Goal: Task Accomplishment & Management: Use online tool/utility

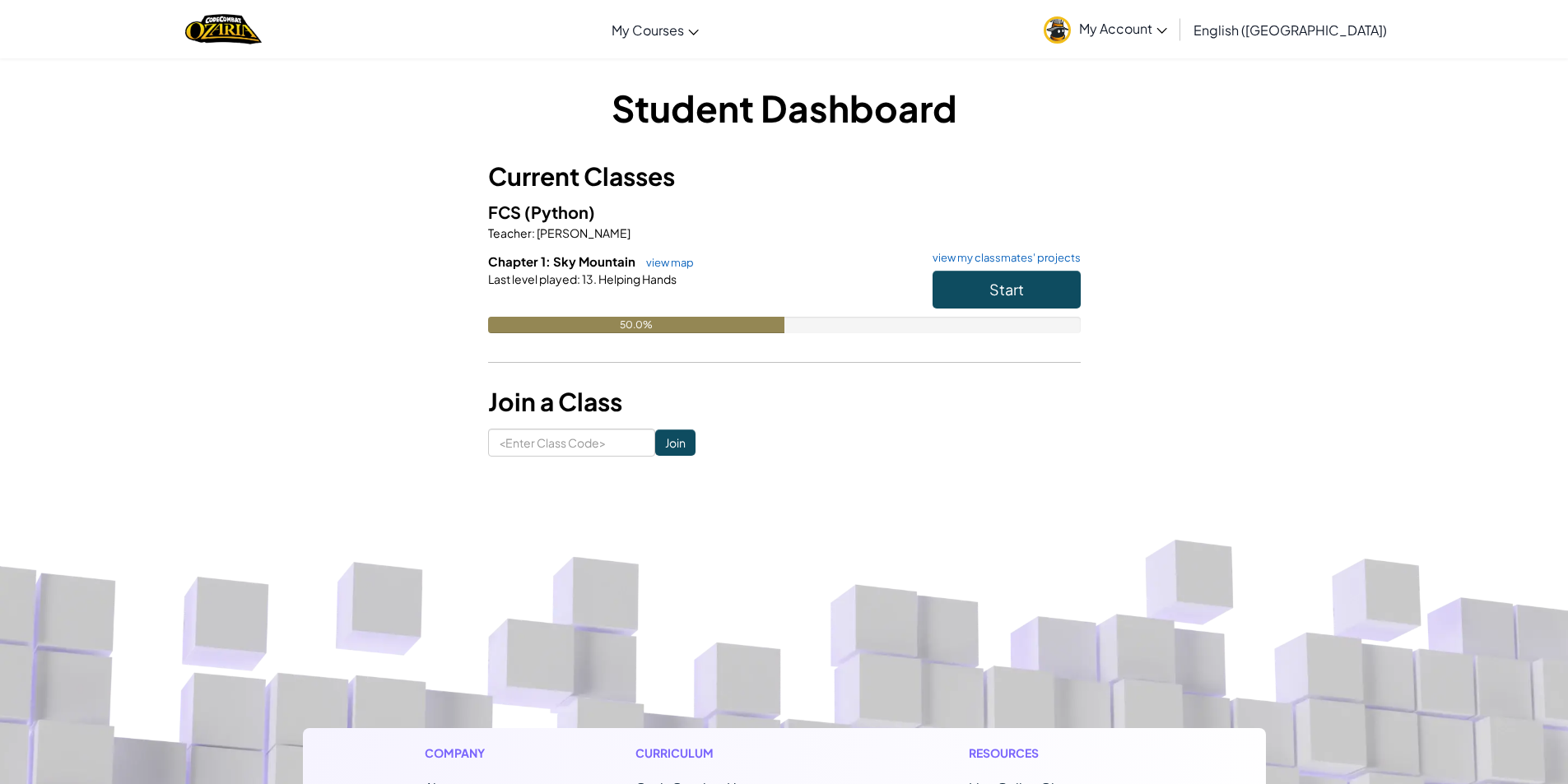
click at [1173, 155] on div "Student Dashboard Current Classes FCS (Python) Teacher : [PERSON_NAME] Chapter …" at bounding box center [784, 269] width 963 height 374
click at [997, 287] on span "Start" at bounding box center [1006, 289] width 34 height 19
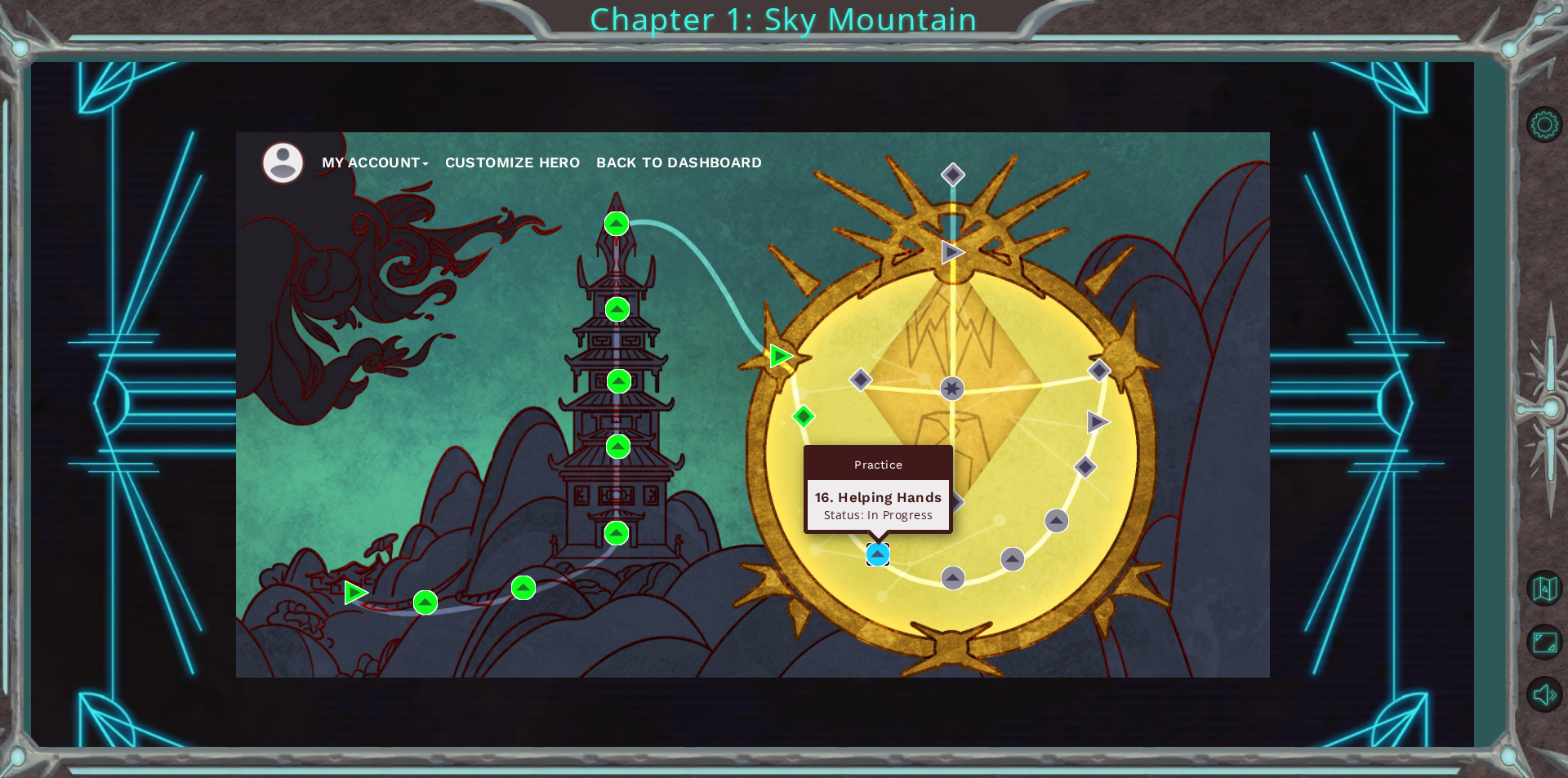
click at [873, 556] on img at bounding box center [878, 554] width 24 height 24
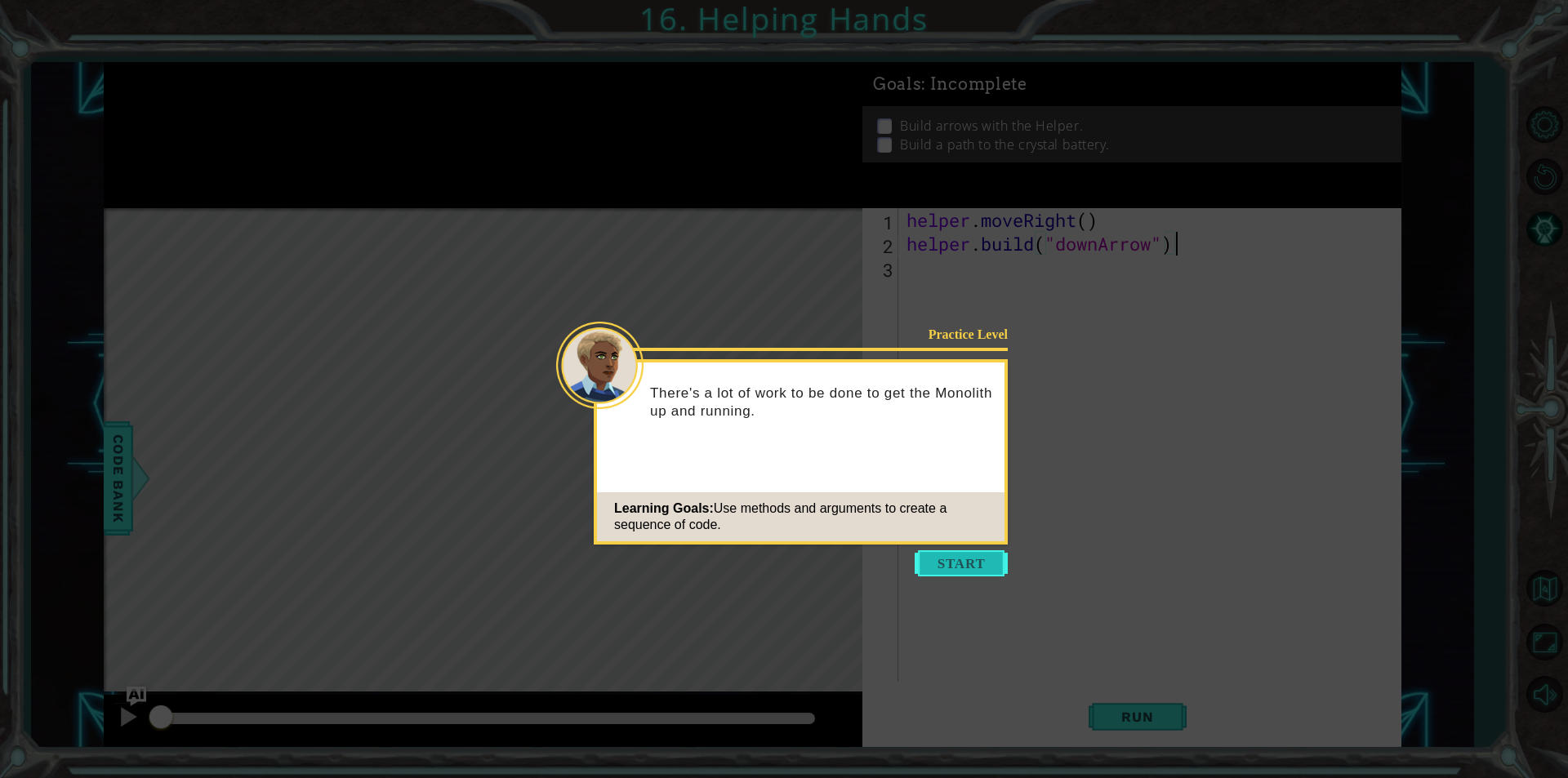
click at [938, 552] on button "Start" at bounding box center [961, 564] width 93 height 26
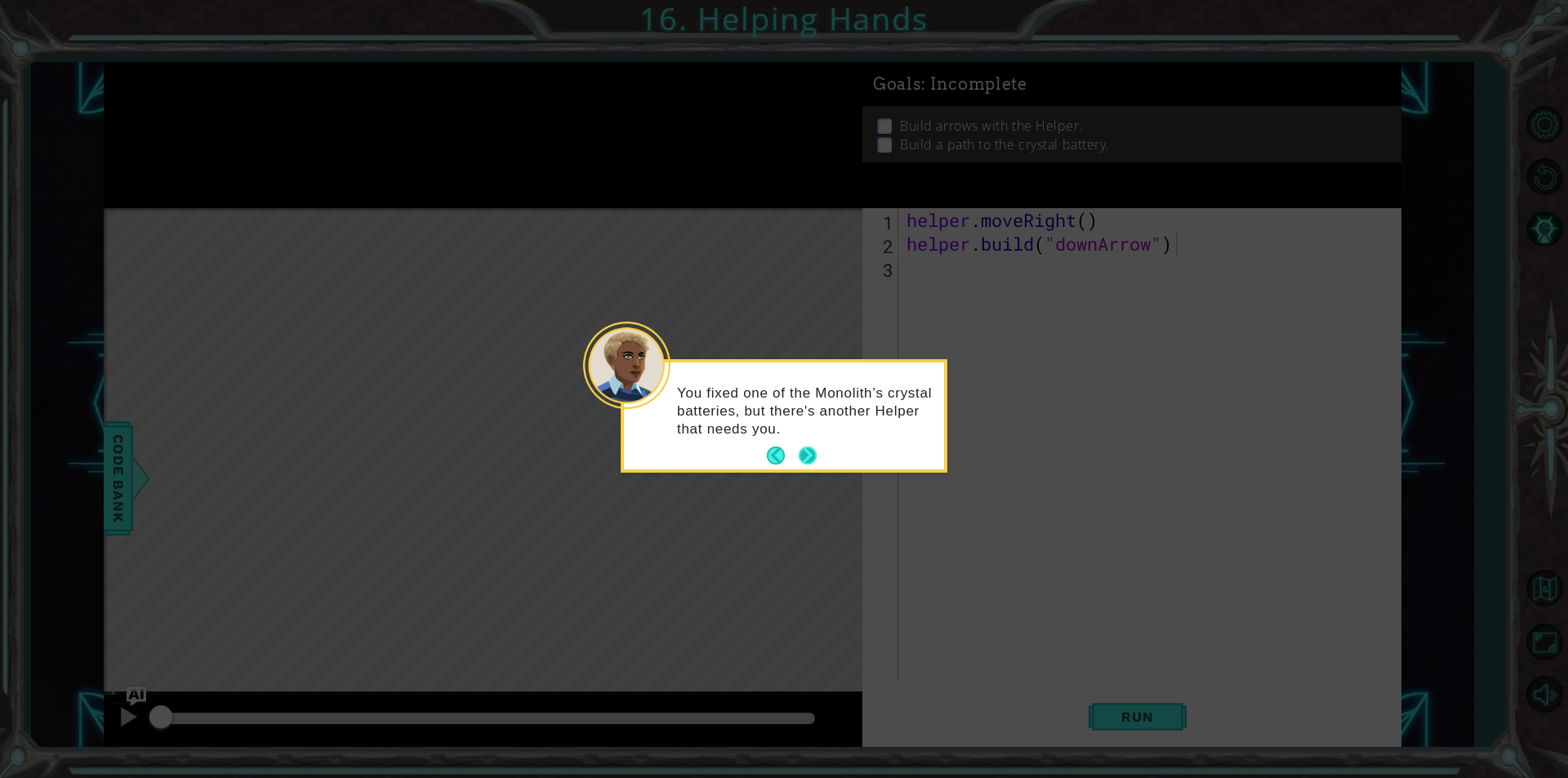
click at [810, 454] on button "Next" at bounding box center [808, 455] width 18 height 18
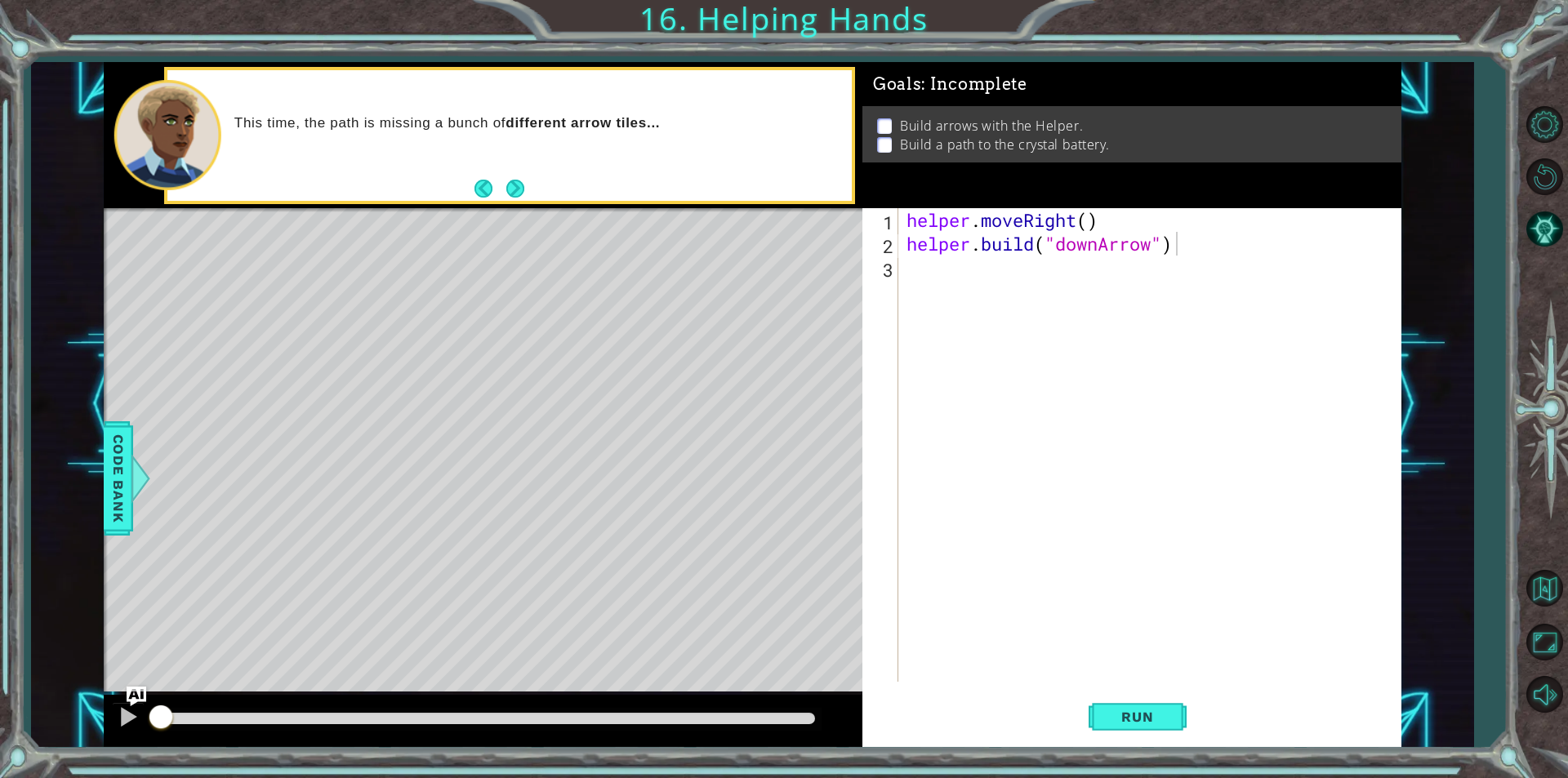
click at [512, 191] on button "Next" at bounding box center [515, 188] width 18 height 18
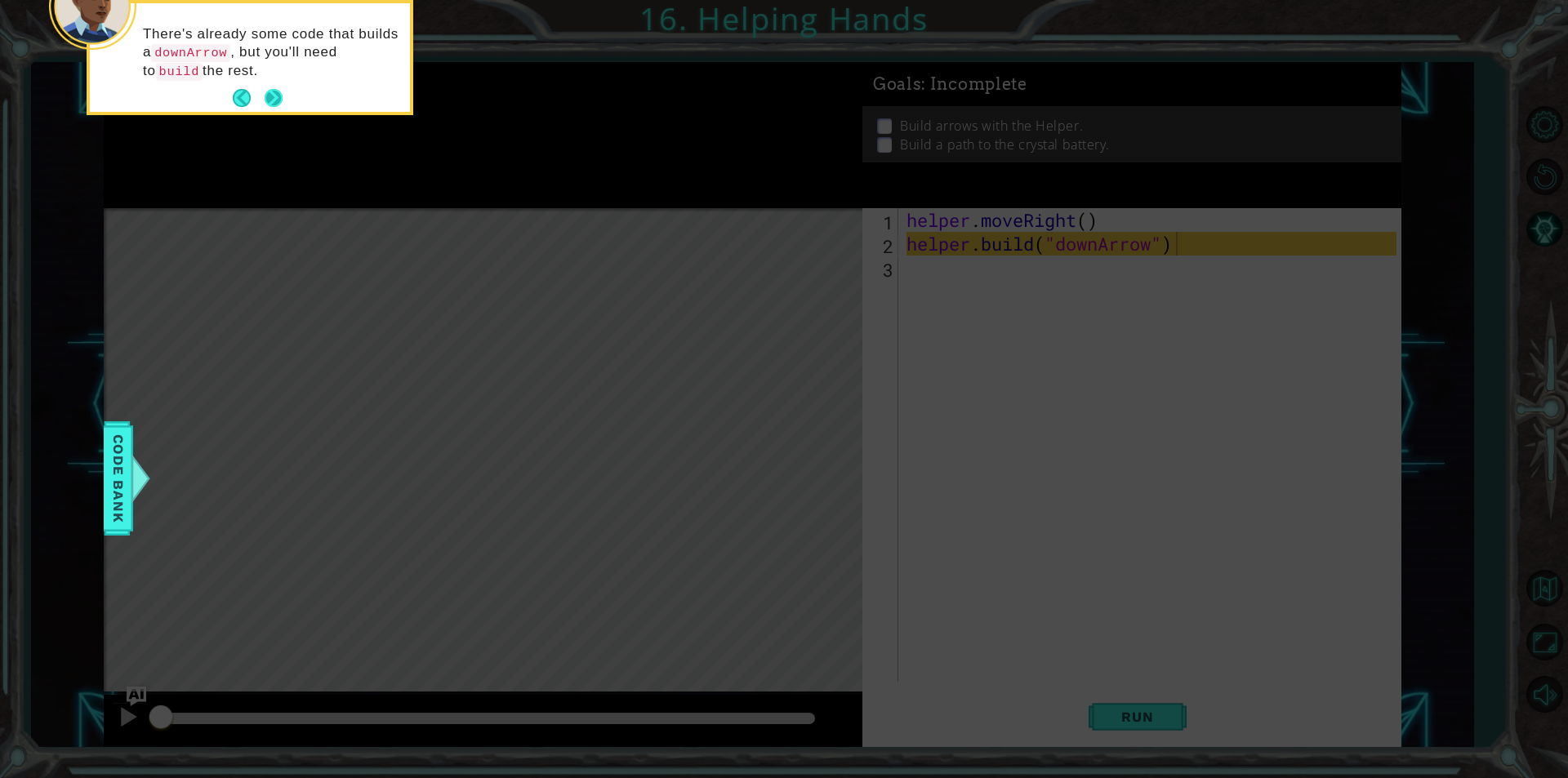
click at [265, 89] on button "Next" at bounding box center [273, 98] width 18 height 18
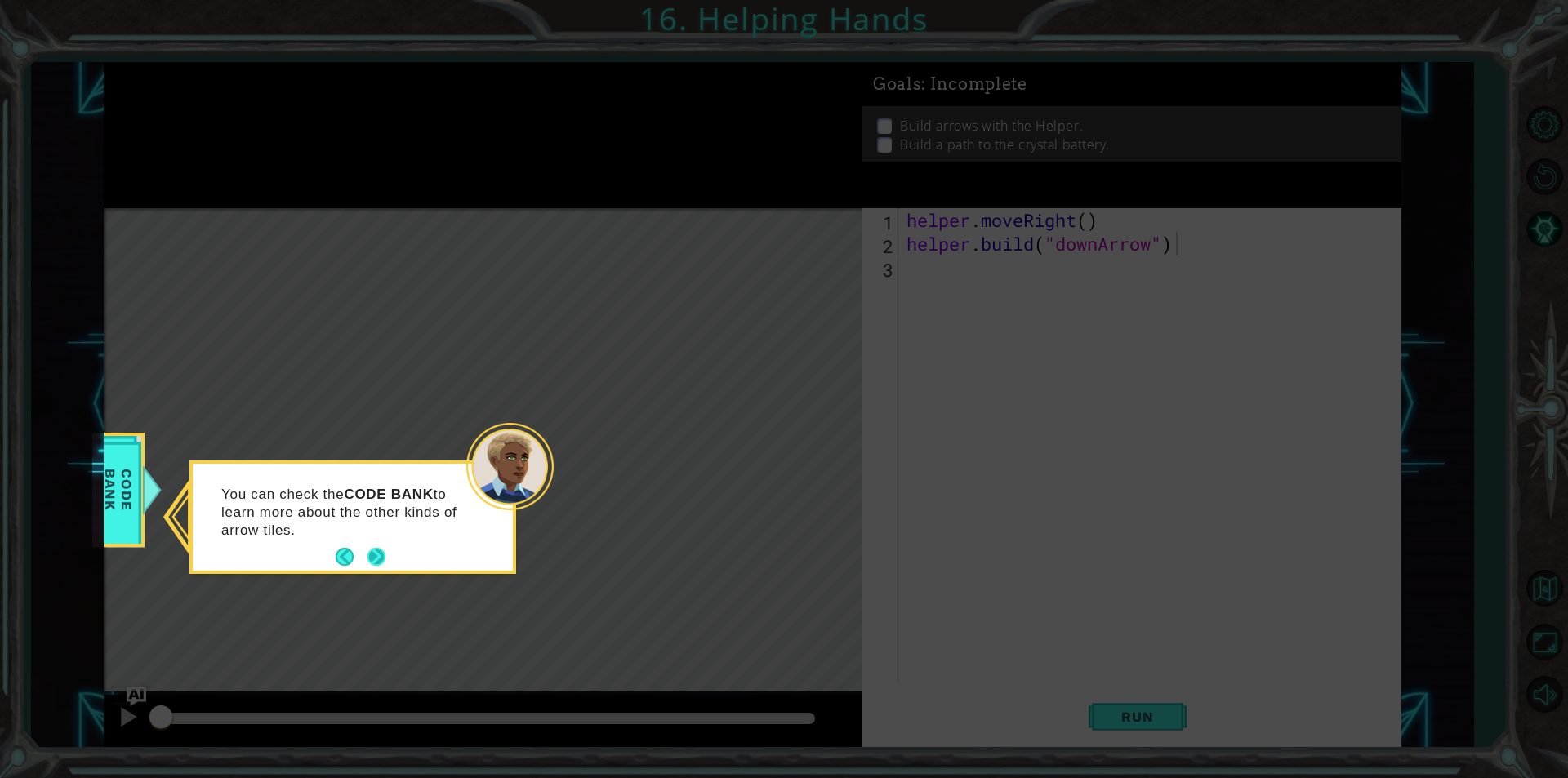
click at [370, 560] on button "Next" at bounding box center [376, 556] width 18 height 18
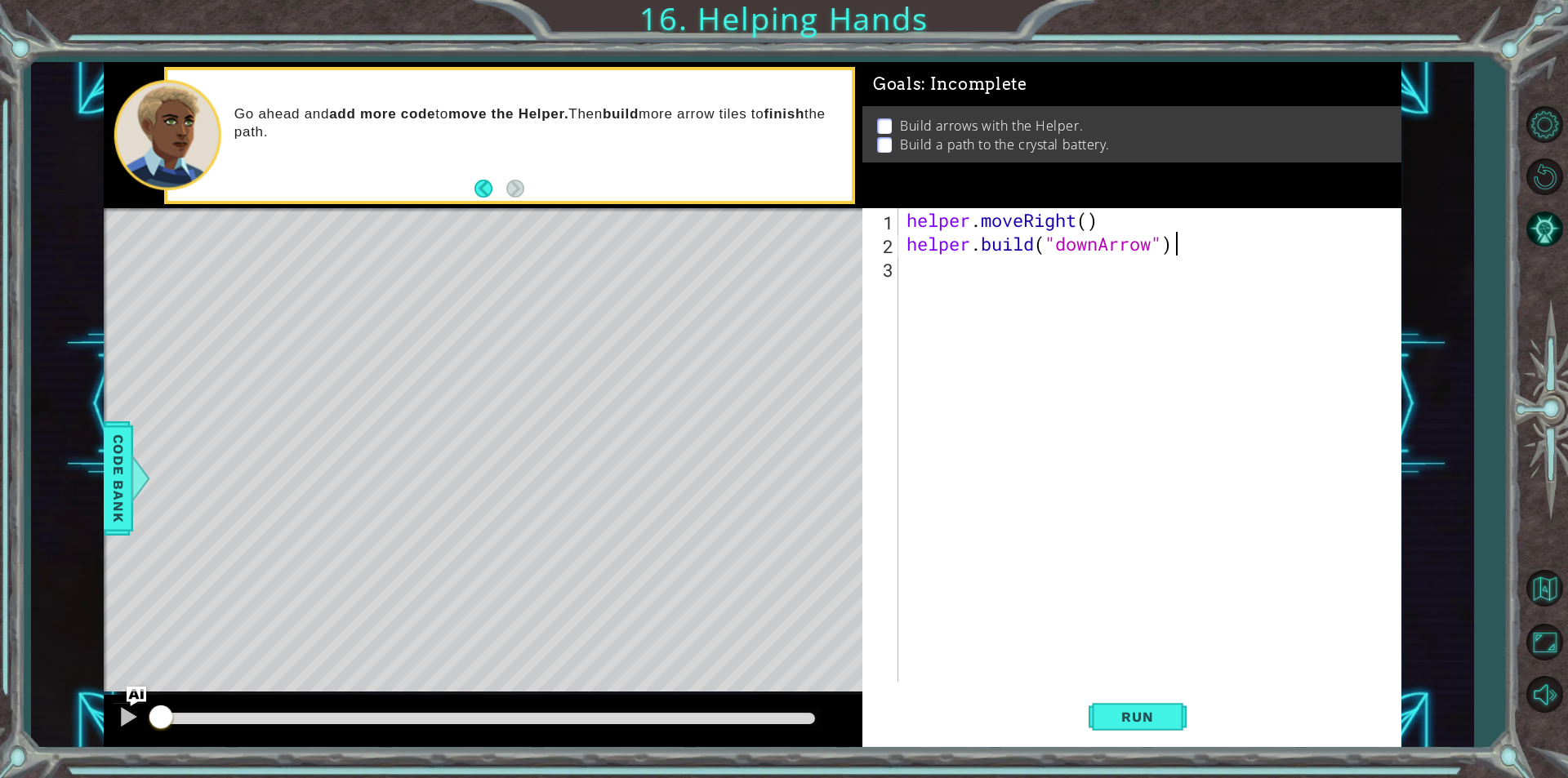
click at [1183, 288] on div "helper . moveRight ( ) helper . build ( "downArrow" )" at bounding box center [1154, 468] width 502 height 521
click at [1085, 219] on div "helper . moveRight ( ) helper . build ( "downArrow" )" at bounding box center [1154, 468] width 502 height 521
type textarea "helper.moveRight()"
click at [964, 275] on div "helper . moveRight ( ) helper . build ( "downArrow" )" at bounding box center [1154, 468] width 502 height 521
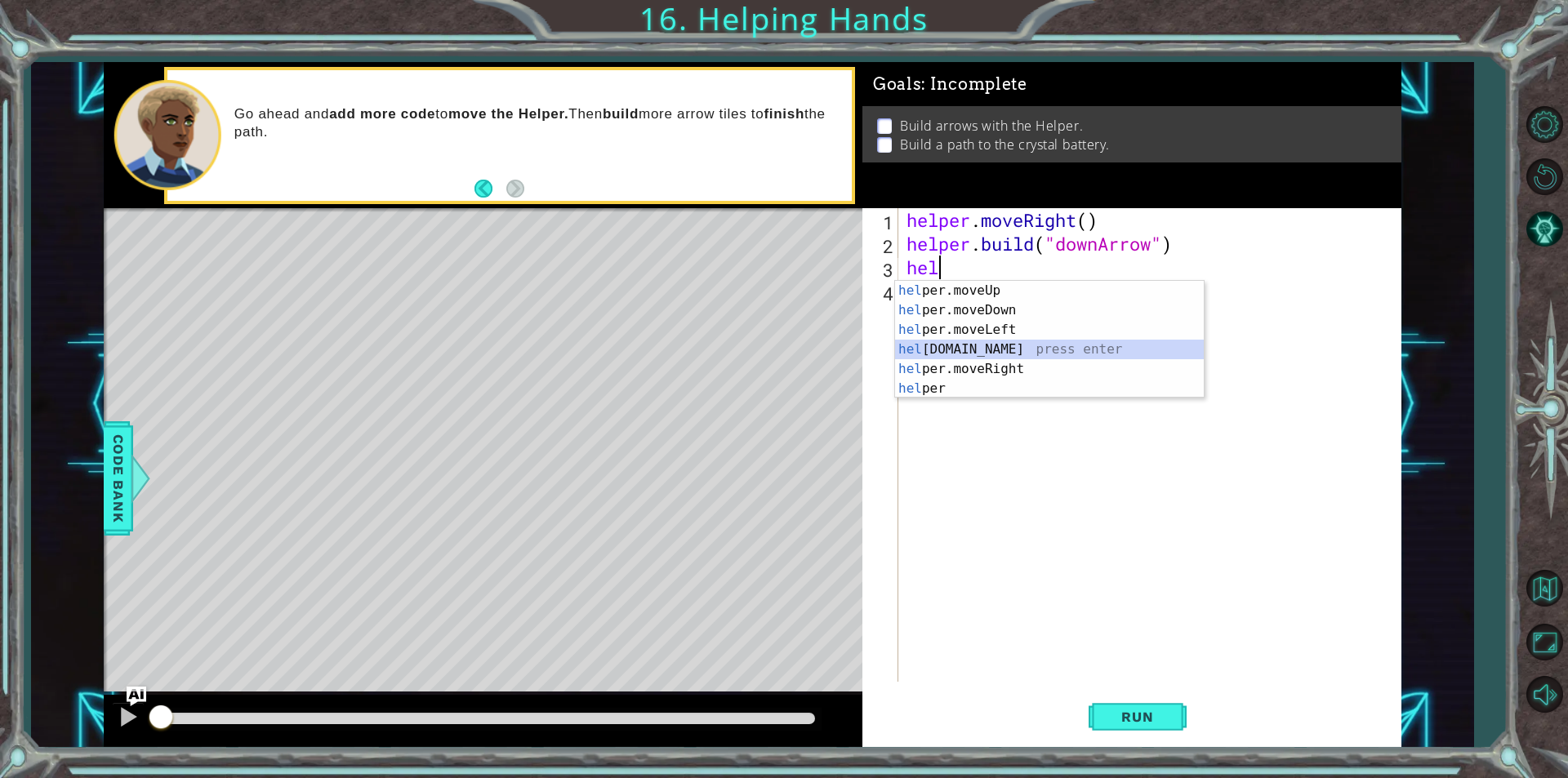
click at [987, 356] on div "hel per.moveUp press enter hel per.moveDown press enter hel per.moveLeft press …" at bounding box center [1049, 359] width 309 height 157
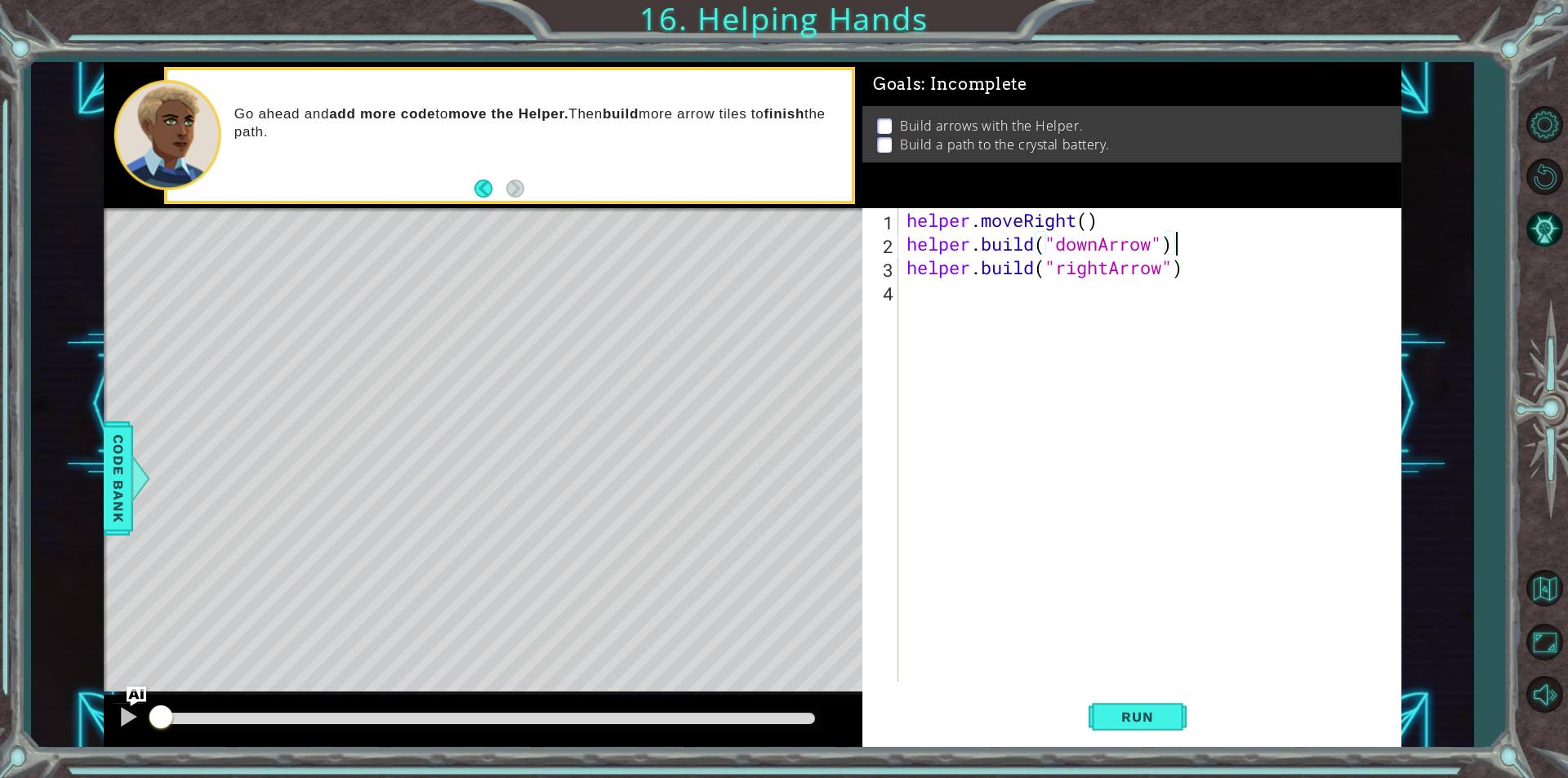
click at [1205, 241] on div "helper . moveRight ( ) helper . build ( "downArrow" ) helper . build ( "rightAr…" at bounding box center [1154, 468] width 502 height 521
type textarea "[DOMAIN_NAME]("downArrow")"
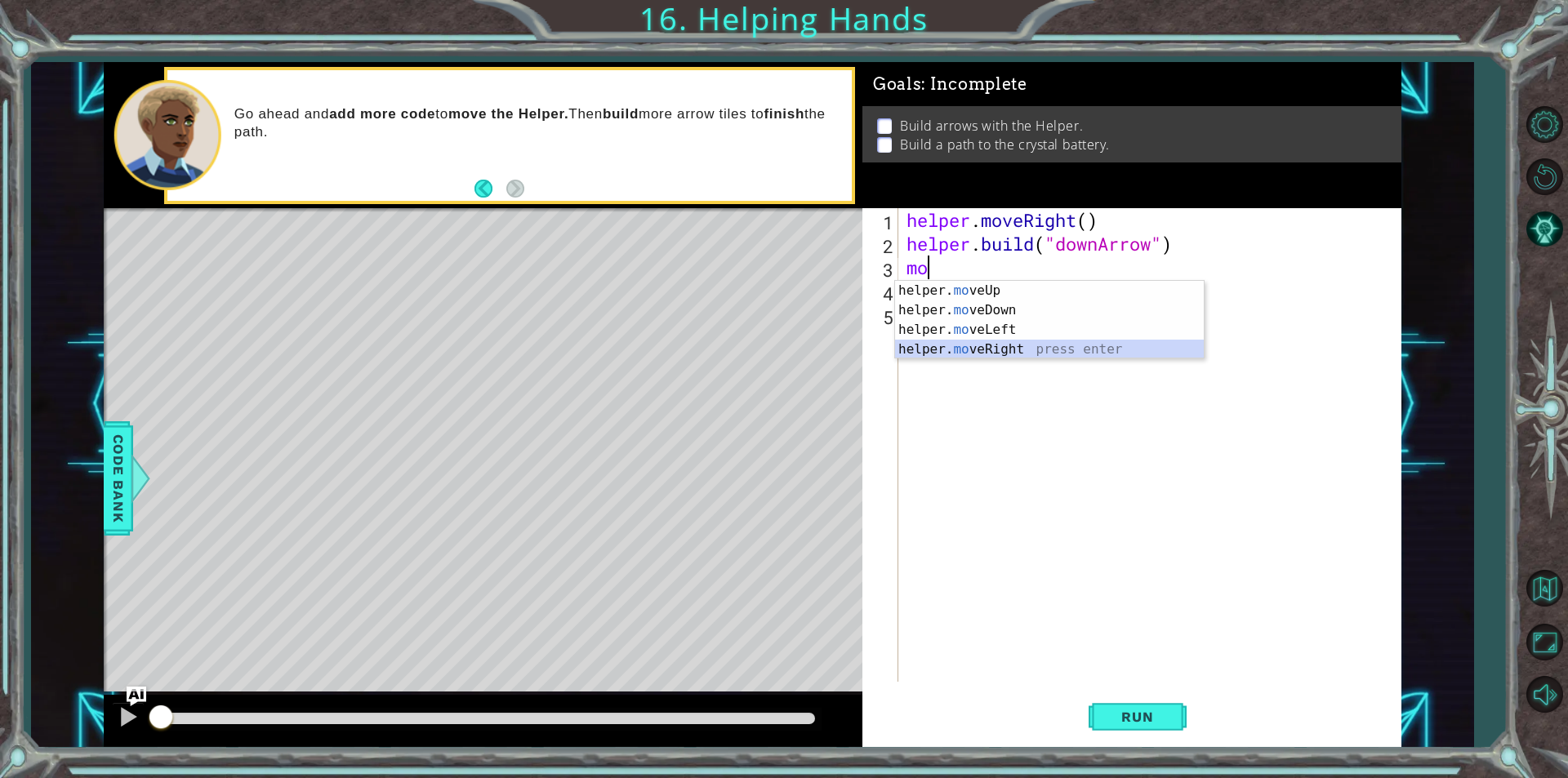
click at [1025, 349] on div "helper. mo veUp press enter helper. mo veDown press enter helper. mo veLeft pre…" at bounding box center [1049, 340] width 309 height 118
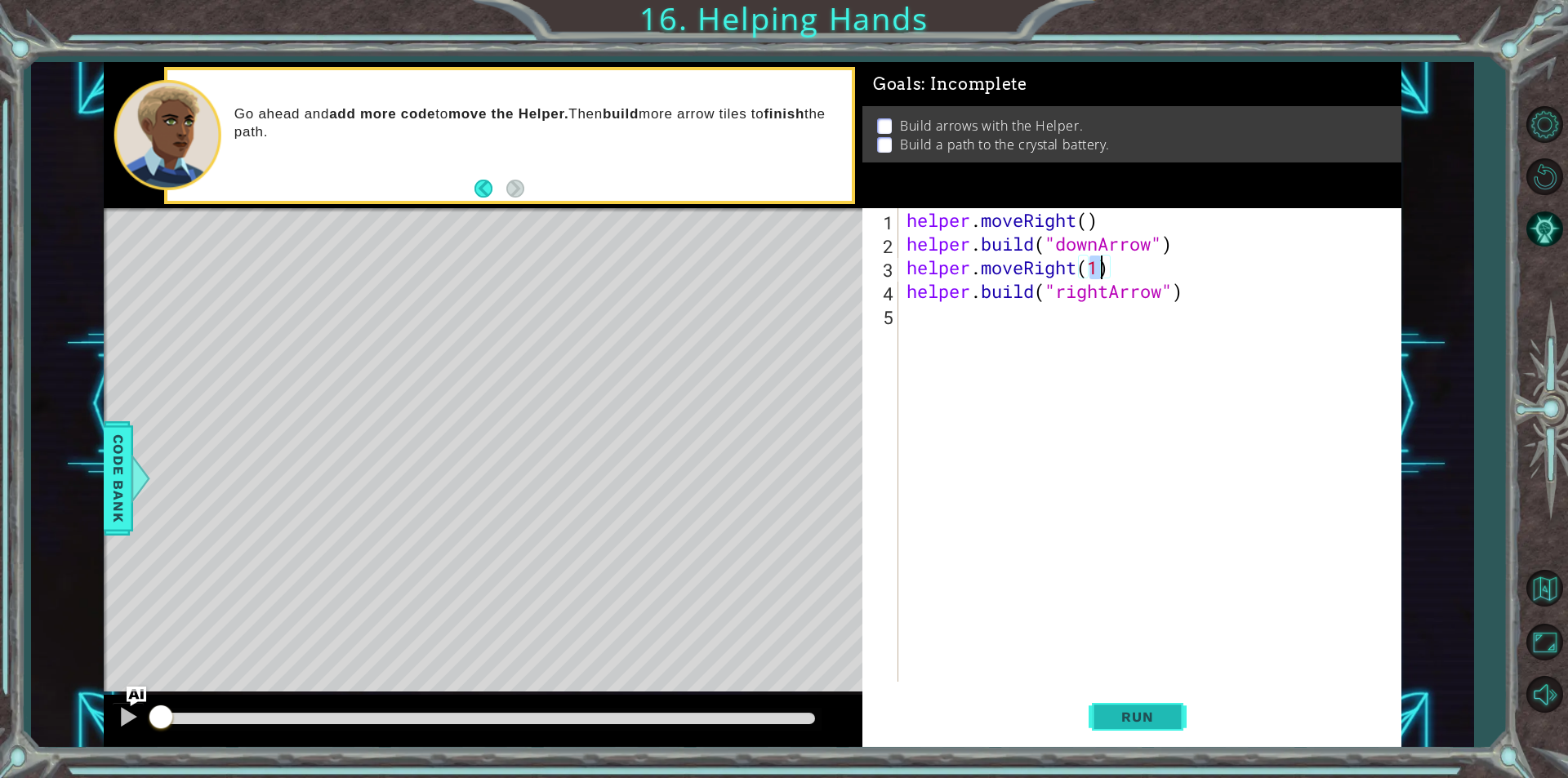
type textarea "helper.moveRight(1)"
click at [1157, 708] on span "Run" at bounding box center [1137, 716] width 65 height 16
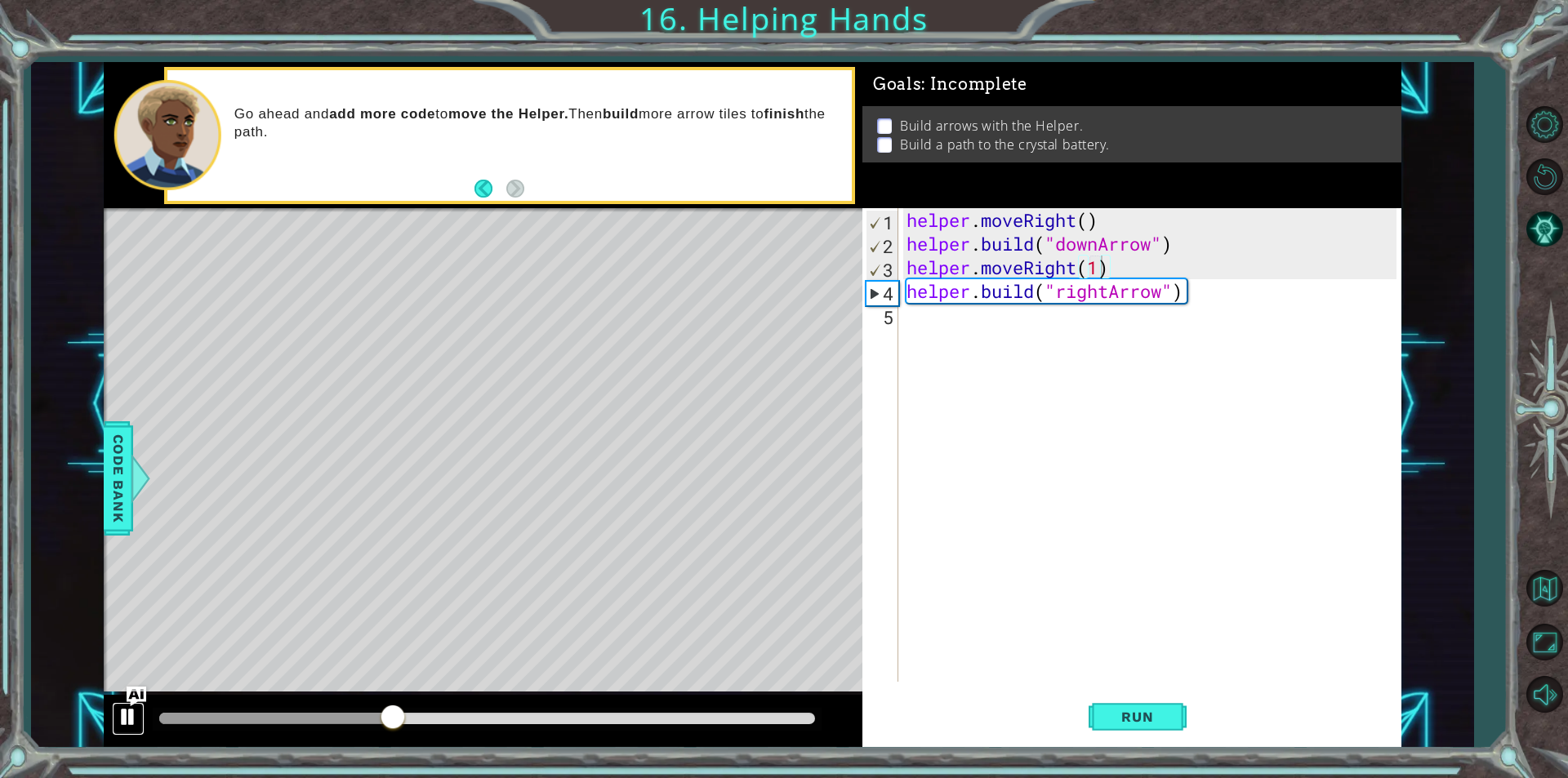
click at [120, 707] on div at bounding box center [128, 717] width 22 height 22
click at [1041, 336] on div "helper . moveRight ( ) helper . build ( "downArrow" ) helper . moveRight ( 1 ) …" at bounding box center [1154, 468] width 502 height 521
click at [1107, 263] on div "helper . moveRight ( ) helper . build ( "downArrow" ) helper . moveRight ( 1 ) …" at bounding box center [1154, 468] width 502 height 521
click at [1094, 265] on div "helper . moveRight ( ) helper . build ( "downArrow" ) helper . moveRight ( 1 ) …" at bounding box center [1154, 468] width 502 height 521
click at [1097, 266] on div "helper . moveRight ( ) helper . build ( "downArrow" ) helper . moveRight ( 1 ) …" at bounding box center [1154, 468] width 502 height 521
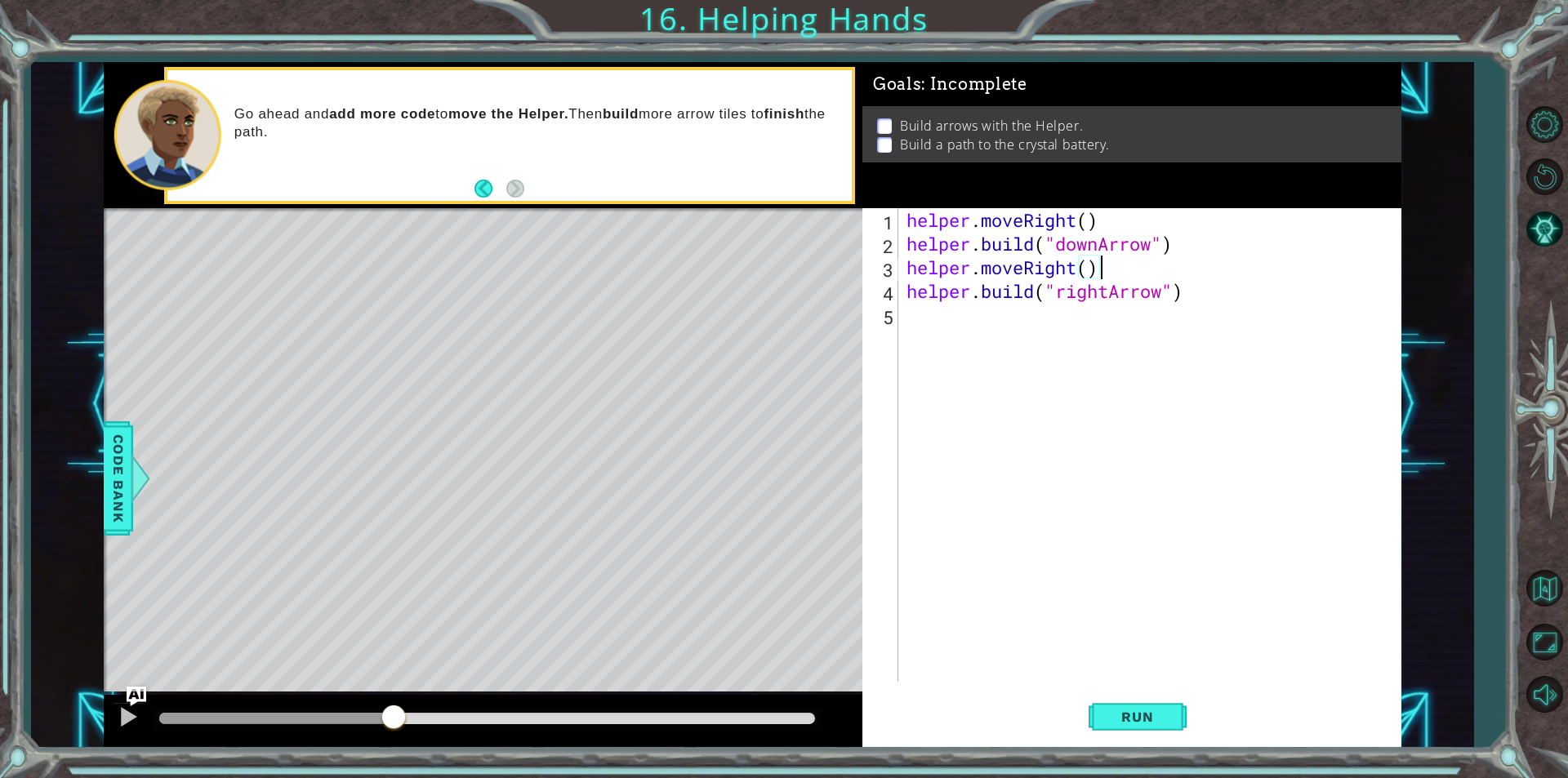
click at [1134, 274] on div "helper . moveRight ( ) helper . build ( "downArrow" ) helper . moveRight ( ) he…" at bounding box center [1154, 468] width 502 height 521
click at [1059, 285] on div "helper.moveDow n press enter" at bounding box center [1049, 310] width 309 height 58
click at [1170, 296] on div "helper . moveRight ( ) helper . build ( "downArrow" ) helper . moveDown ( 1 ) h…" at bounding box center [1154, 468] width 502 height 521
type textarea "[DOMAIN_NAME]("rightArrow")"
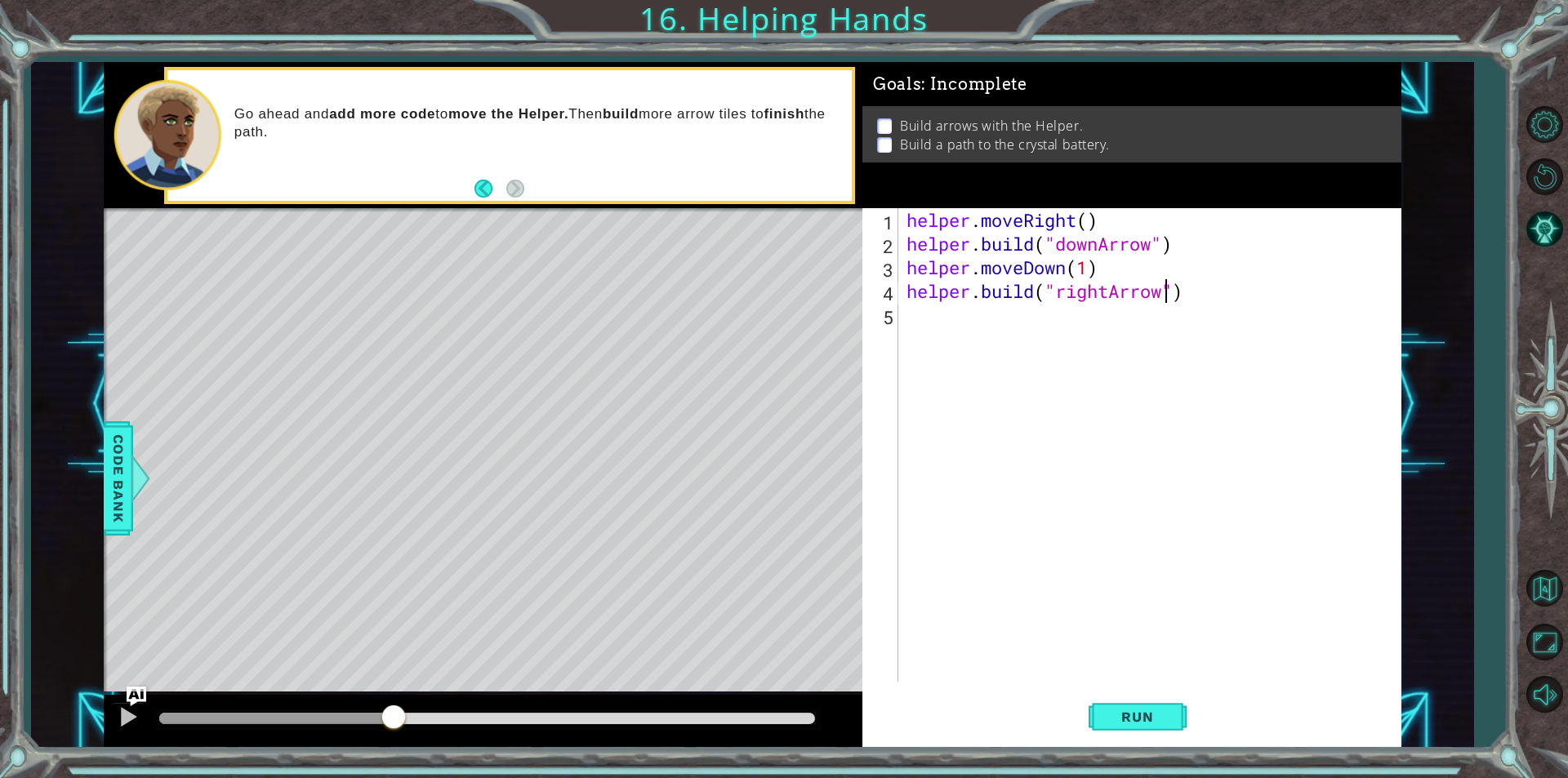
click at [1176, 314] on div "helper . moveRight ( ) helper . build ( "downArrow" ) helper . moveDown ( 1 ) h…" at bounding box center [1154, 468] width 502 height 521
click at [1145, 714] on span "Run" at bounding box center [1137, 716] width 65 height 16
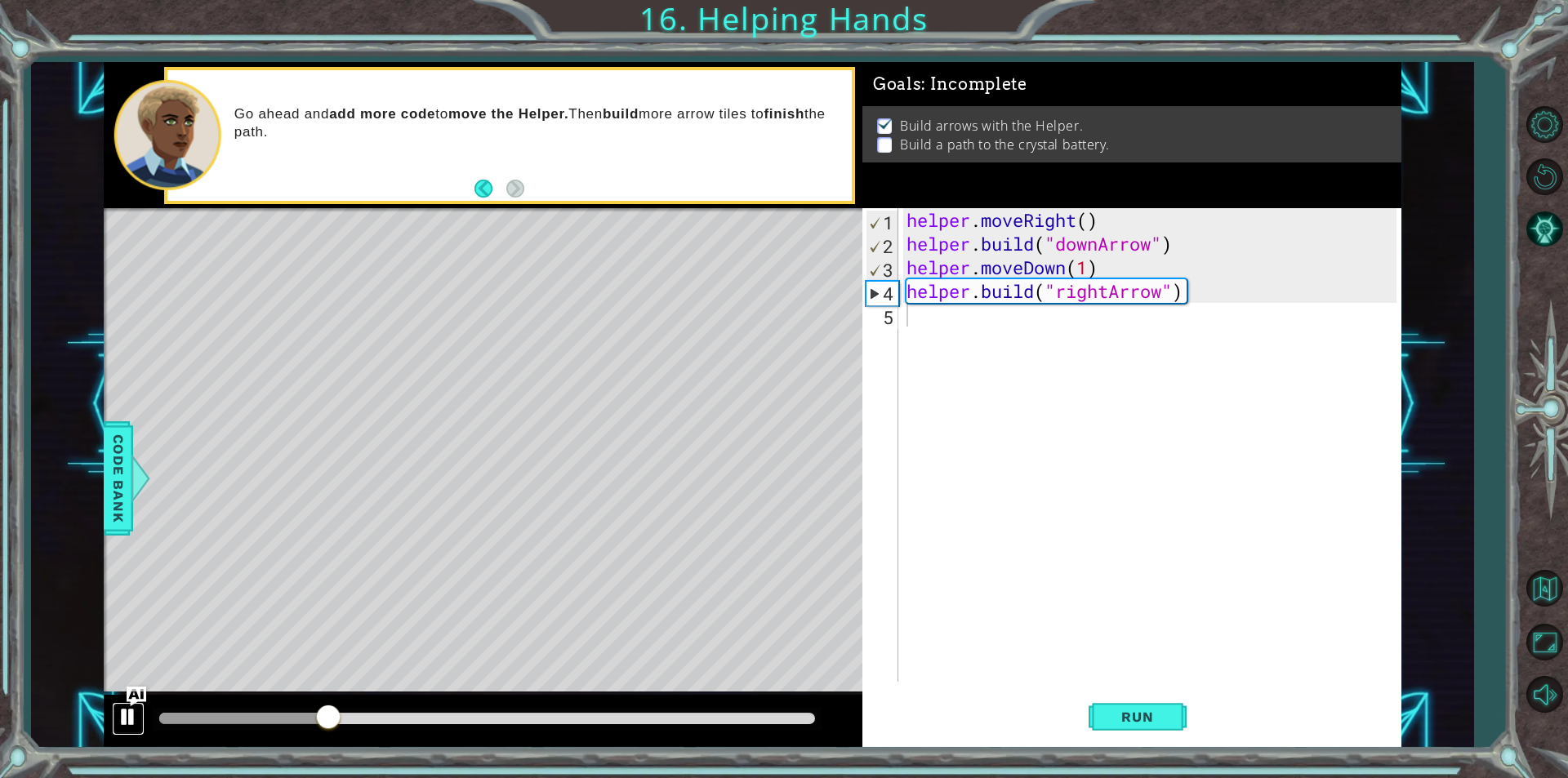
click at [121, 708] on div at bounding box center [128, 717] width 22 height 22
click at [1113, 272] on div "helper . moveRight ( ) helper . build ( "downArrow" ) helper . moveDown ( 1 ) h…" at bounding box center [1154, 468] width 502 height 521
type textarea "helper.moveDown(1)"
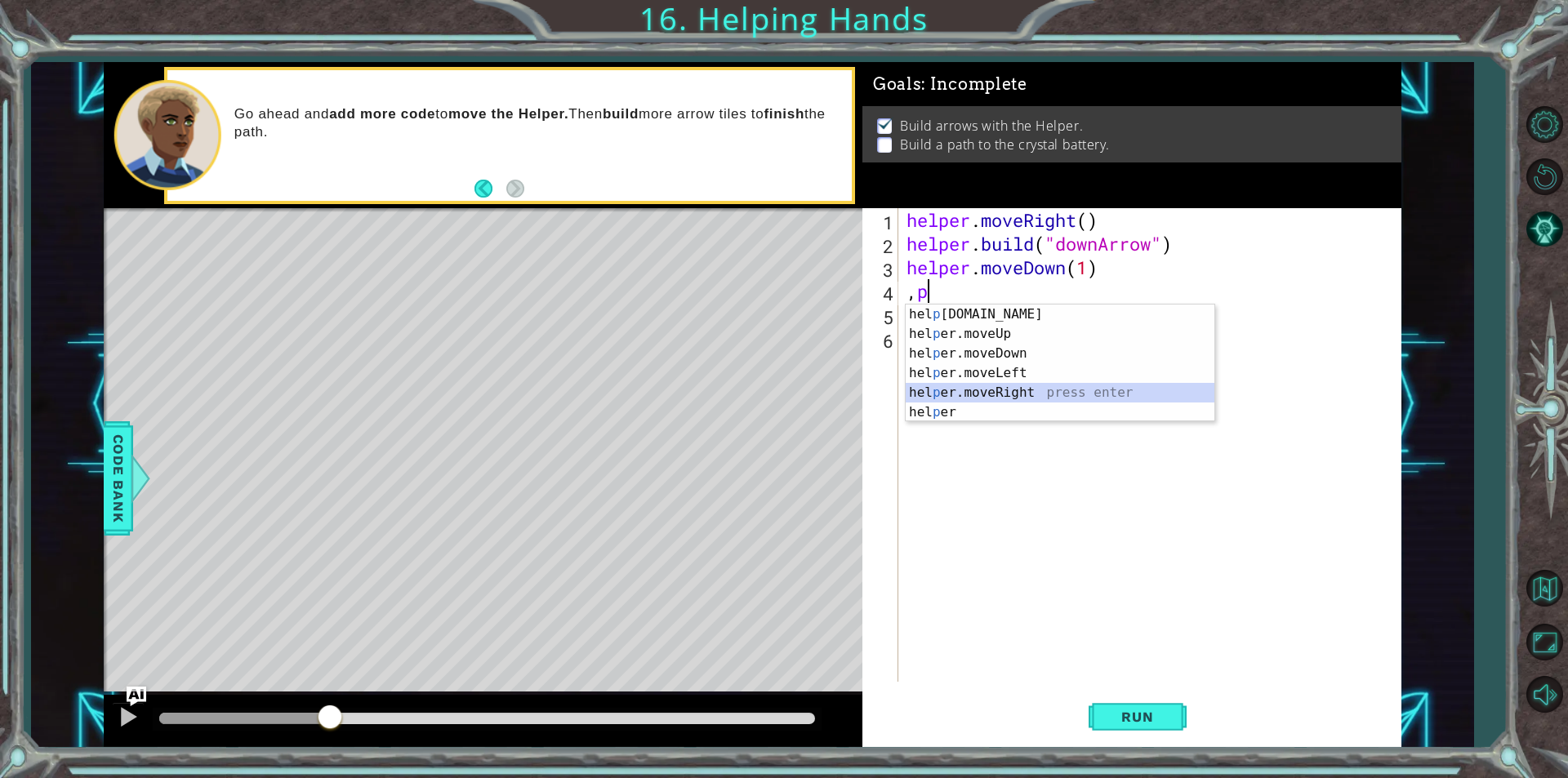
click at [986, 385] on div "hel p [DOMAIN_NAME] press enter hel p er.moveUp press enter hel p er.moveDown p…" at bounding box center [1060, 383] width 309 height 157
type textarea ",helper.moveRight(1)"
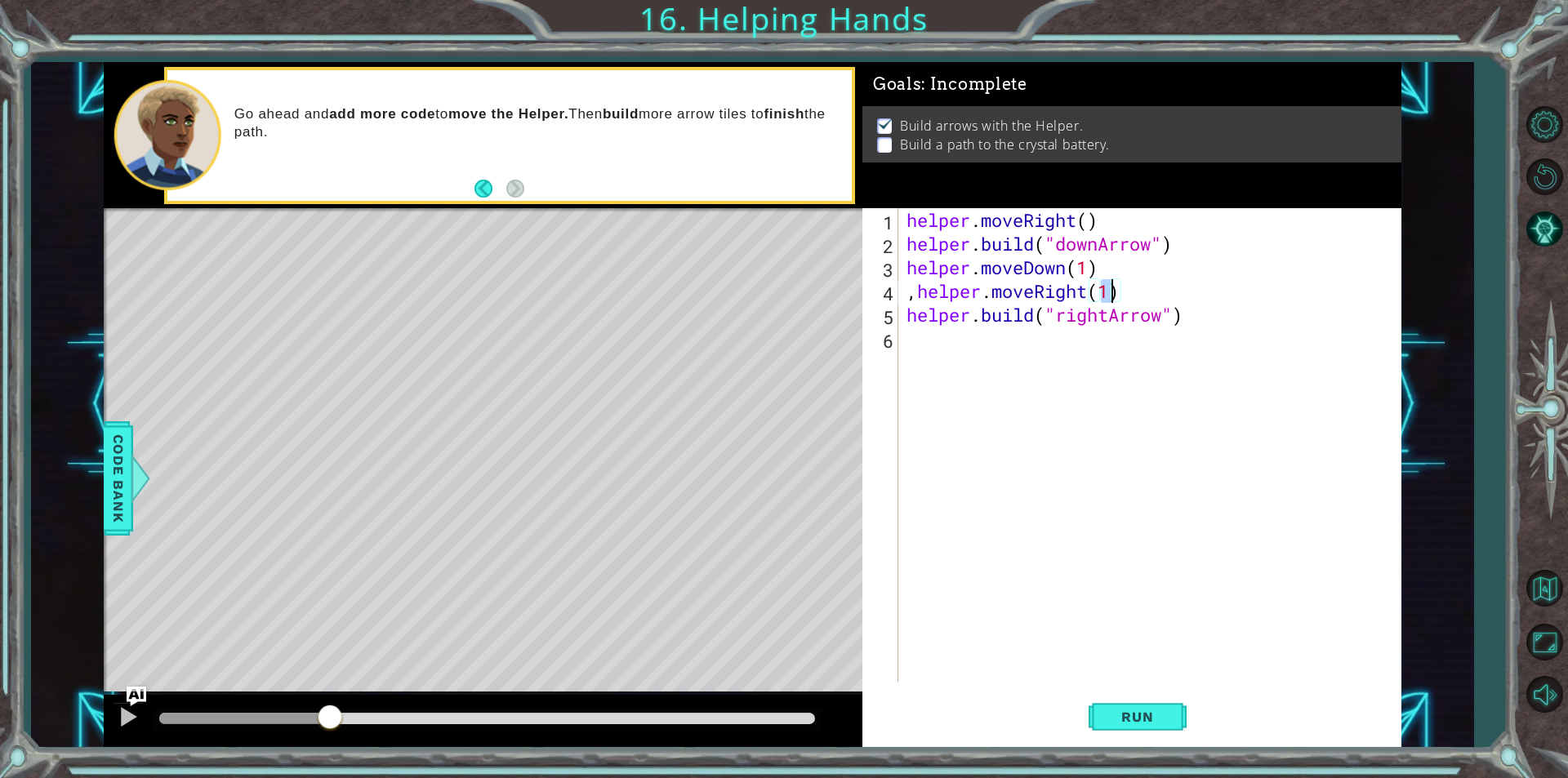
click at [999, 368] on div "helper . moveRight ( ) helper . build ( "downArrow" ) helper . moveDown ( 1 ) ,…" at bounding box center [1154, 468] width 502 height 521
click at [1152, 708] on span "Run" at bounding box center [1137, 716] width 65 height 16
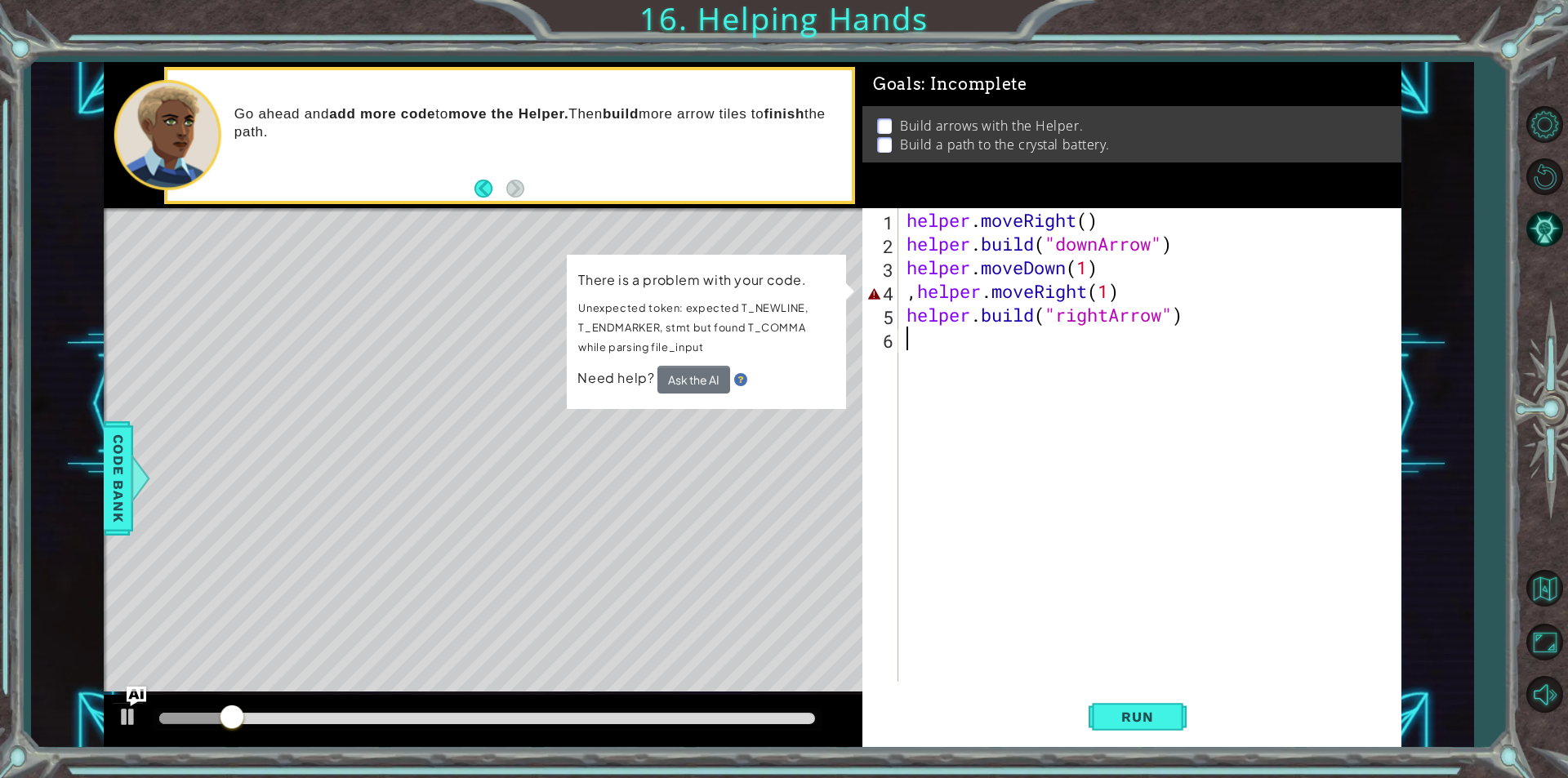
click at [987, 300] on div "helper . moveRight ( ) helper . build ( "downArrow" ) helper . moveDown ( 1 ) ,…" at bounding box center [1154, 468] width 502 height 521
click at [915, 281] on div "helper . moveRight ( ) helper . build ( "downArrow" ) helper . moveDown ( 1 ) ,…" at bounding box center [1154, 468] width 502 height 521
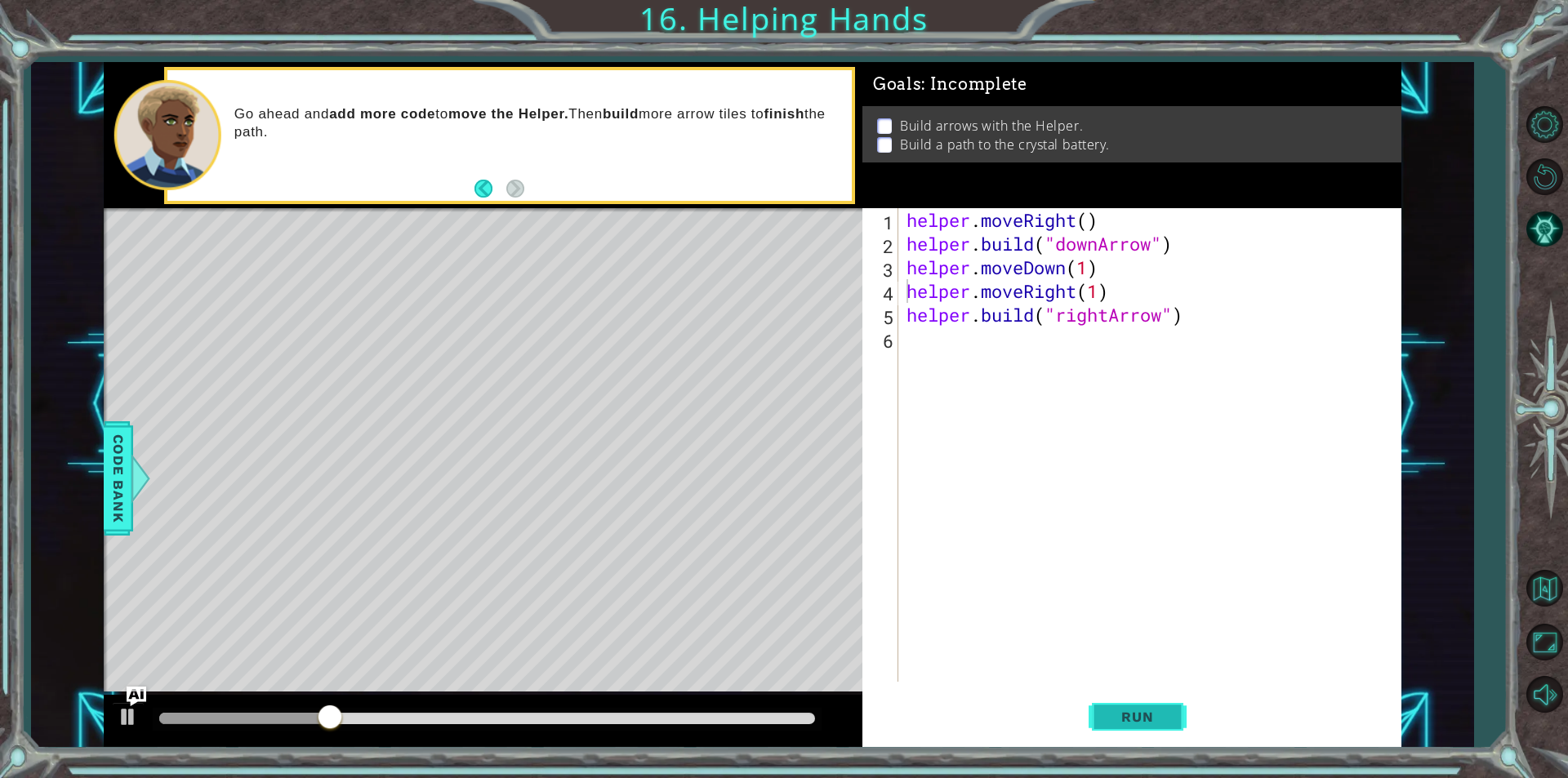
click at [1165, 706] on button "Run" at bounding box center [1138, 716] width 98 height 54
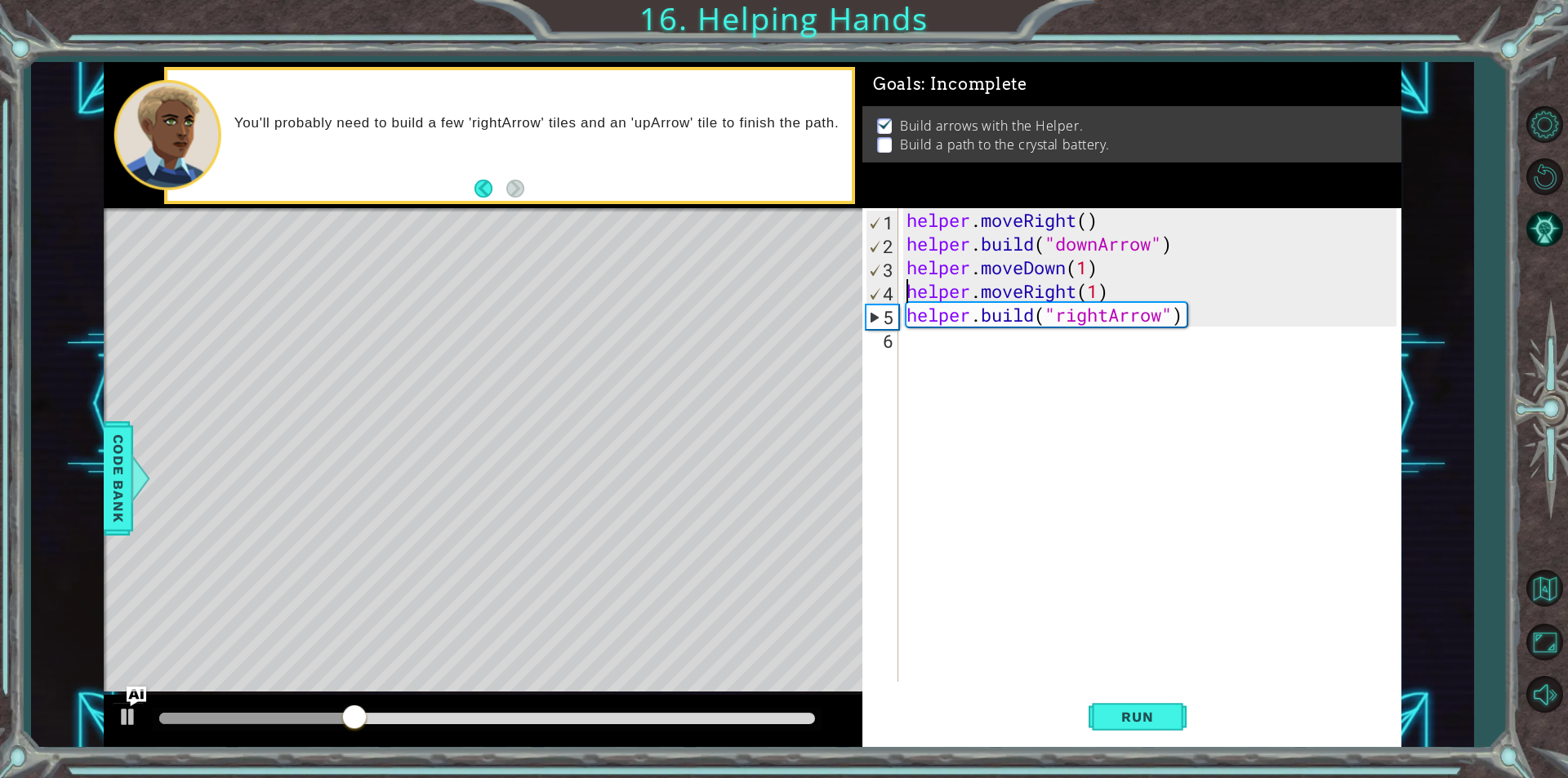
click at [1103, 274] on div "helper . moveRight ( ) helper . build ( "downArrow" ) helper . moveDown ( 1 ) h…" at bounding box center [1154, 468] width 502 height 521
type textarea "helper.moveDown(1)"
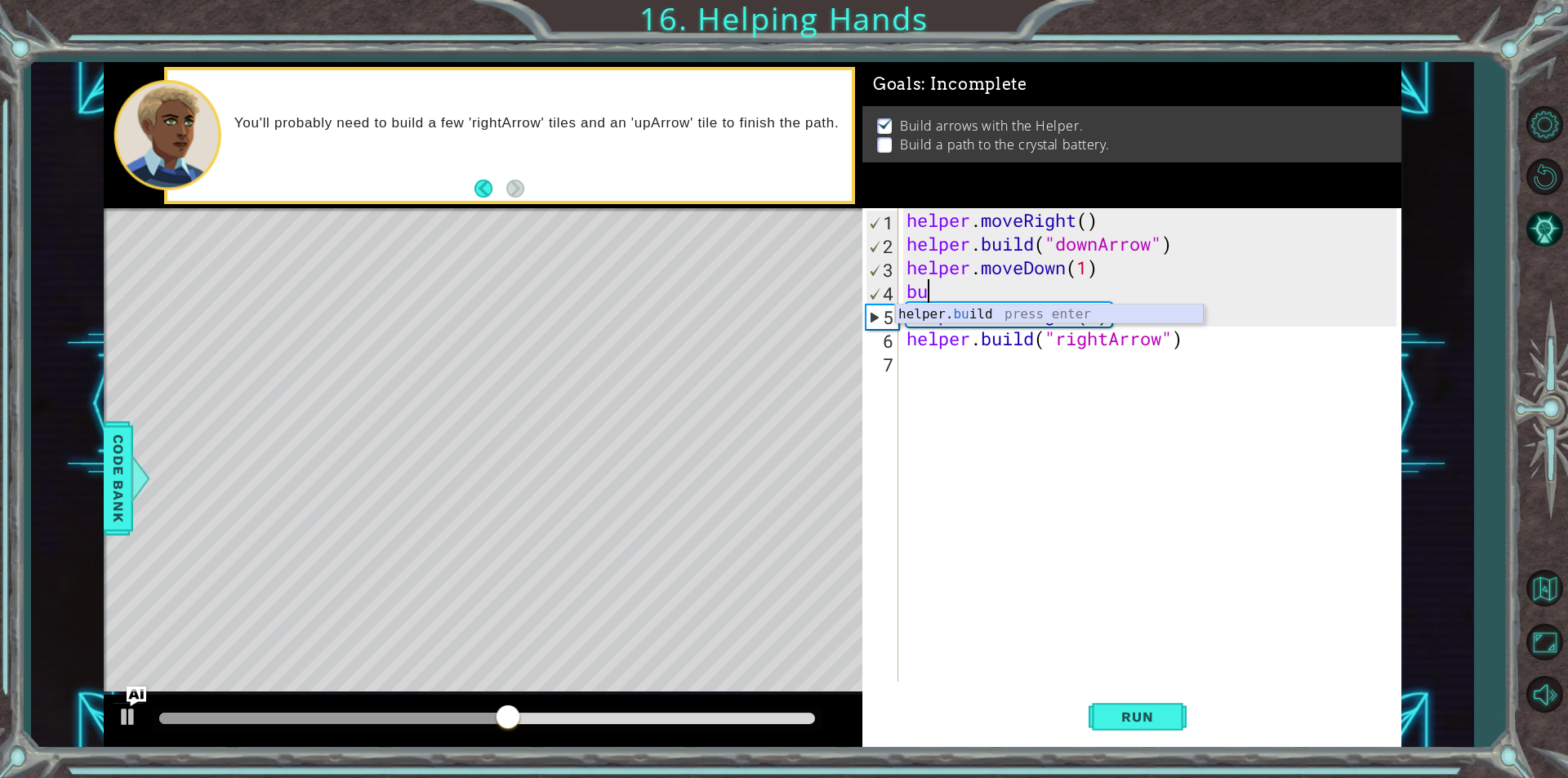
click at [1095, 308] on div "helper. bu ild press enter" at bounding box center [1049, 334] width 309 height 58
type textarea "[DOMAIN_NAME]("rightArrow")"
click at [1106, 373] on div "helper . moveRight ( ) helper . build ( "downArrow" ) helper . moveDown ( 1 ) h…" at bounding box center [1154, 468] width 502 height 521
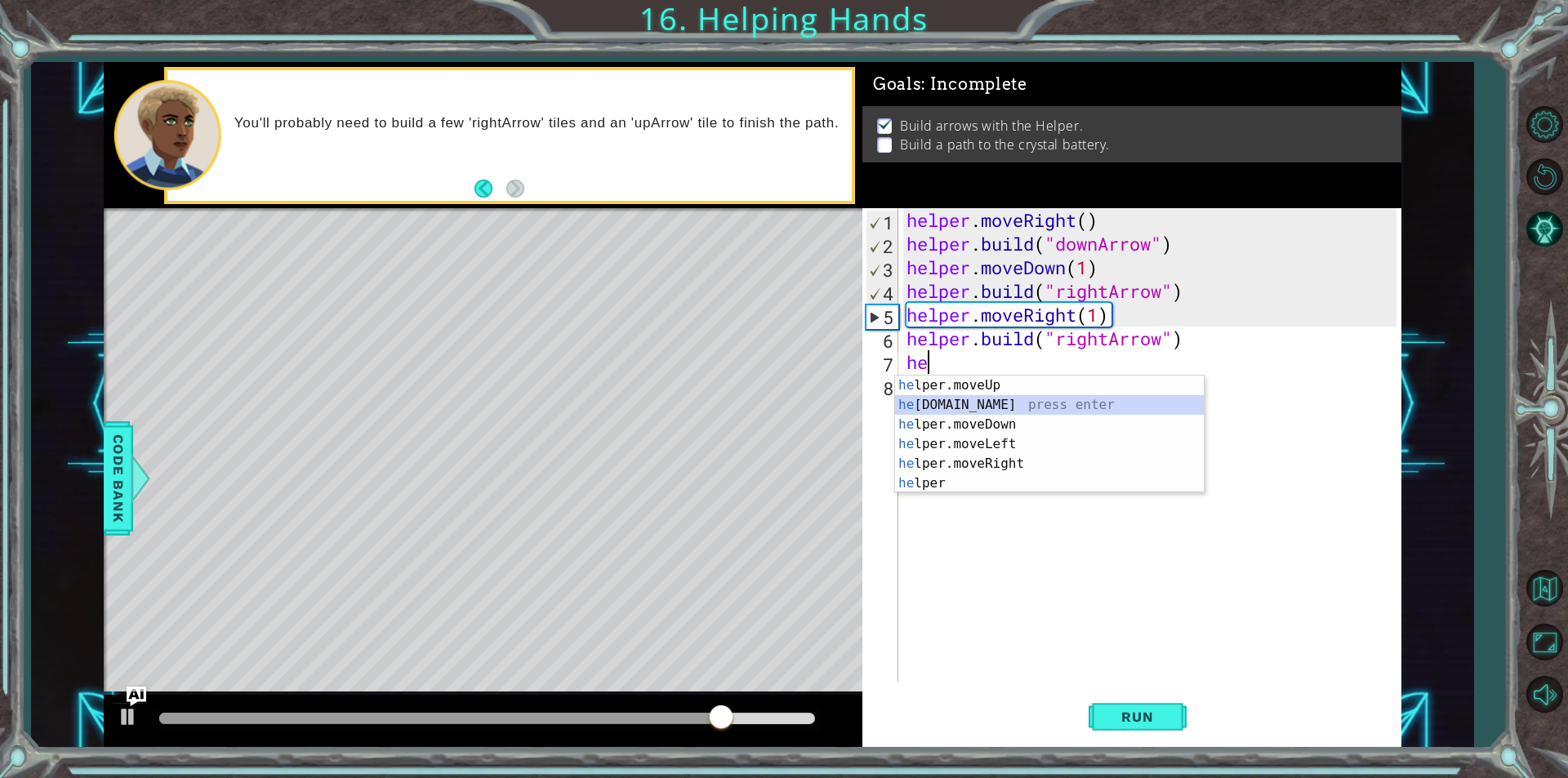
click at [939, 409] on div "he lper.moveUp press enter he [DOMAIN_NAME] press enter he lper.moveDown press …" at bounding box center [1049, 453] width 309 height 157
type textarea "[DOMAIN_NAME]("rightArrow")"
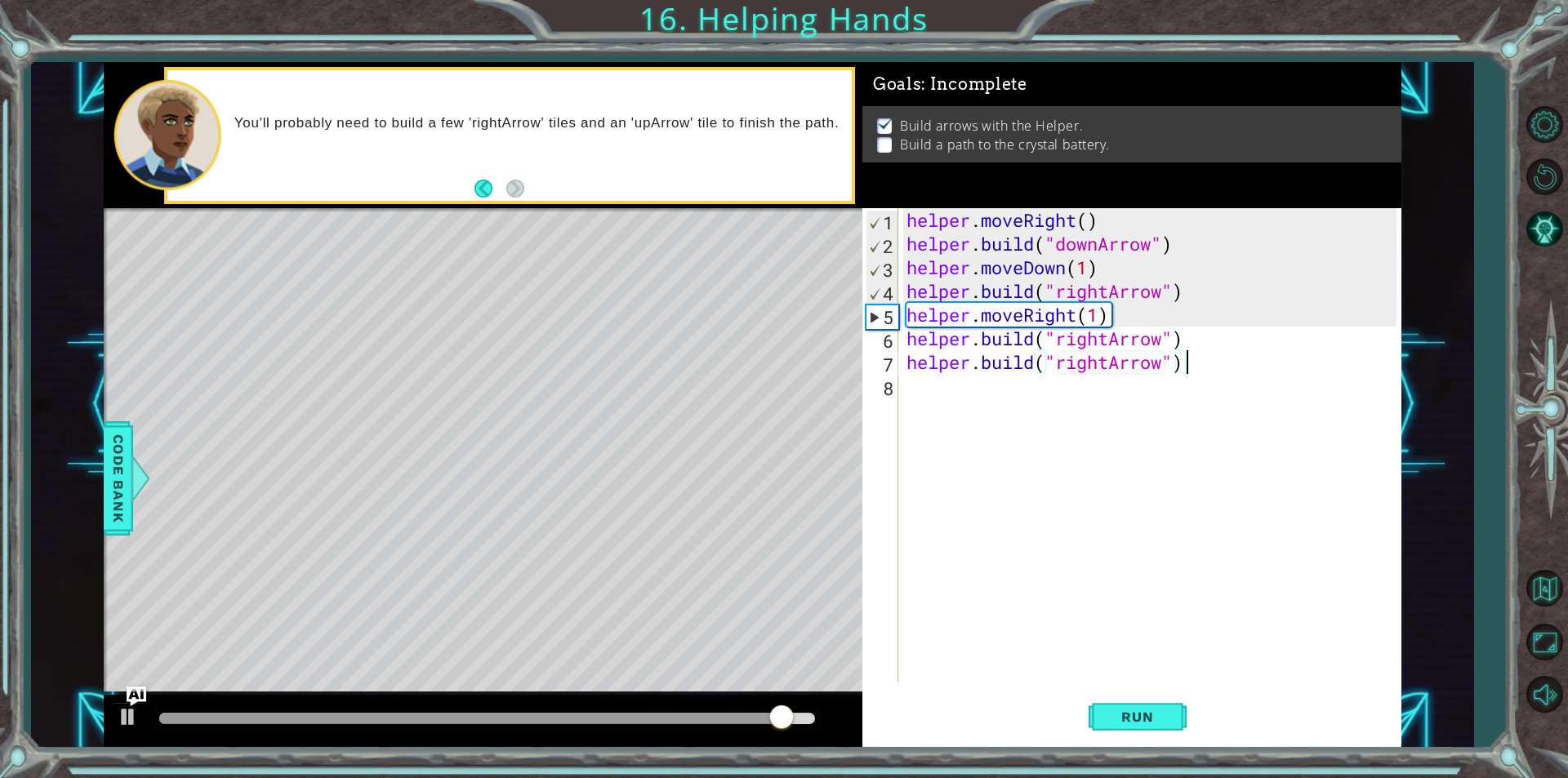
click at [1208, 352] on div "helper . moveRight ( ) helper . build ( "downArrow" ) helper . moveDown ( 1 ) h…" at bounding box center [1154, 468] width 502 height 521
click at [1192, 348] on div "helper . moveRight ( ) helper . build ( "downArrow" ) helper . moveDown ( 1 ) h…" at bounding box center [1154, 468] width 502 height 521
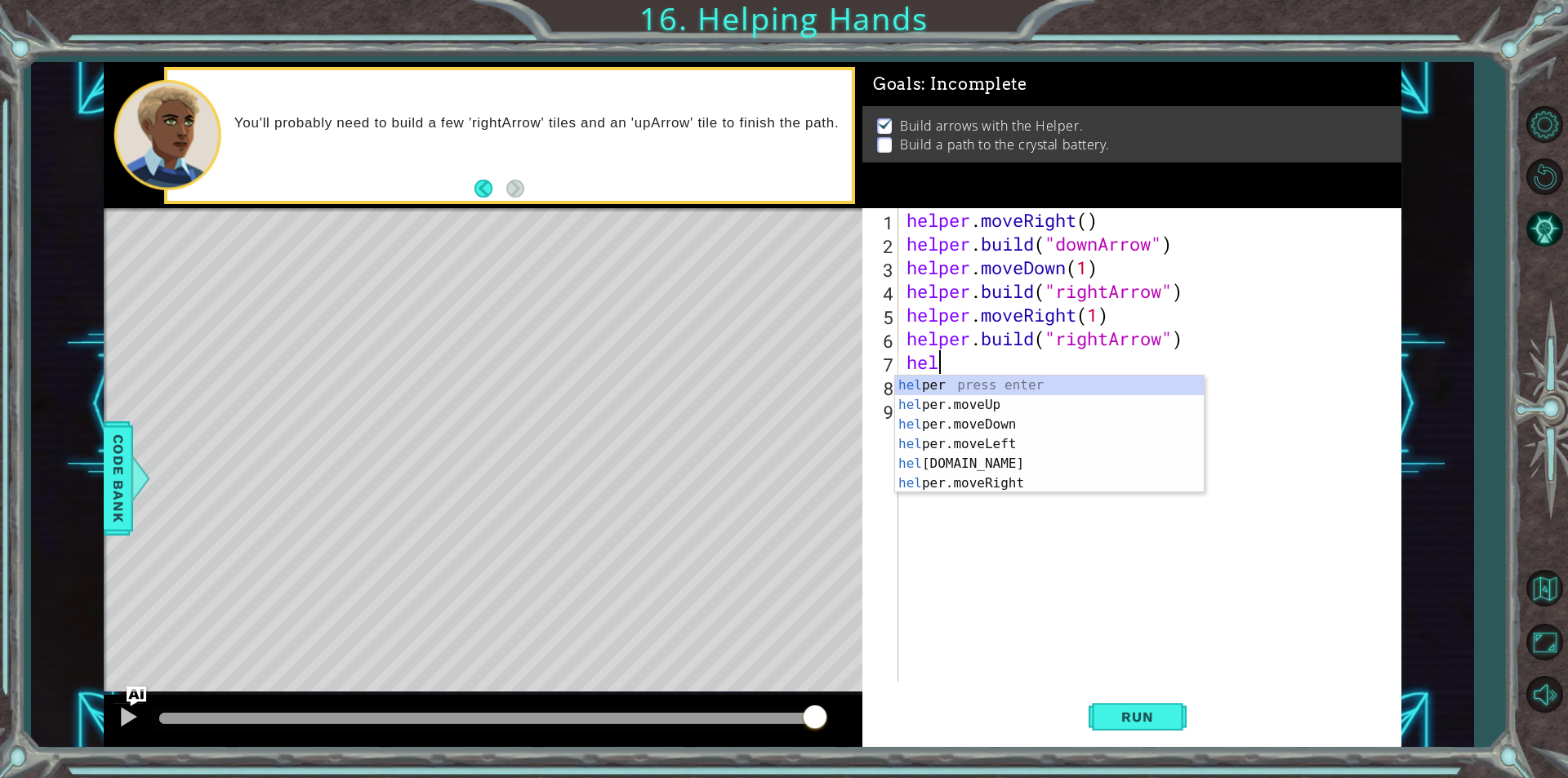
scroll to position [0, 1]
click at [1011, 477] on div "help er press enter help er.moveUp press enter help er.moveDown press enter hel…" at bounding box center [1049, 453] width 309 height 157
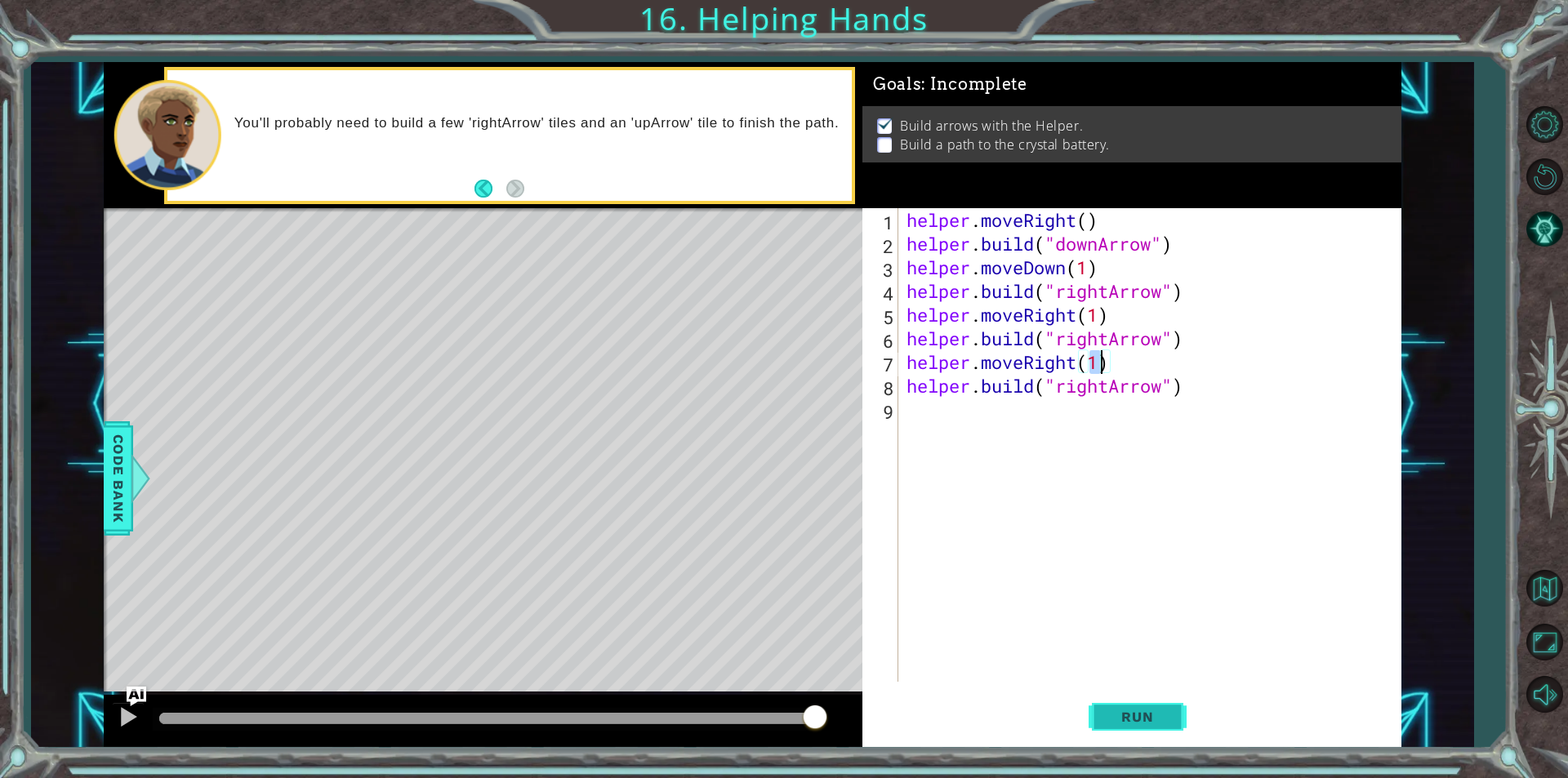
type textarea "helper.moveRight(1)"
click at [1128, 707] on button "Run" at bounding box center [1138, 716] width 98 height 54
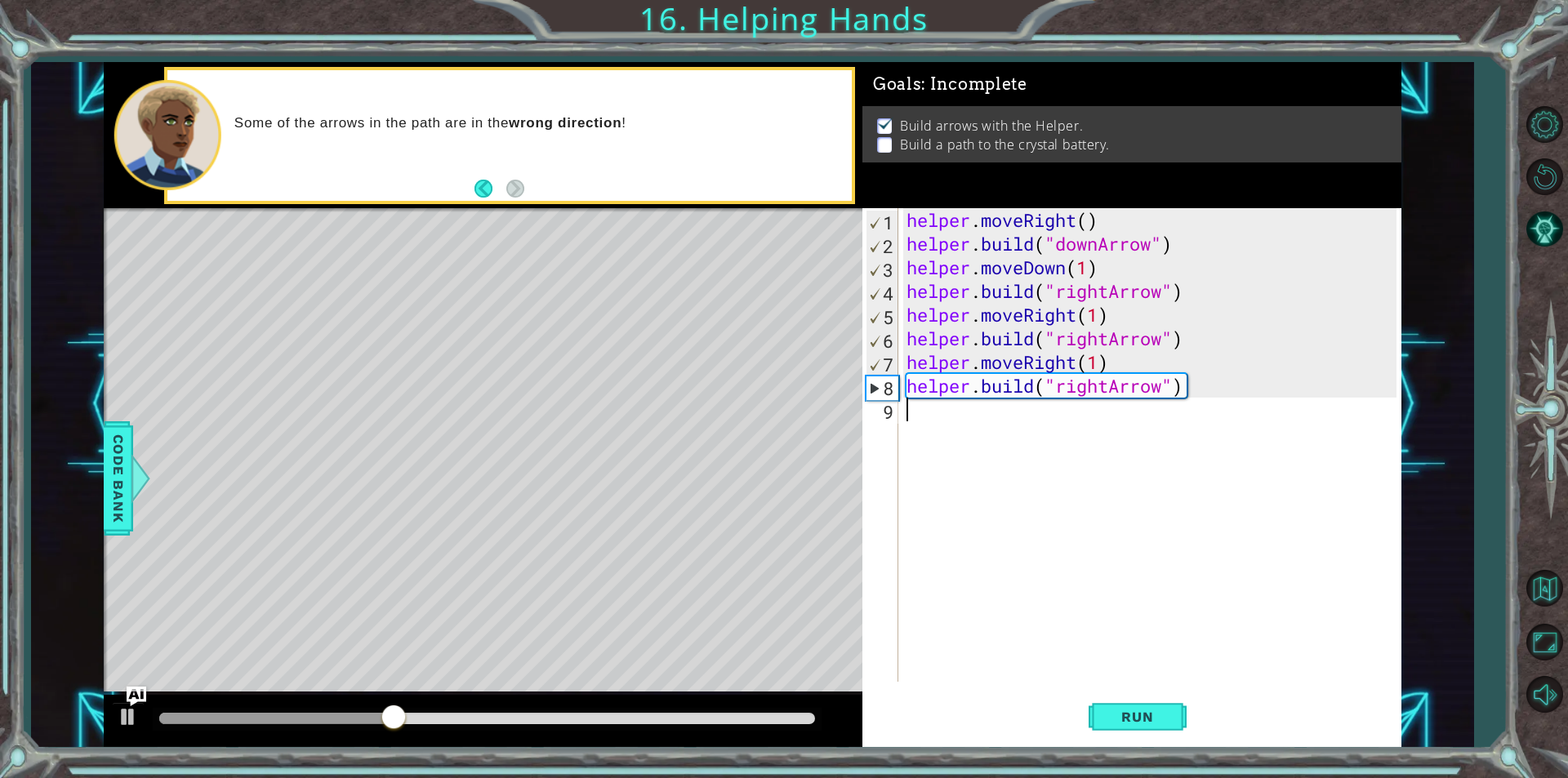
click at [943, 405] on div "helper . moveRight ( ) helper . build ( "downArrow" ) helper . moveDown ( 1 ) h…" at bounding box center [1154, 468] width 502 height 521
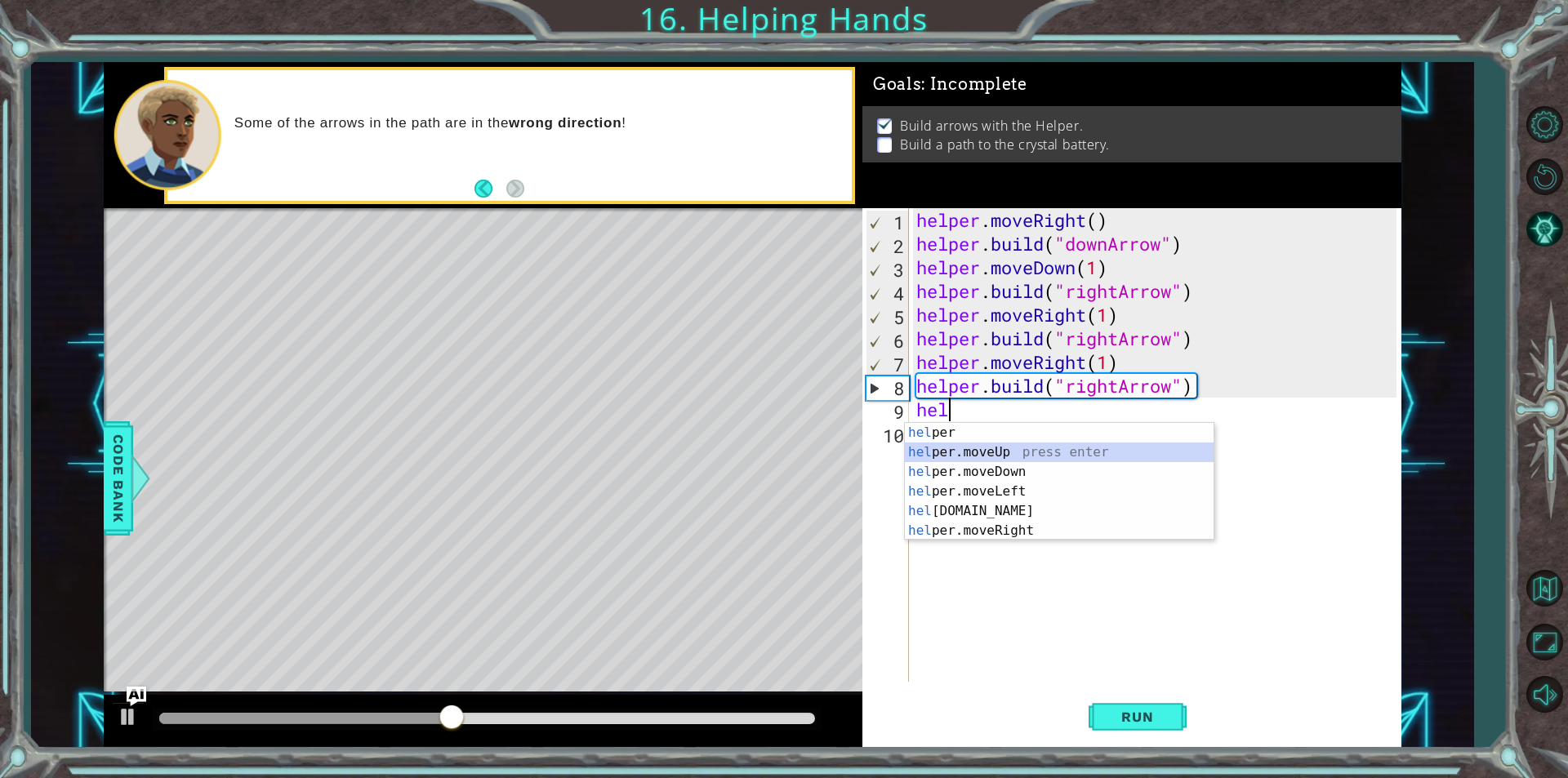
click at [1060, 453] on div "hel per press enter hel per.moveUp press enter [GEOGRAPHIC_DATA] per.moveDown p…" at bounding box center [1060, 501] width 309 height 157
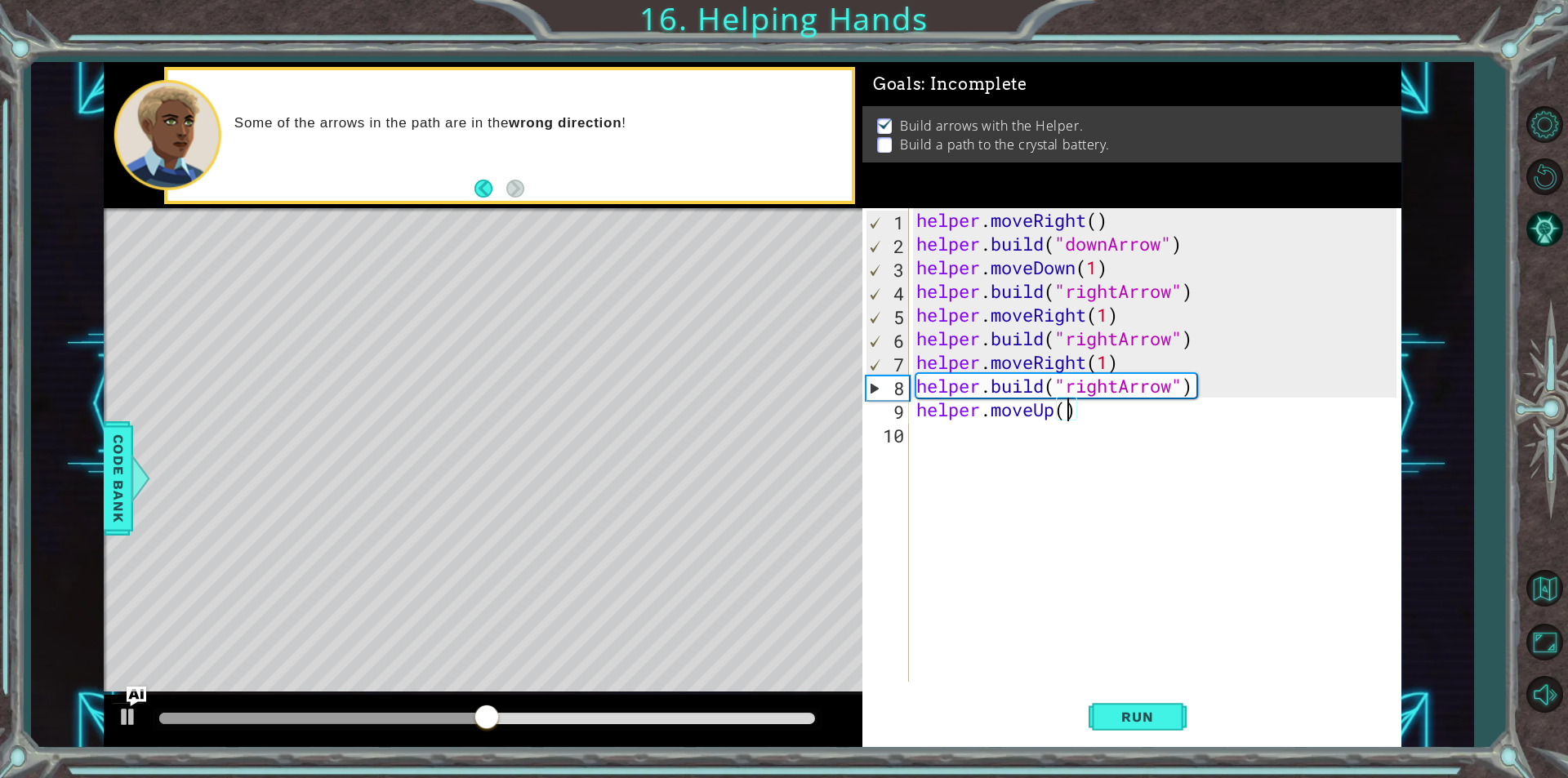
type textarea "helper.moveUp(2)"
click at [1159, 722] on span "Run" at bounding box center [1137, 716] width 65 height 16
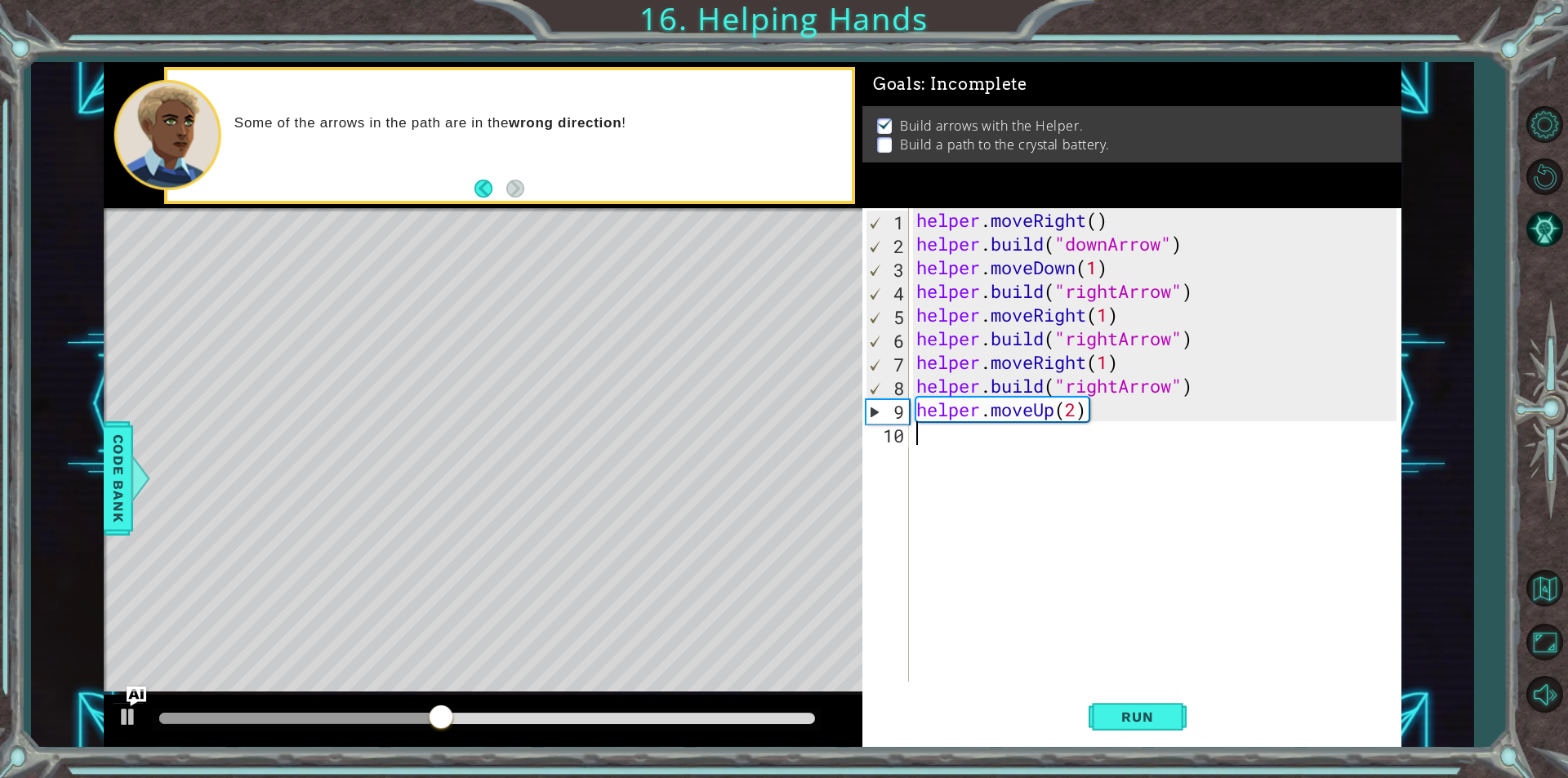
click at [962, 441] on div "helper . moveRight ( ) helper . build ( "downArrow" ) helper . moveDown ( 1 ) h…" at bounding box center [1159, 468] width 491 height 521
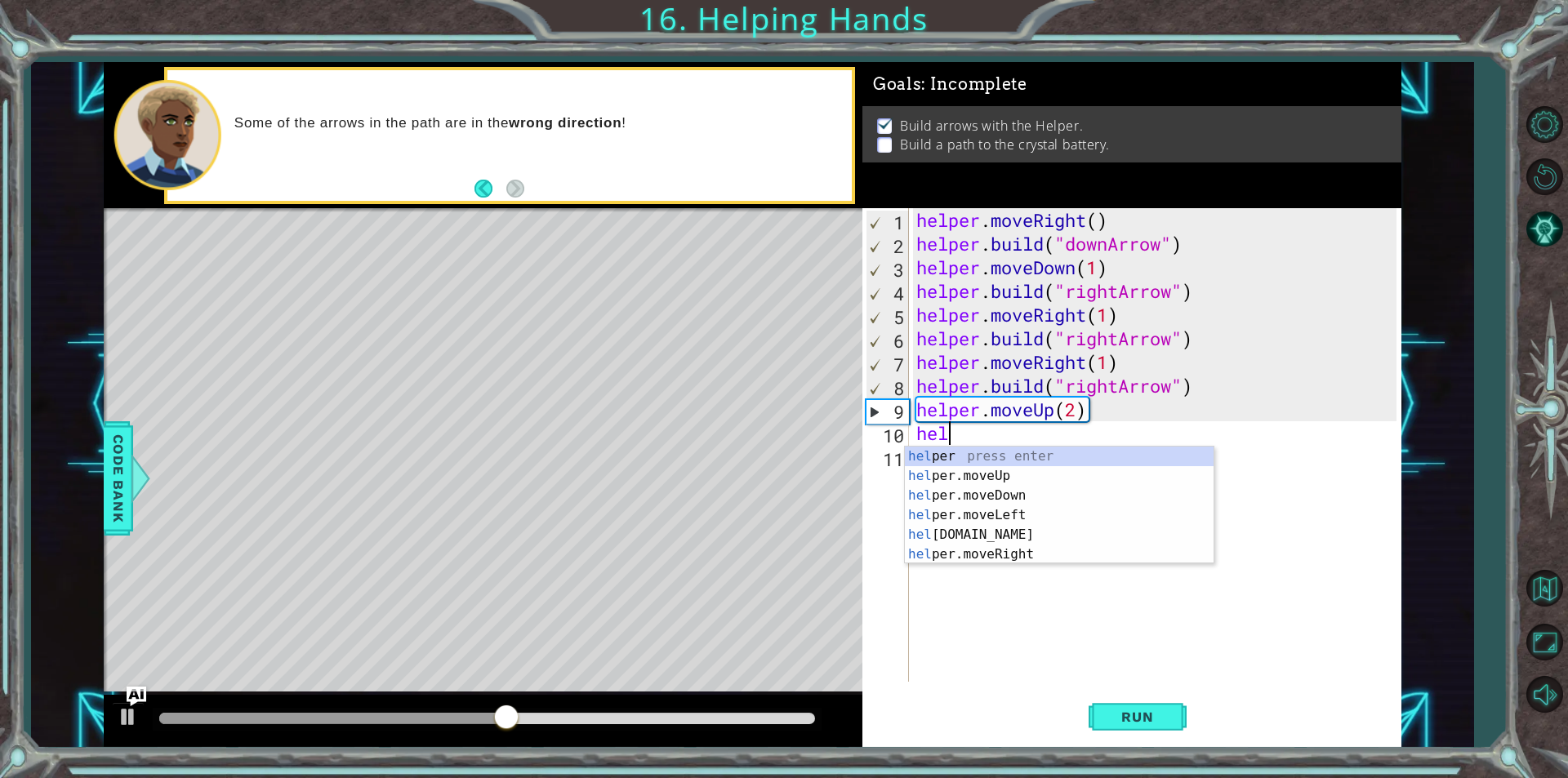
scroll to position [0, 1]
click at [993, 433] on div "helper . moveRight ( ) helper . build ( "downArrow" ) helper . moveDown ( 1 ) h…" at bounding box center [1159, 468] width 491 height 521
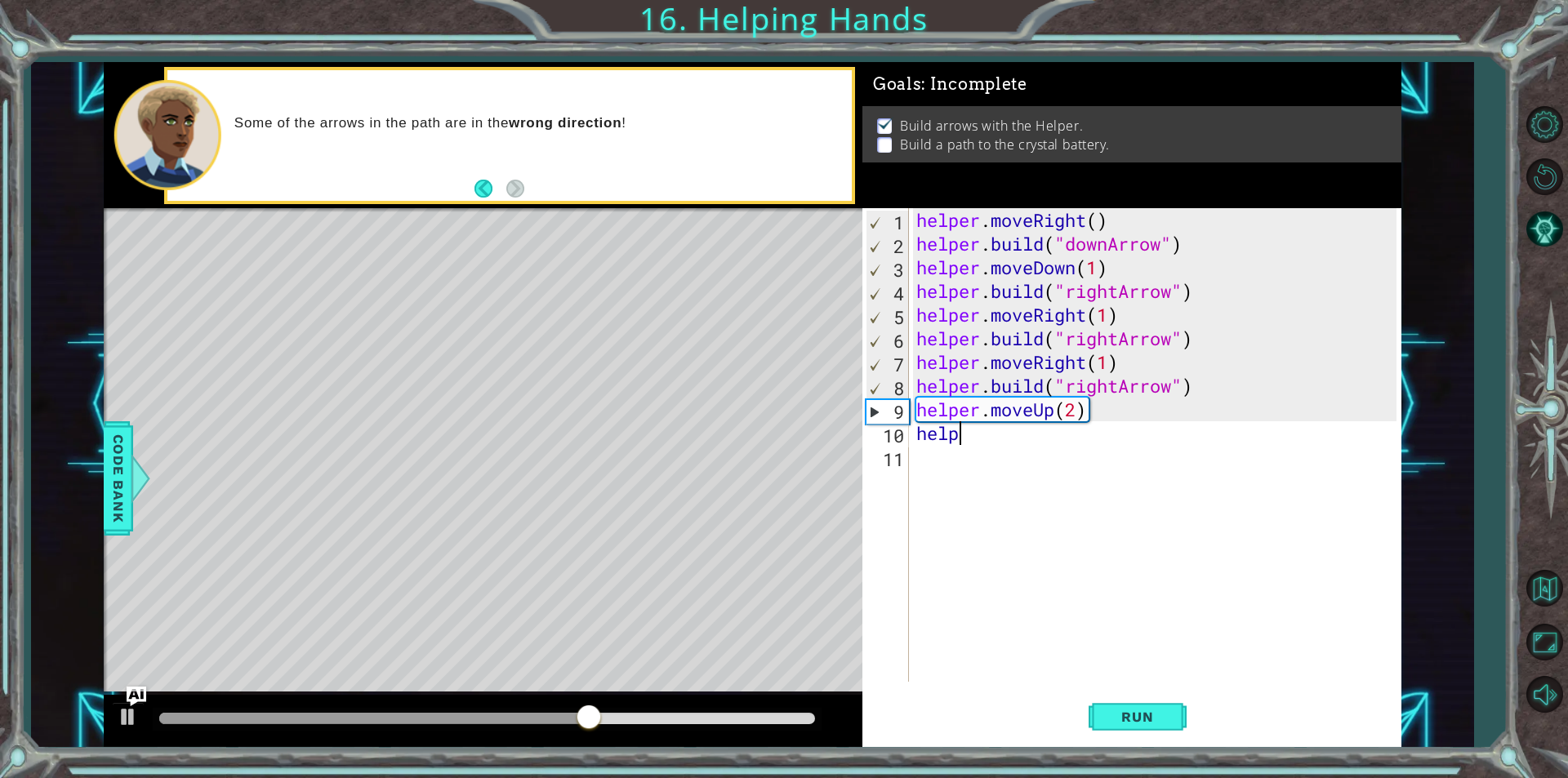
click at [993, 433] on div "helper . moveRight ( ) helper . build ( "downArrow" ) helper . moveDown ( 1 ) h…" at bounding box center [1159, 468] width 491 height 521
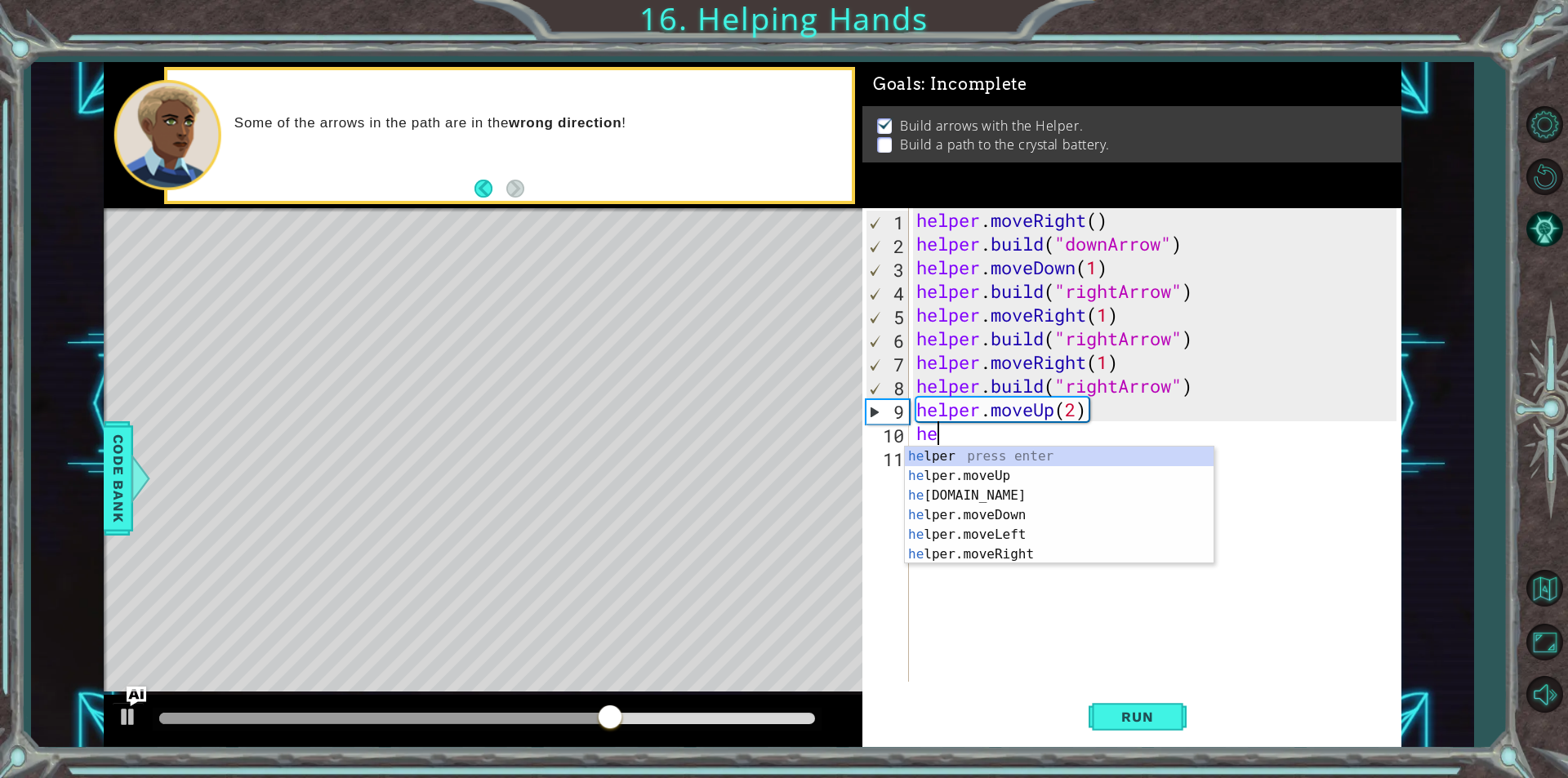
scroll to position [0, 0]
type textarea "h"
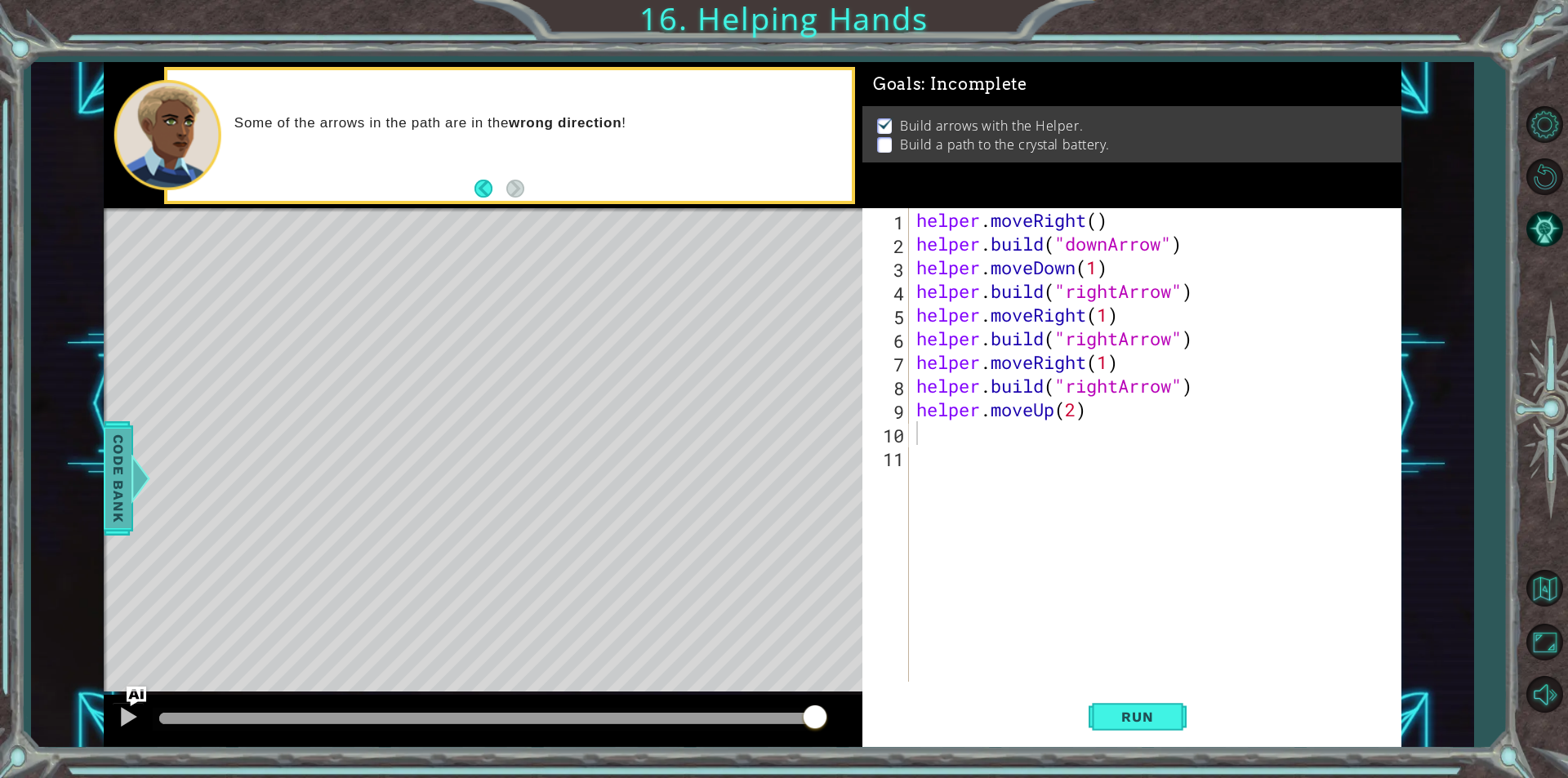
click at [128, 476] on span "Code Bank" at bounding box center [119, 479] width 26 height 100
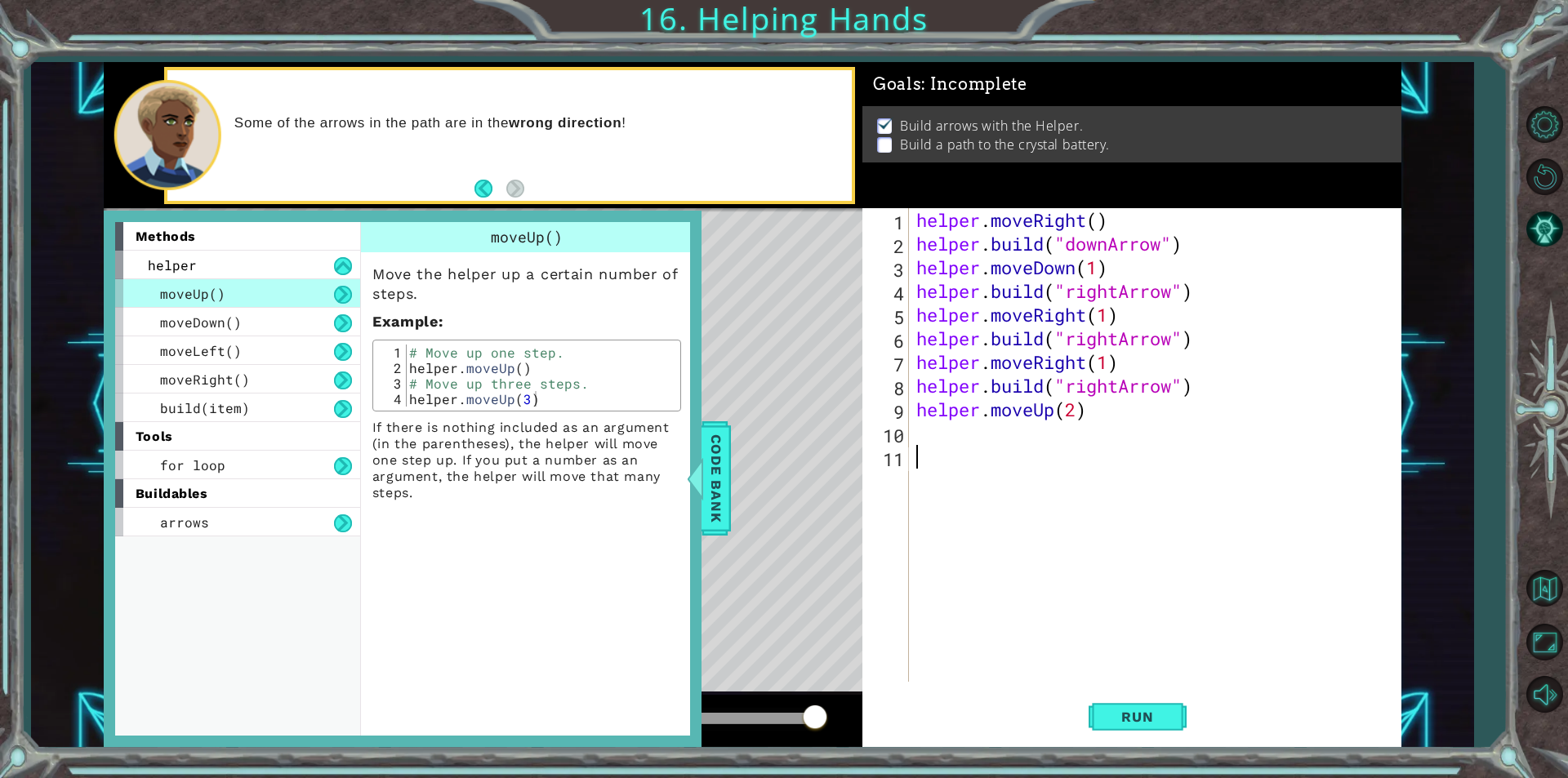
drag, startPoint x: 997, startPoint y: 487, endPoint x: 1000, endPoint y: 480, distance: 7.6
click at [1000, 480] on div "helper . moveRight ( ) helper . build ( "downArrow" ) helper . moveDown ( 1 ) h…" at bounding box center [1159, 468] width 491 height 521
click at [952, 448] on div "helper . moveRight ( ) helper . build ( "downArrow" ) helper . moveDown ( 1 ) h…" at bounding box center [1159, 468] width 491 height 521
click at [726, 489] on span "Code Bank" at bounding box center [716, 479] width 26 height 100
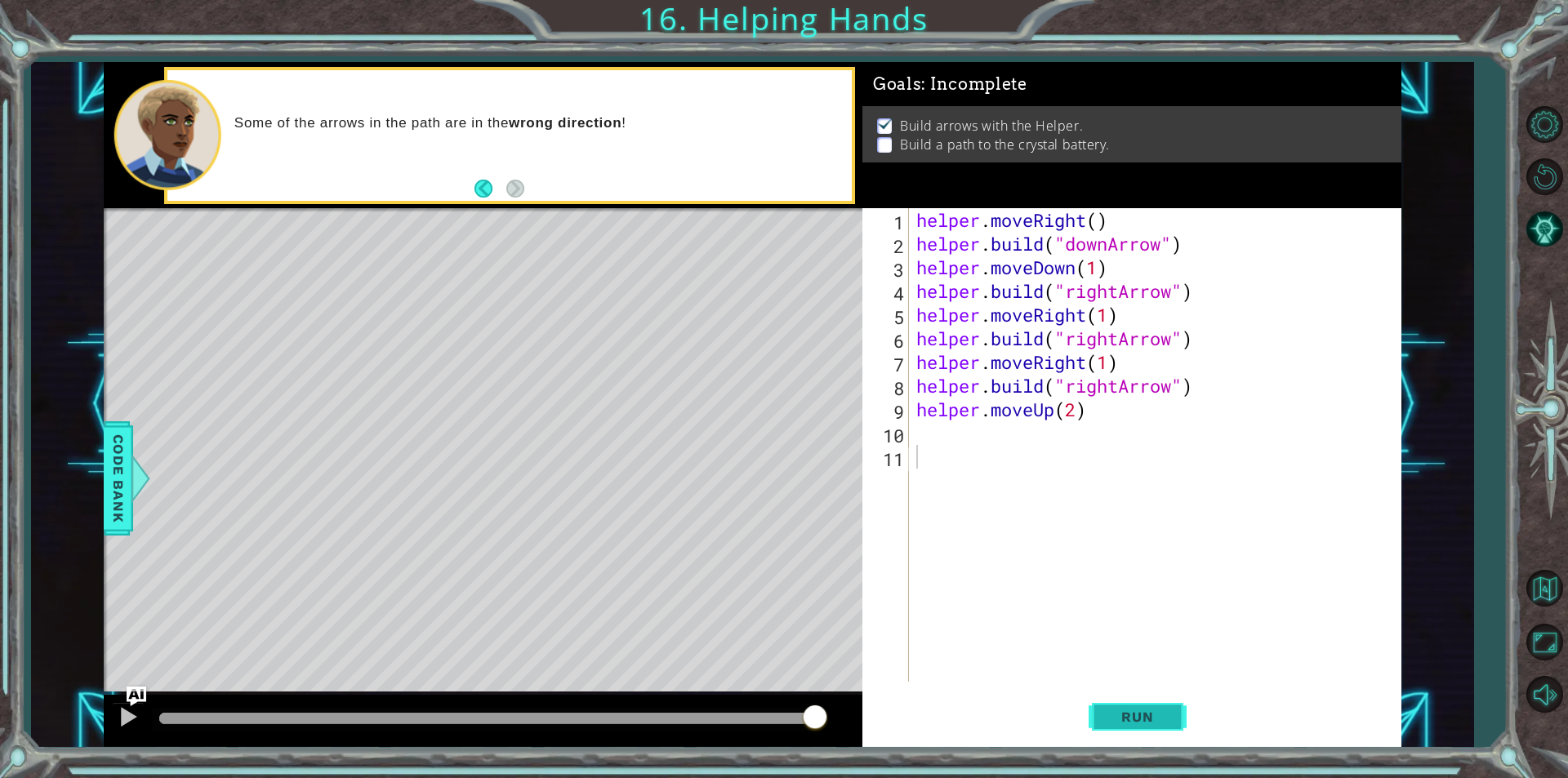
click at [1143, 720] on span "Run" at bounding box center [1137, 716] width 65 height 16
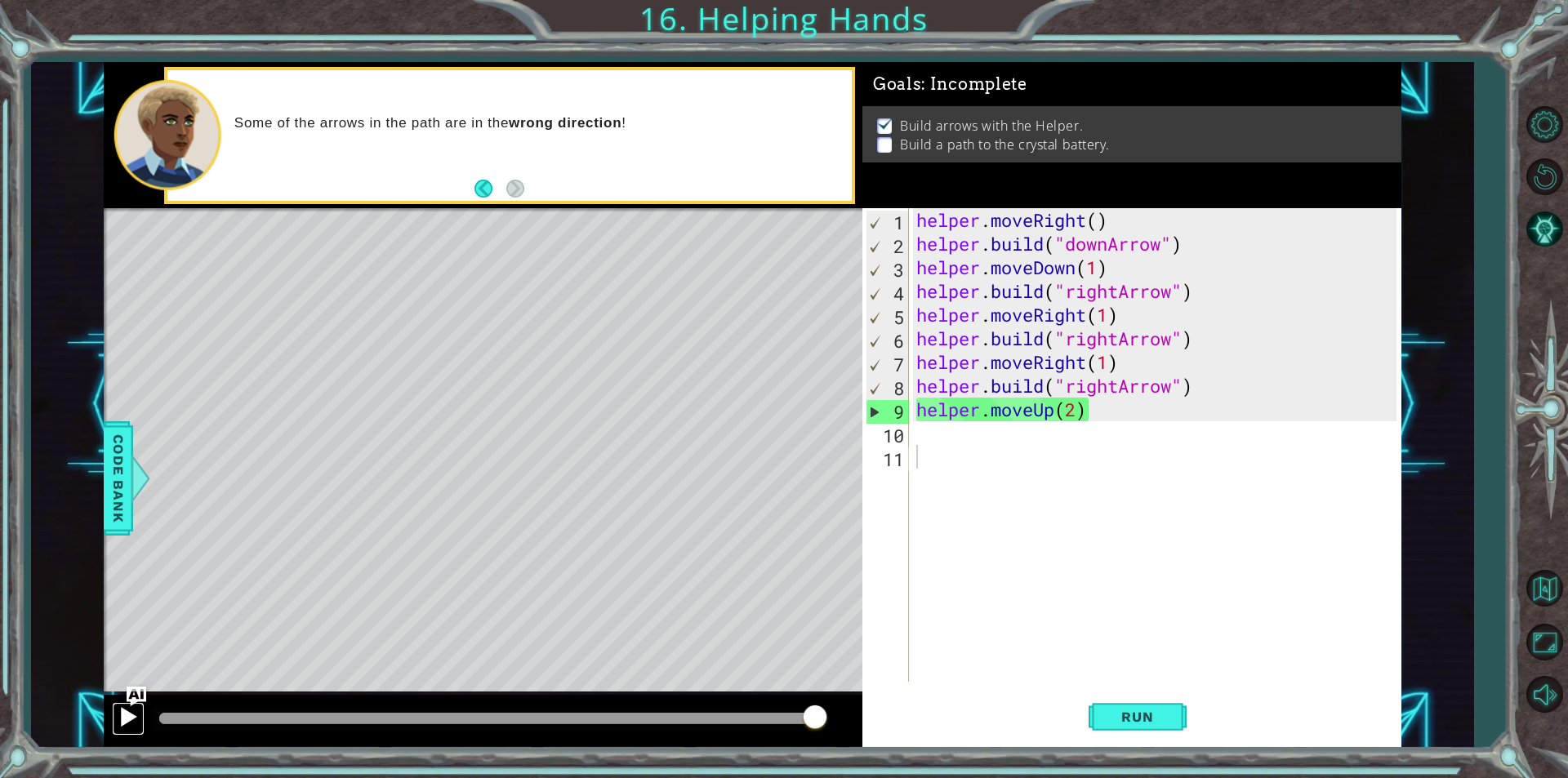
click at [122, 713] on div at bounding box center [128, 717] width 22 height 22
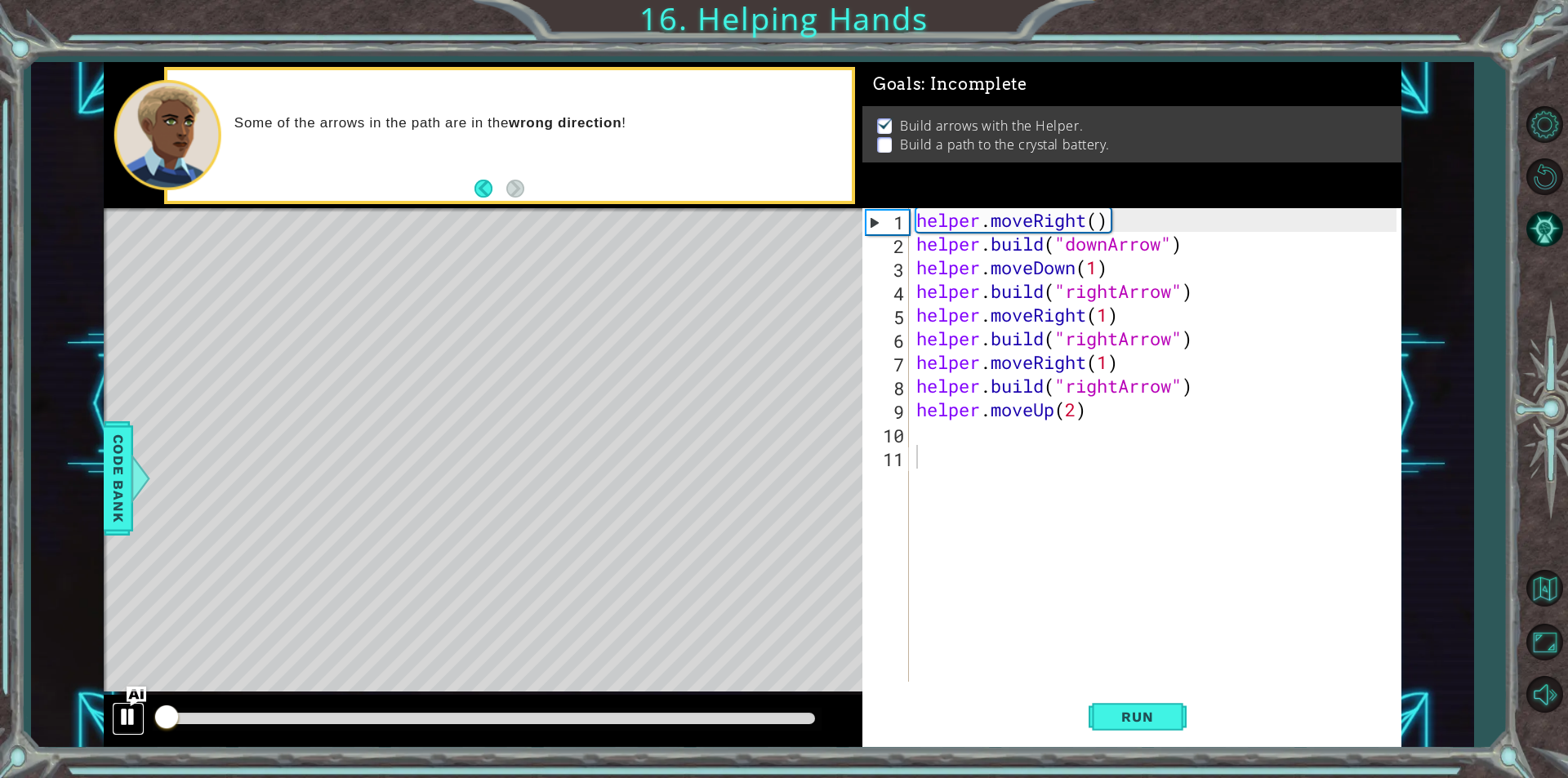
click at [122, 713] on div at bounding box center [128, 717] width 22 height 22
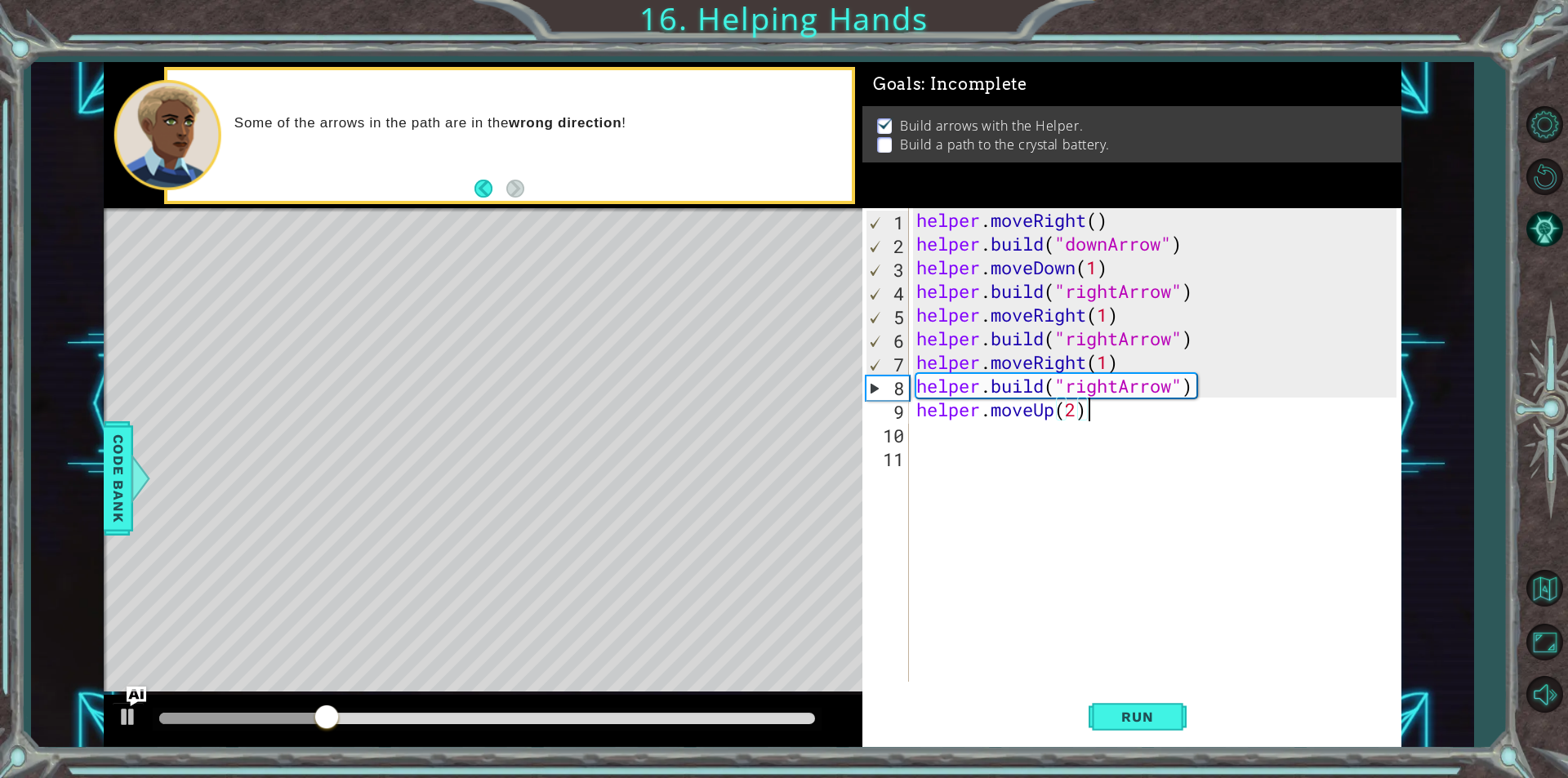
click at [1084, 414] on div "helper . moveRight ( ) helper . build ( "downArrow" ) helper . moveDown ( 1 ) h…" at bounding box center [1159, 468] width 491 height 521
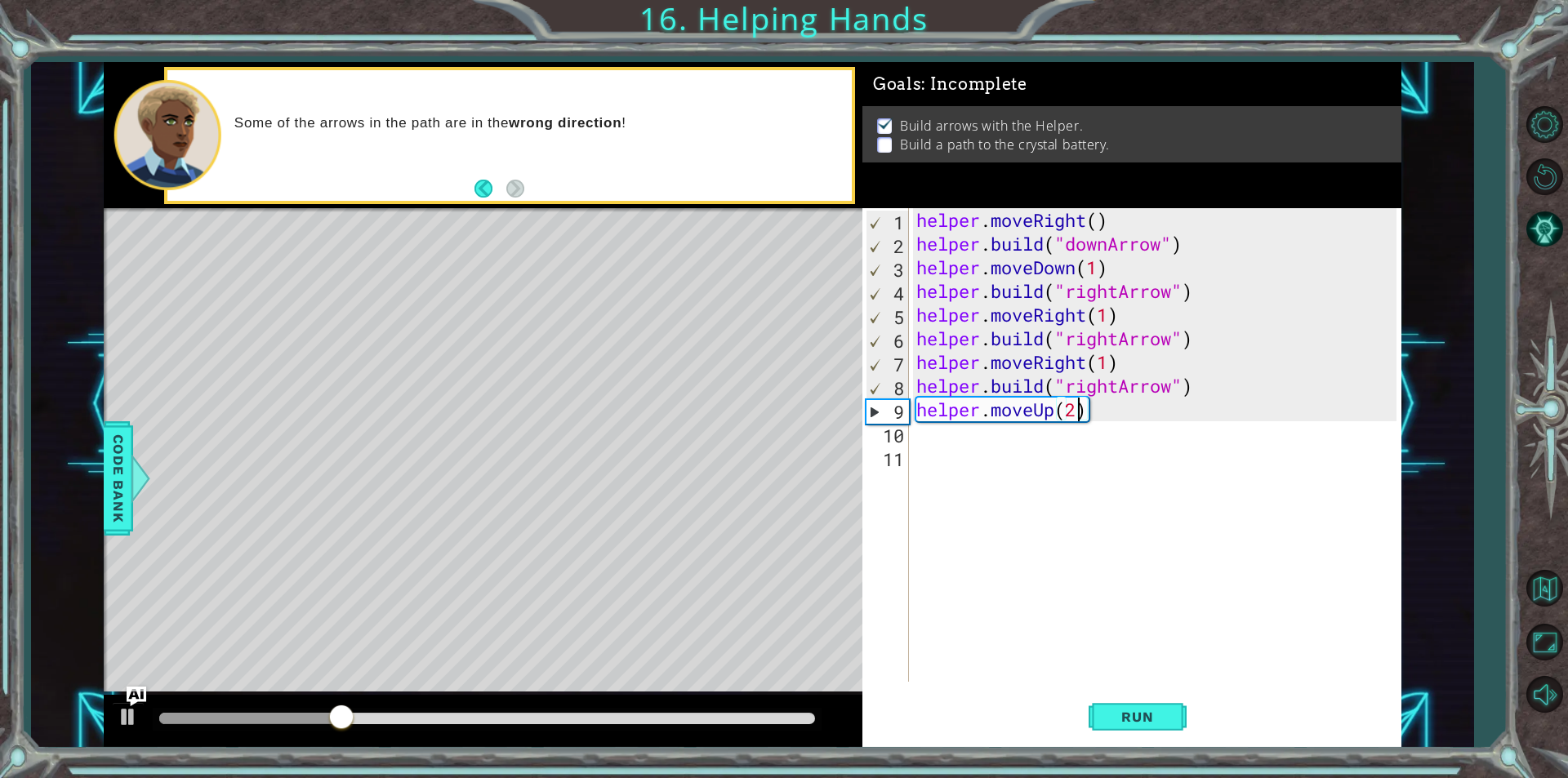
click at [1074, 411] on div "helper . moveRight ( ) helper . build ( "downArrow" ) helper . moveDown ( 1 ) h…" at bounding box center [1159, 468] width 491 height 521
click at [1135, 715] on span "Run" at bounding box center [1137, 716] width 65 height 16
drag, startPoint x: 689, startPoint y: 294, endPoint x: 728, endPoint y: 370, distance: 85.4
click at [728, 370] on div "Level Map" at bounding box center [481, 448] width 755 height 481
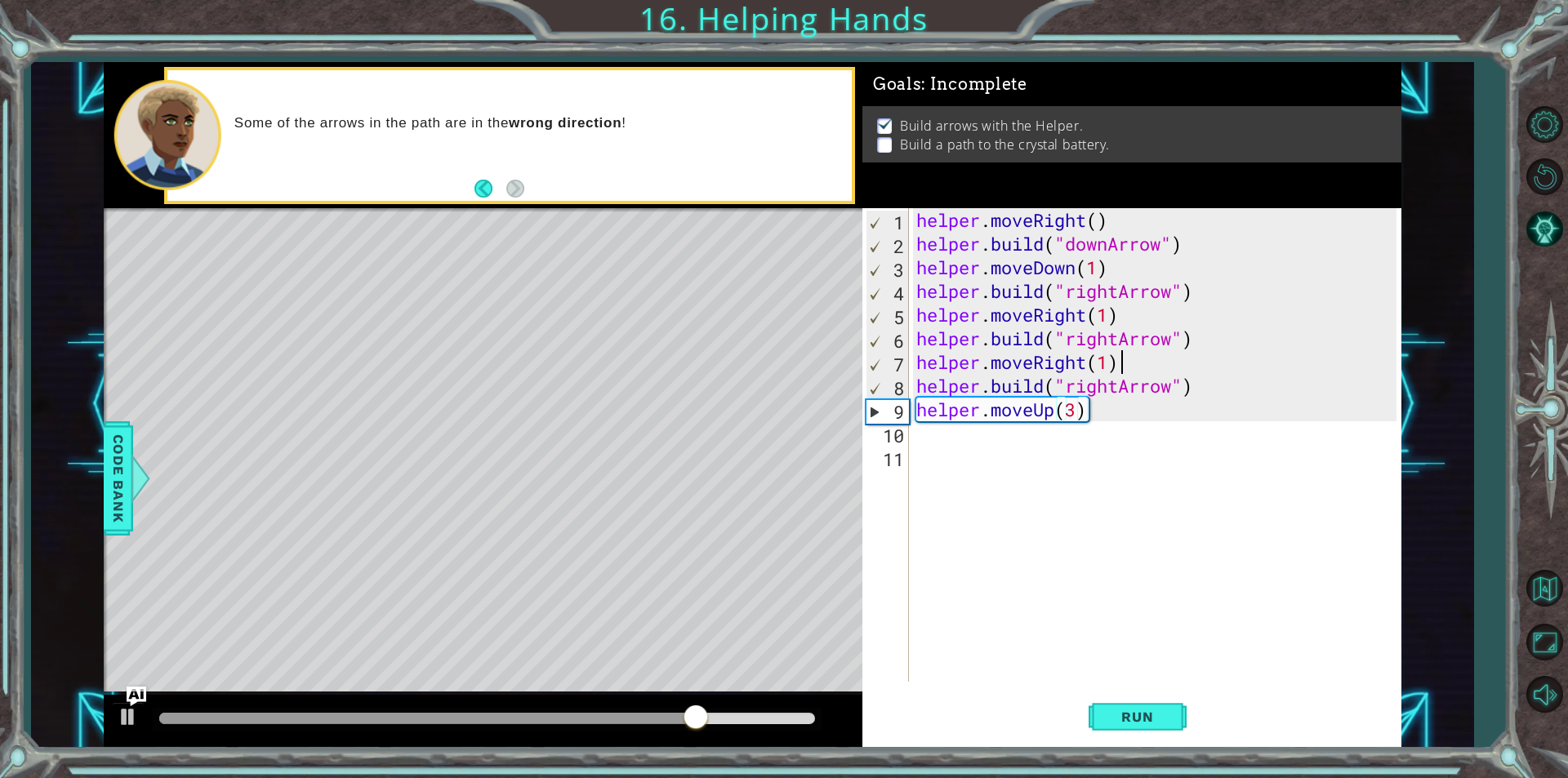
click at [1123, 362] on div "helper . moveRight ( ) helper . build ( "downArrow" ) helper . moveDown ( 1 ) h…" at bounding box center [1159, 468] width 491 height 521
click at [1083, 364] on div "helper . moveRight ( ) helper . build ( "downArrow" ) helper . moveDown ( 1 ) h…" at bounding box center [1159, 468] width 491 height 521
click at [1089, 365] on div "helper . moveRight ( ) helper . build ( "downArrow" ) helper . moveDown ( 1 ) h…" at bounding box center [1159, 468] width 491 height 521
click at [1121, 382] on div "helper . moveRight ( ) helper . build ( "downArrow" ) helper . moveDown ( 1 ) h…" at bounding box center [1159, 468] width 491 height 521
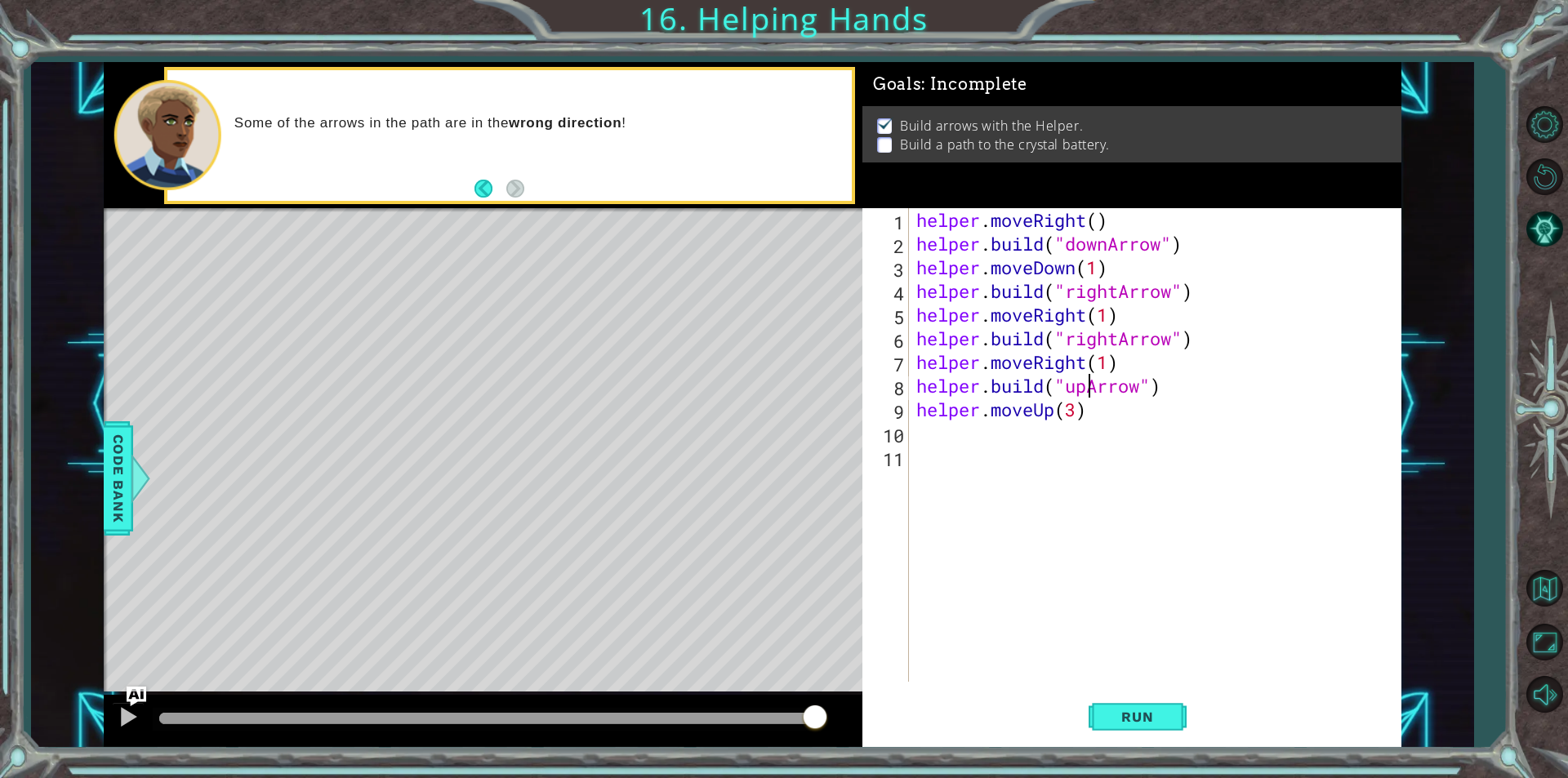
scroll to position [0, 3]
click at [1123, 405] on div ""up press enter" at bounding box center [1200, 428] width 309 height 58
type textarea "[DOMAIN_NAME]("upArrow")"
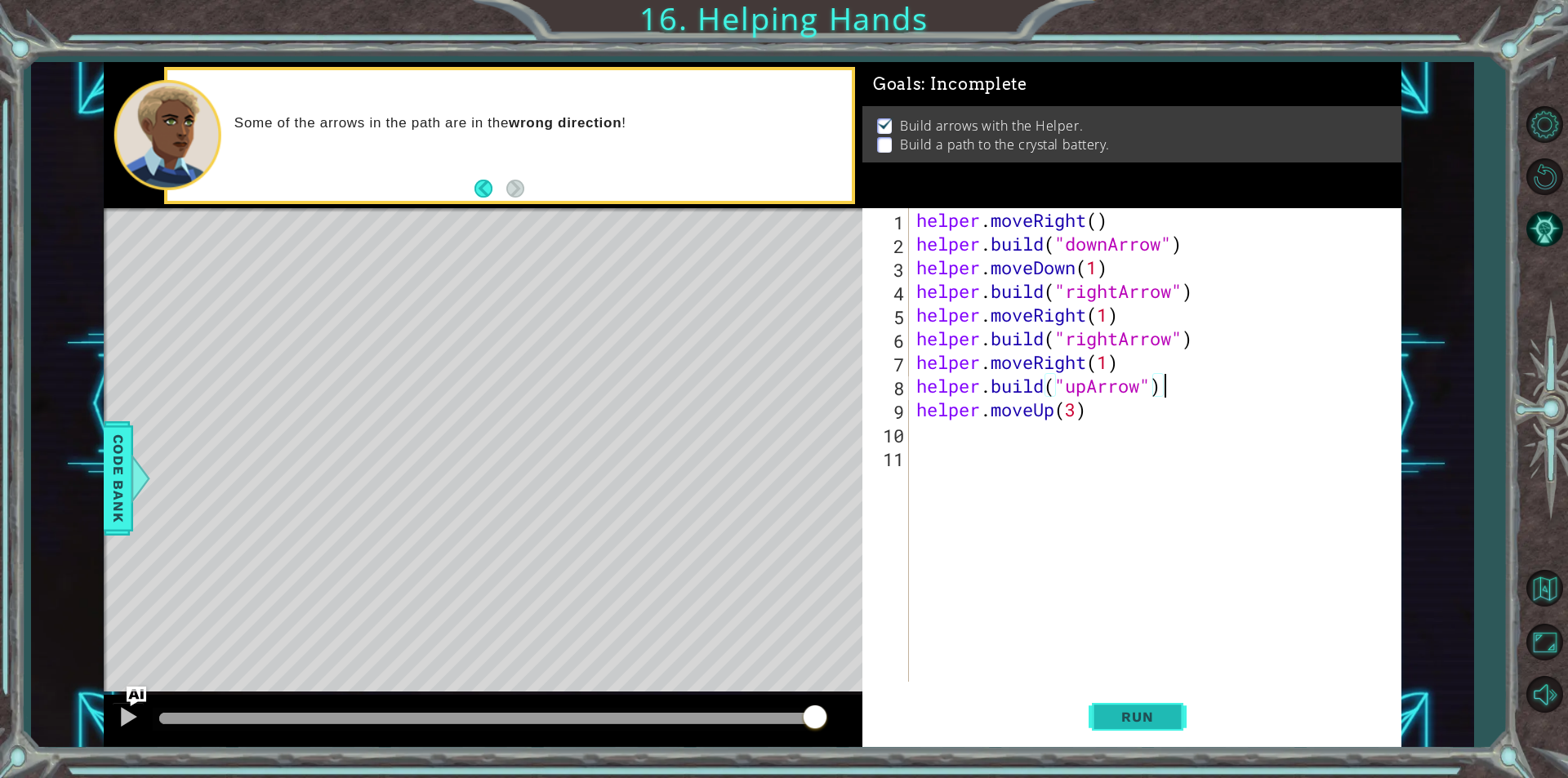
type textarea "[DOMAIN_NAME]("upArrow")"
click at [1150, 718] on span "Run" at bounding box center [1137, 716] width 65 height 16
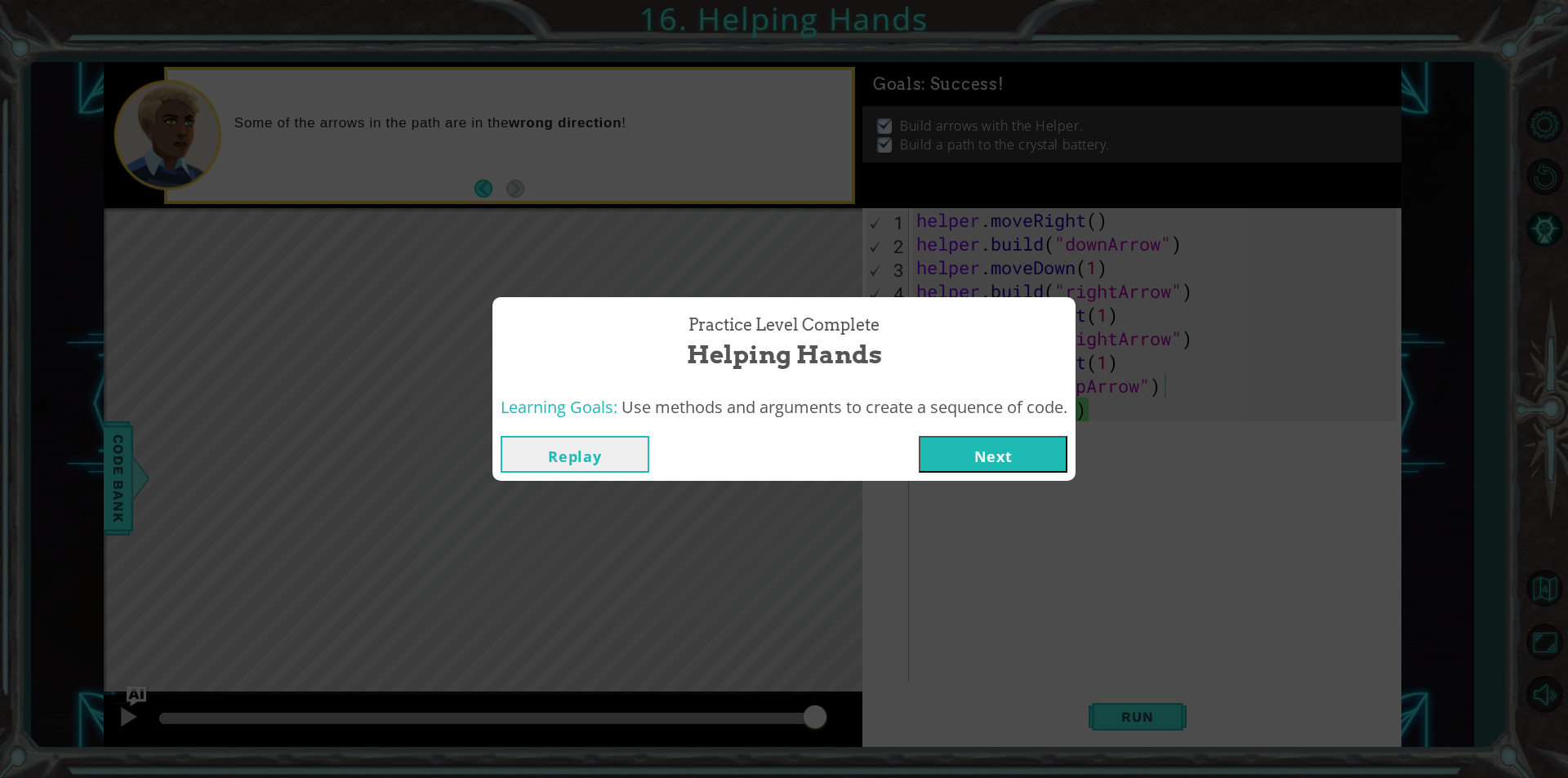
click at [1023, 447] on button "Next" at bounding box center [993, 453] width 149 height 37
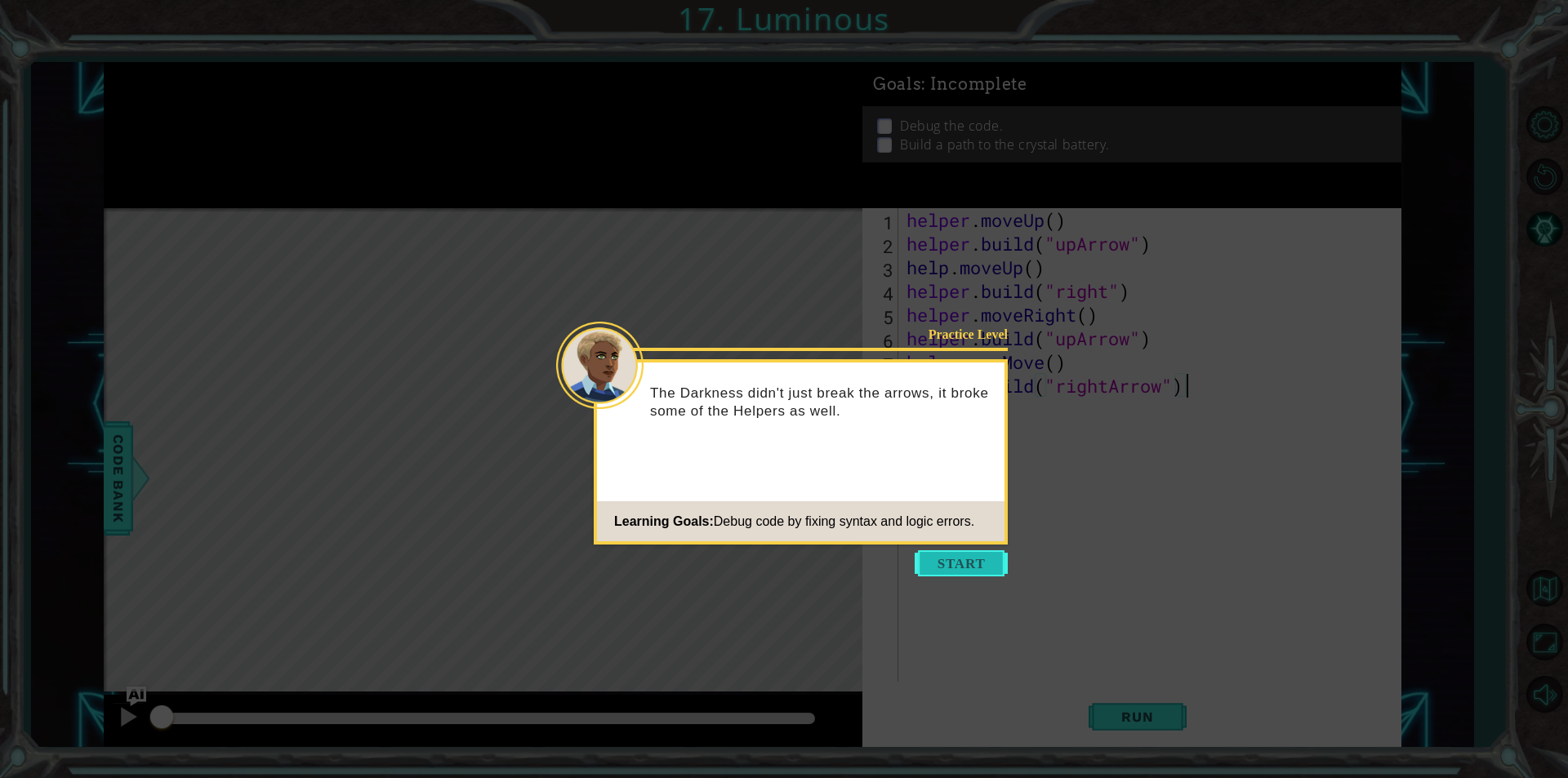
click at [966, 556] on button "Start" at bounding box center [961, 564] width 93 height 26
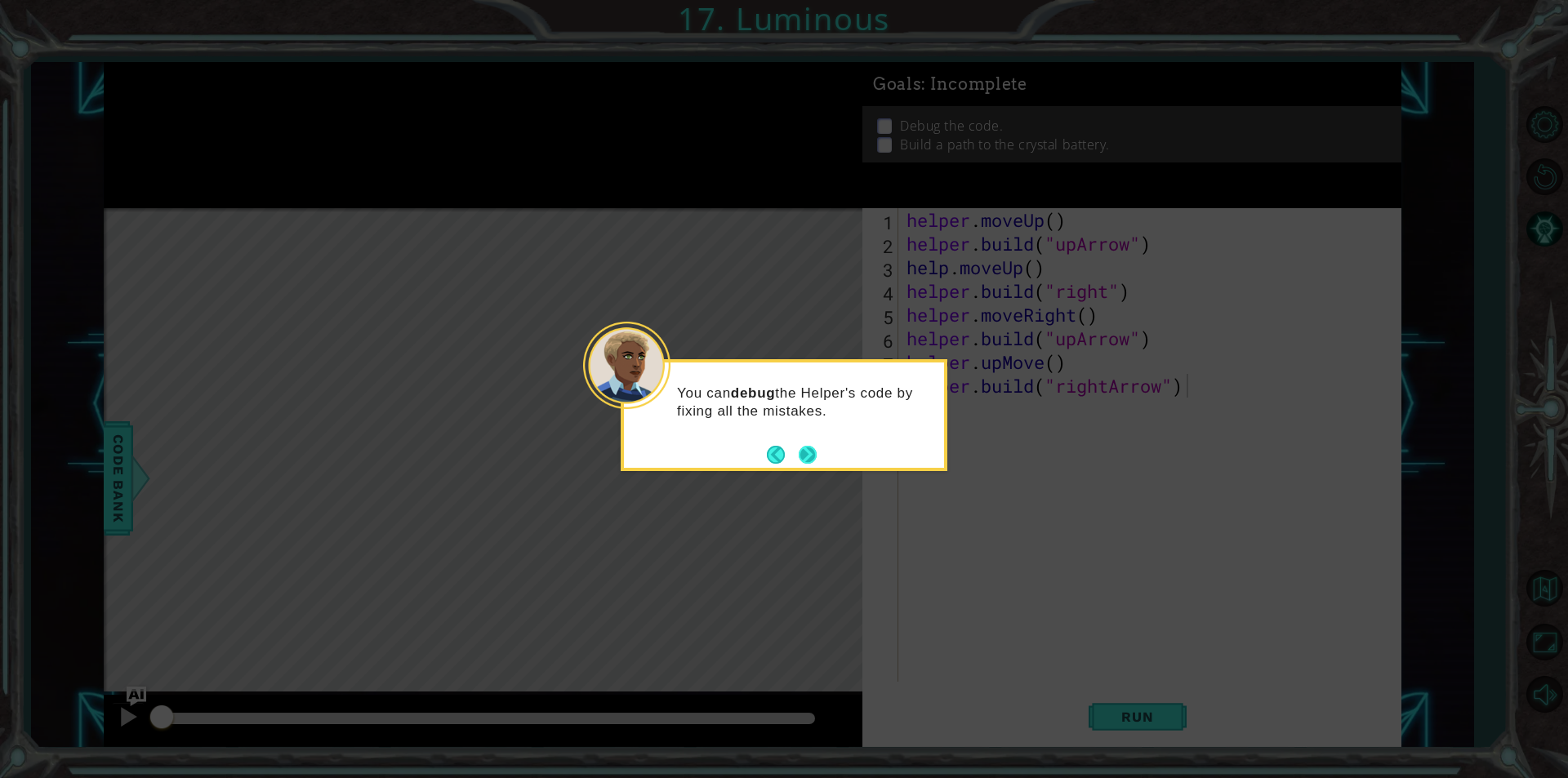
click at [814, 447] on button "Next" at bounding box center [808, 454] width 18 height 18
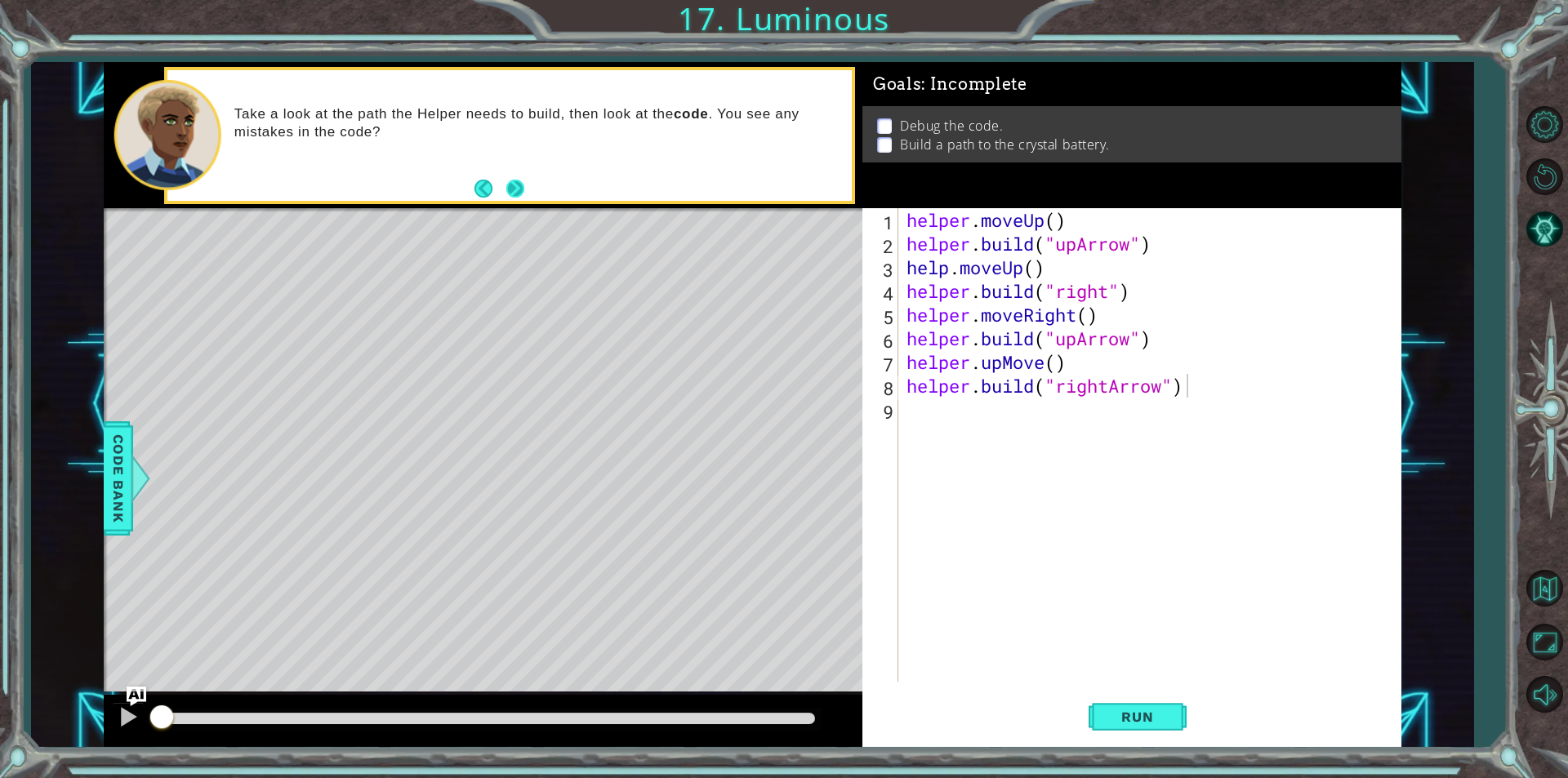
click at [516, 183] on button "Next" at bounding box center [515, 188] width 18 height 18
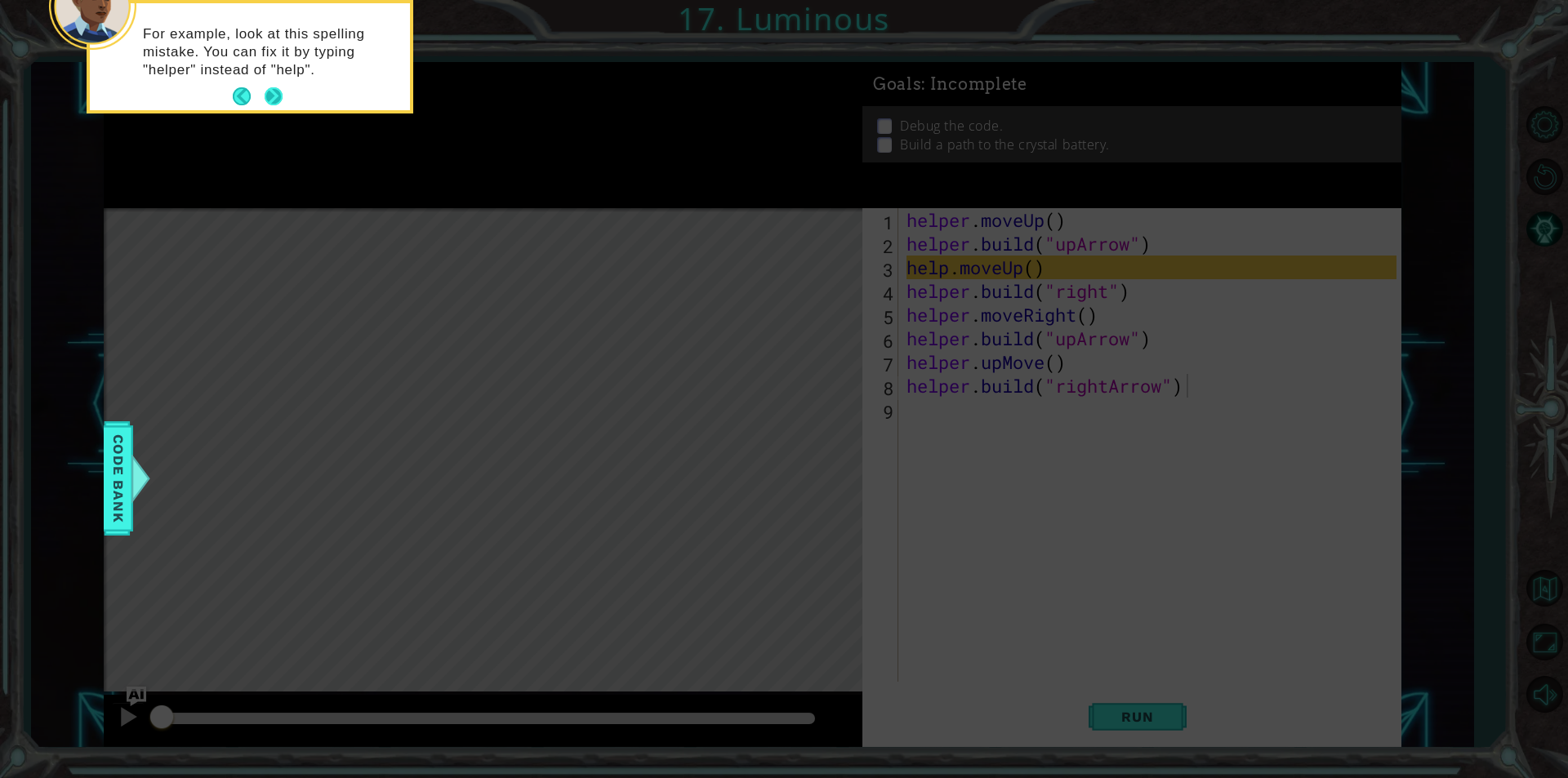
click at [272, 97] on button "Next" at bounding box center [273, 96] width 18 height 18
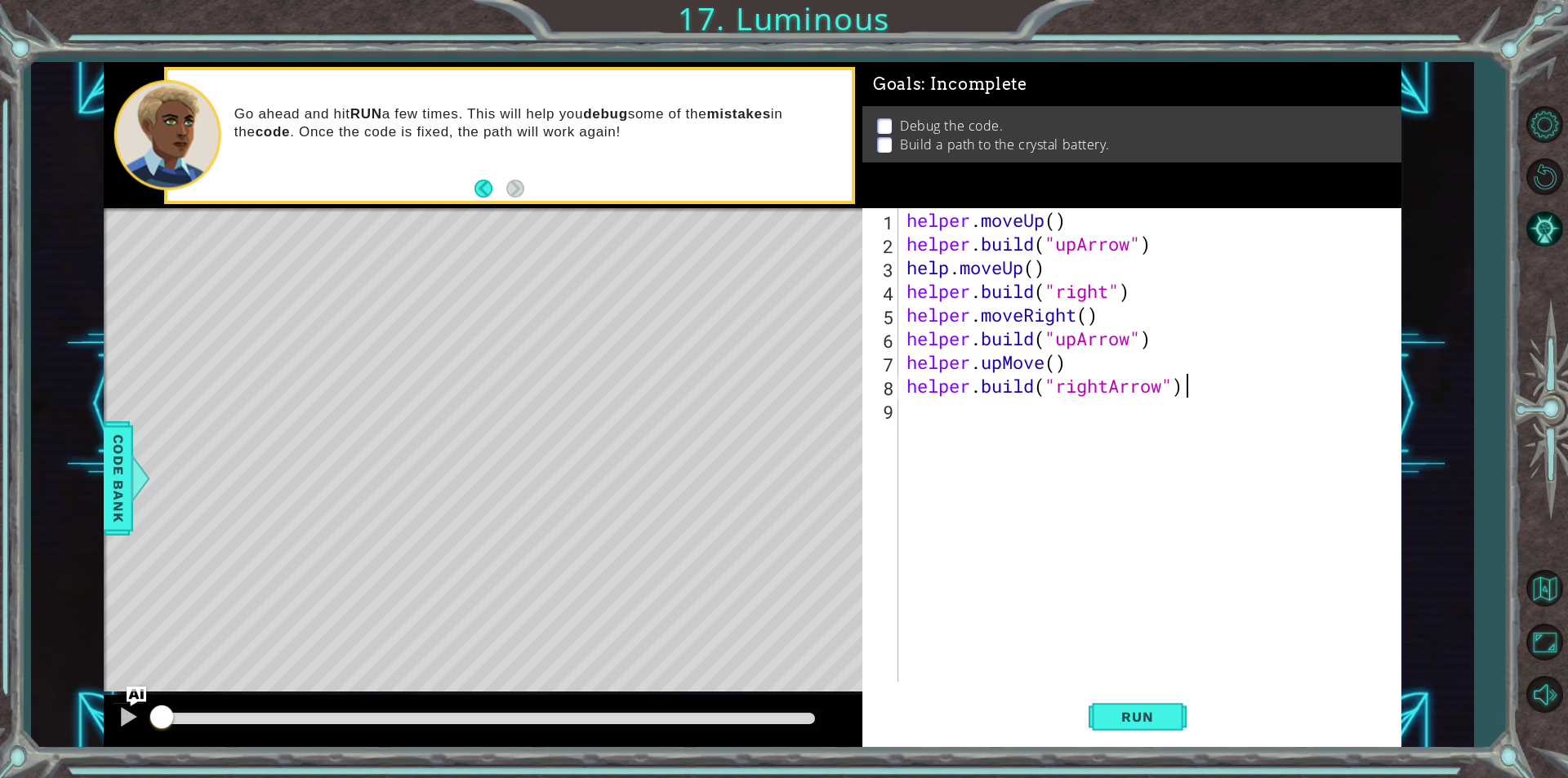
click at [947, 269] on div "helper . moveUp ( ) helper . build ( "upArrow" ) help . moveUp ( ) helper . bui…" at bounding box center [1154, 468] width 502 height 521
click at [1026, 262] on div "helper . moveUp ( ) helper . build ( "upArrow" ) helper . moveUp ( ) helper . b…" at bounding box center [1154, 468] width 502 height 521
click at [1045, 367] on div "helper . moveUp ( ) helper . build ( "upArrow" ) helper . moveUp ( ) helper . b…" at bounding box center [1154, 468] width 502 height 521
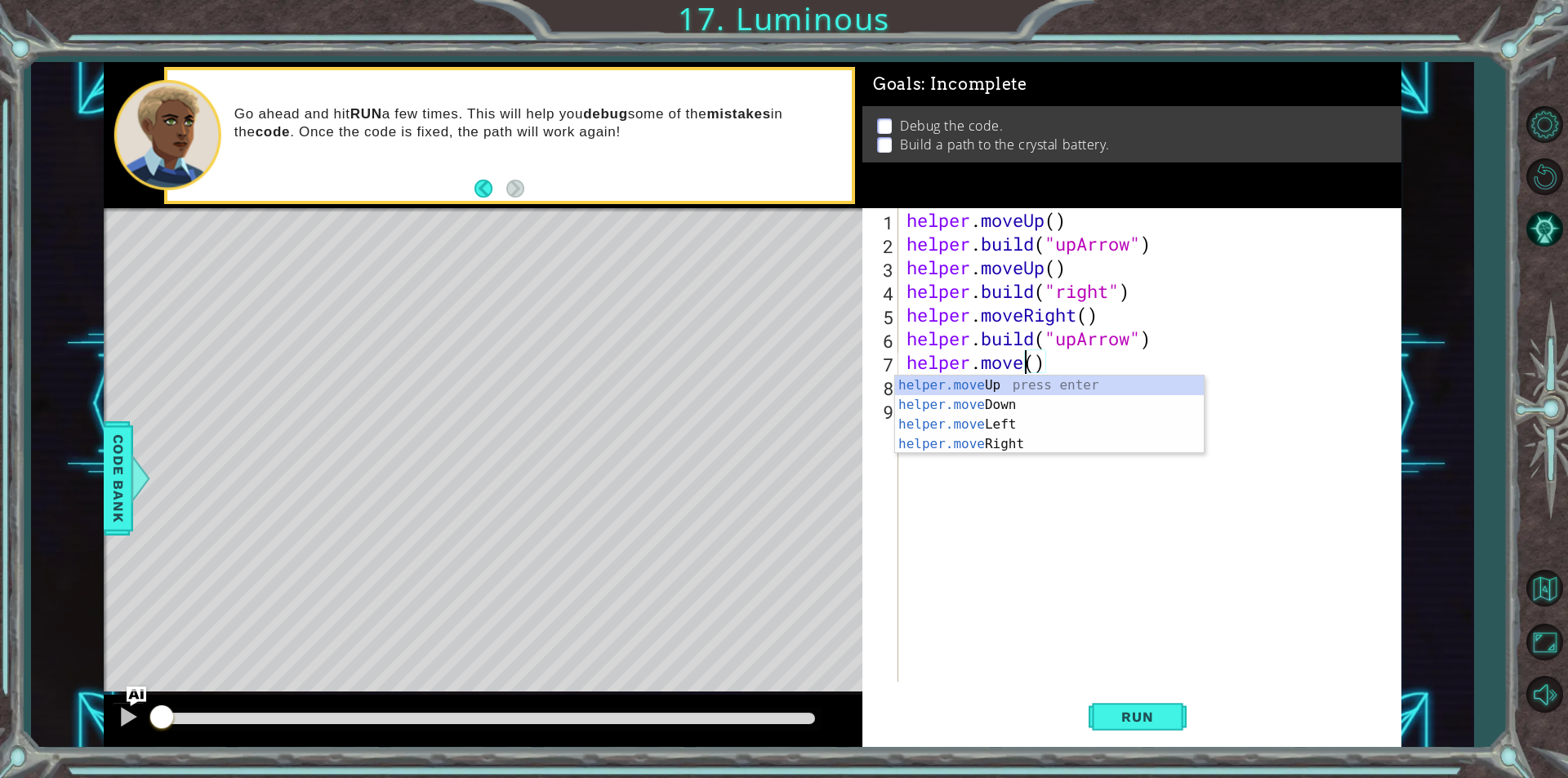
scroll to position [0, 6]
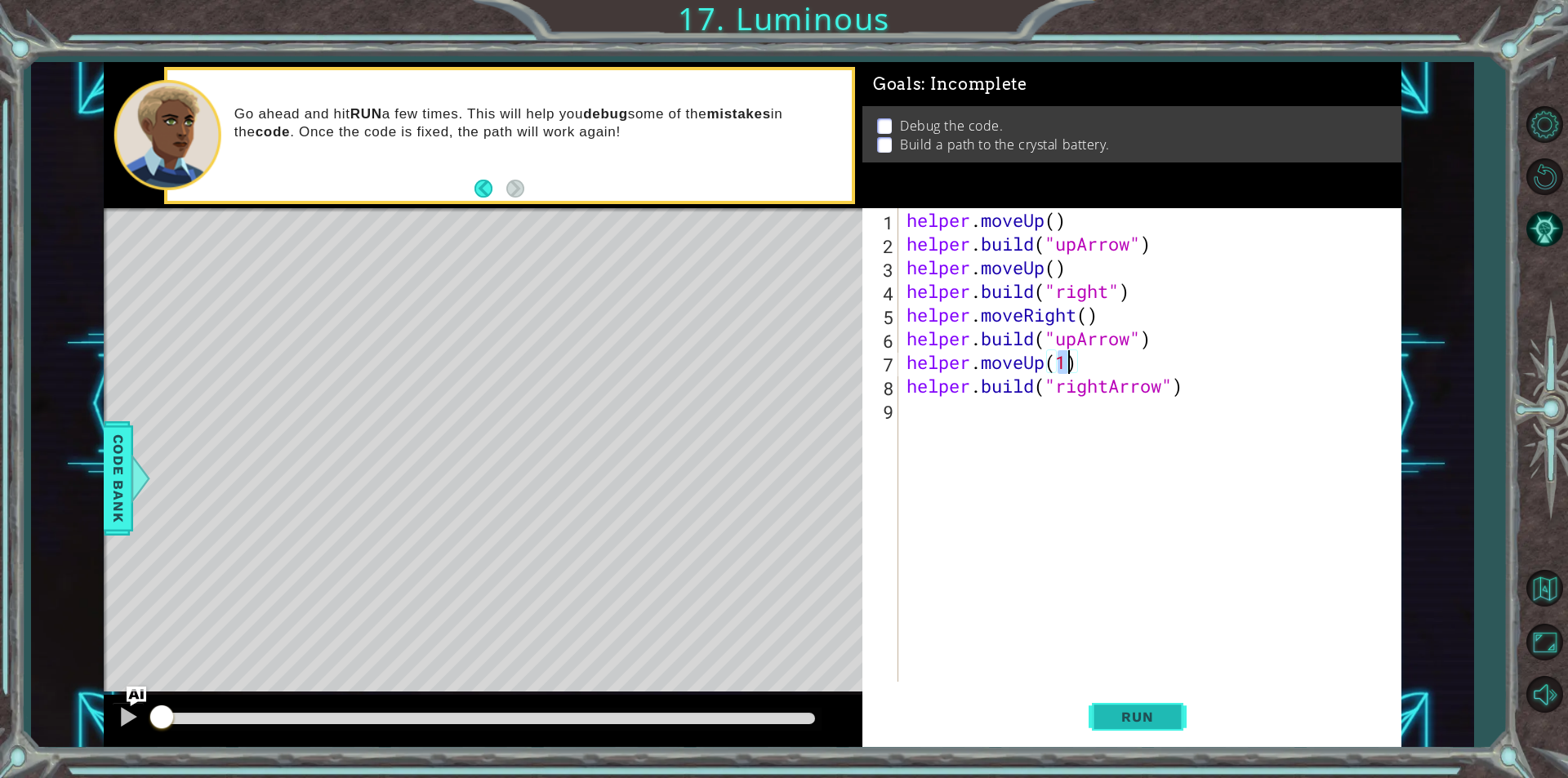
click at [1109, 727] on button "Run" at bounding box center [1138, 716] width 98 height 54
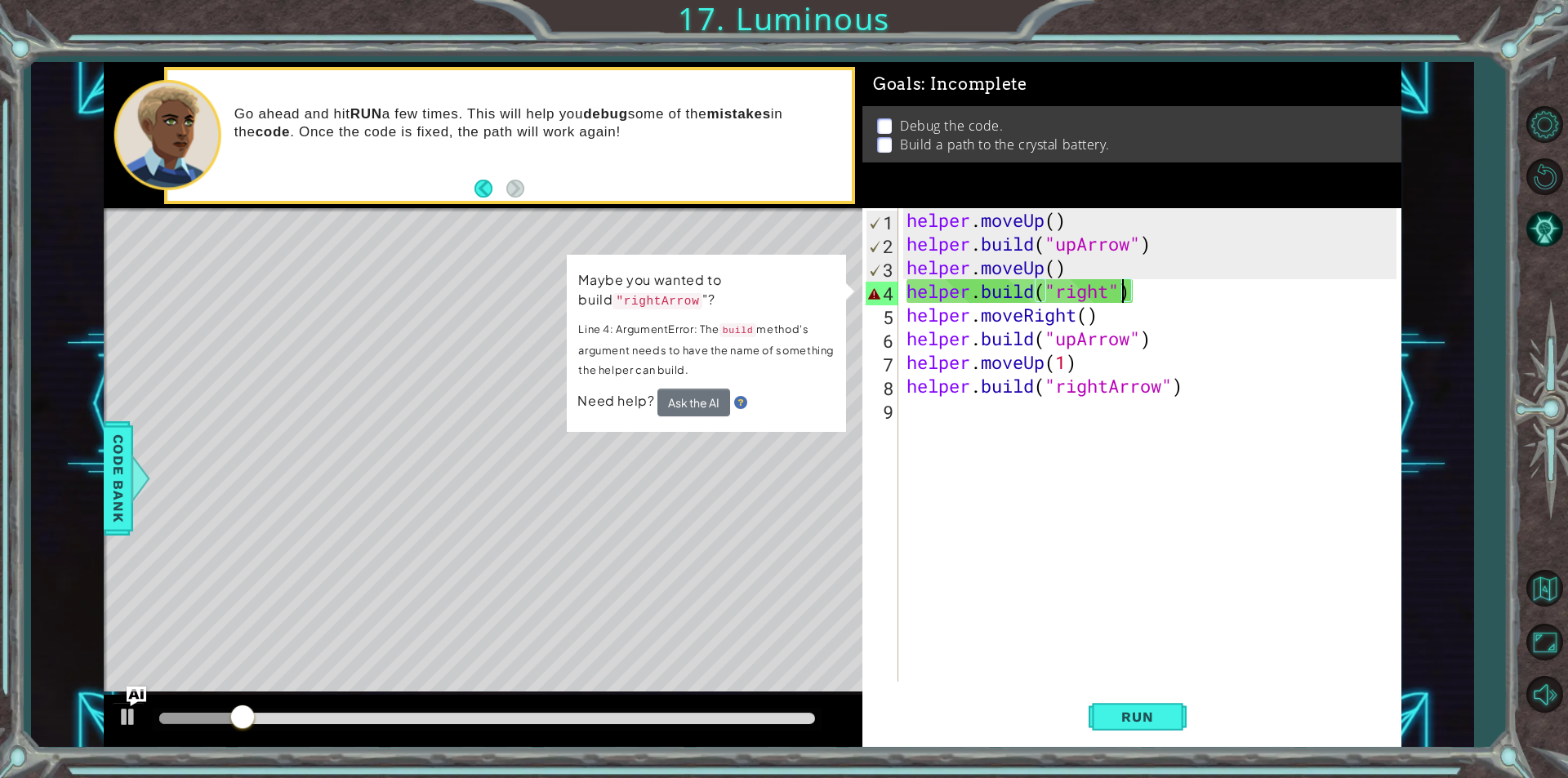
click at [1118, 291] on div "helper . moveUp ( ) helper . build ( "upArrow" ) helper . moveUp ( ) helper . b…" at bounding box center [1154, 468] width 502 height 521
click at [1114, 291] on div "helper . moveUp ( ) helper . build ( "upArrow" ) helper . moveUp ( ) helper . b…" at bounding box center [1154, 468] width 502 height 521
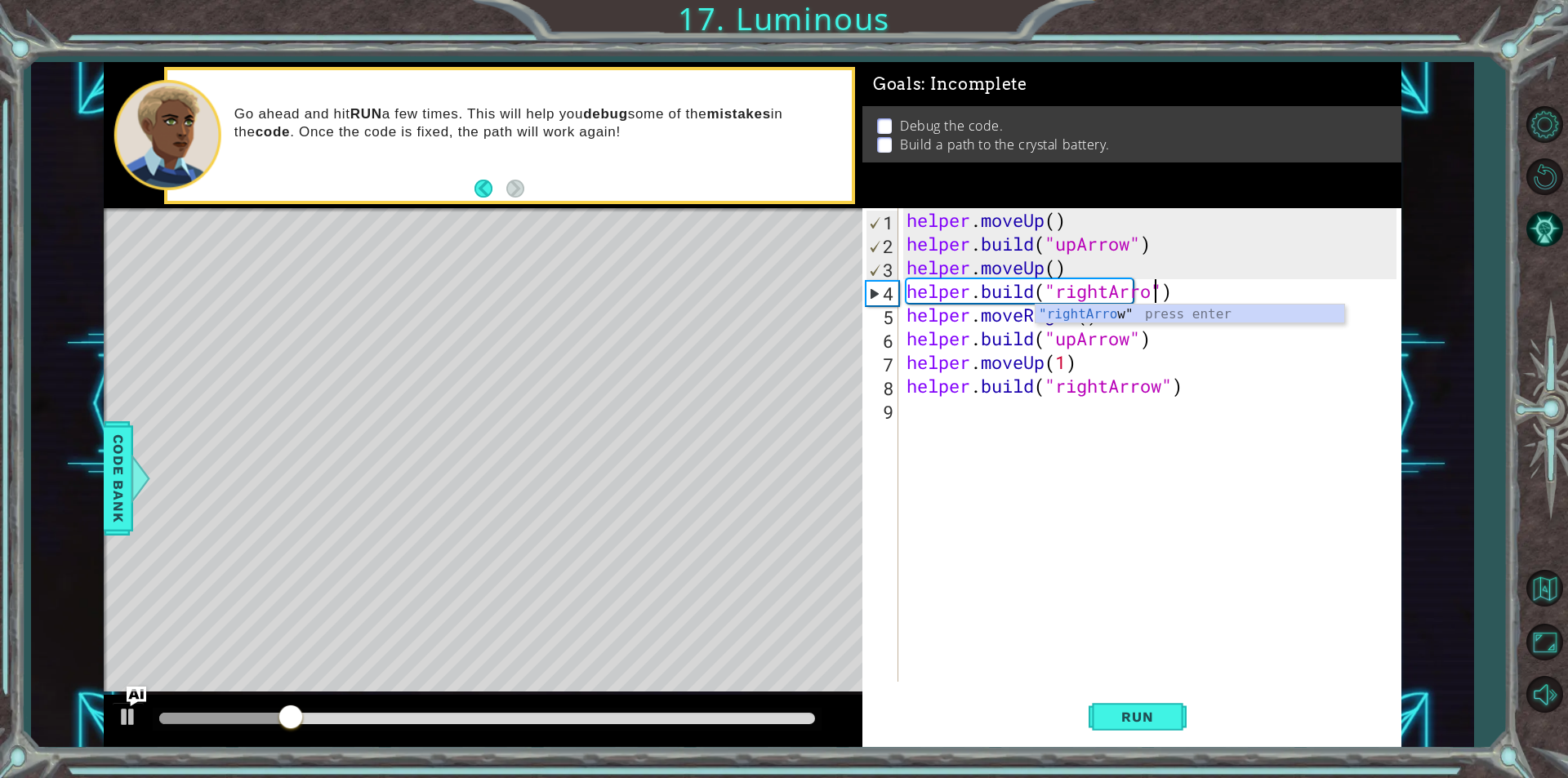
scroll to position [0, 11]
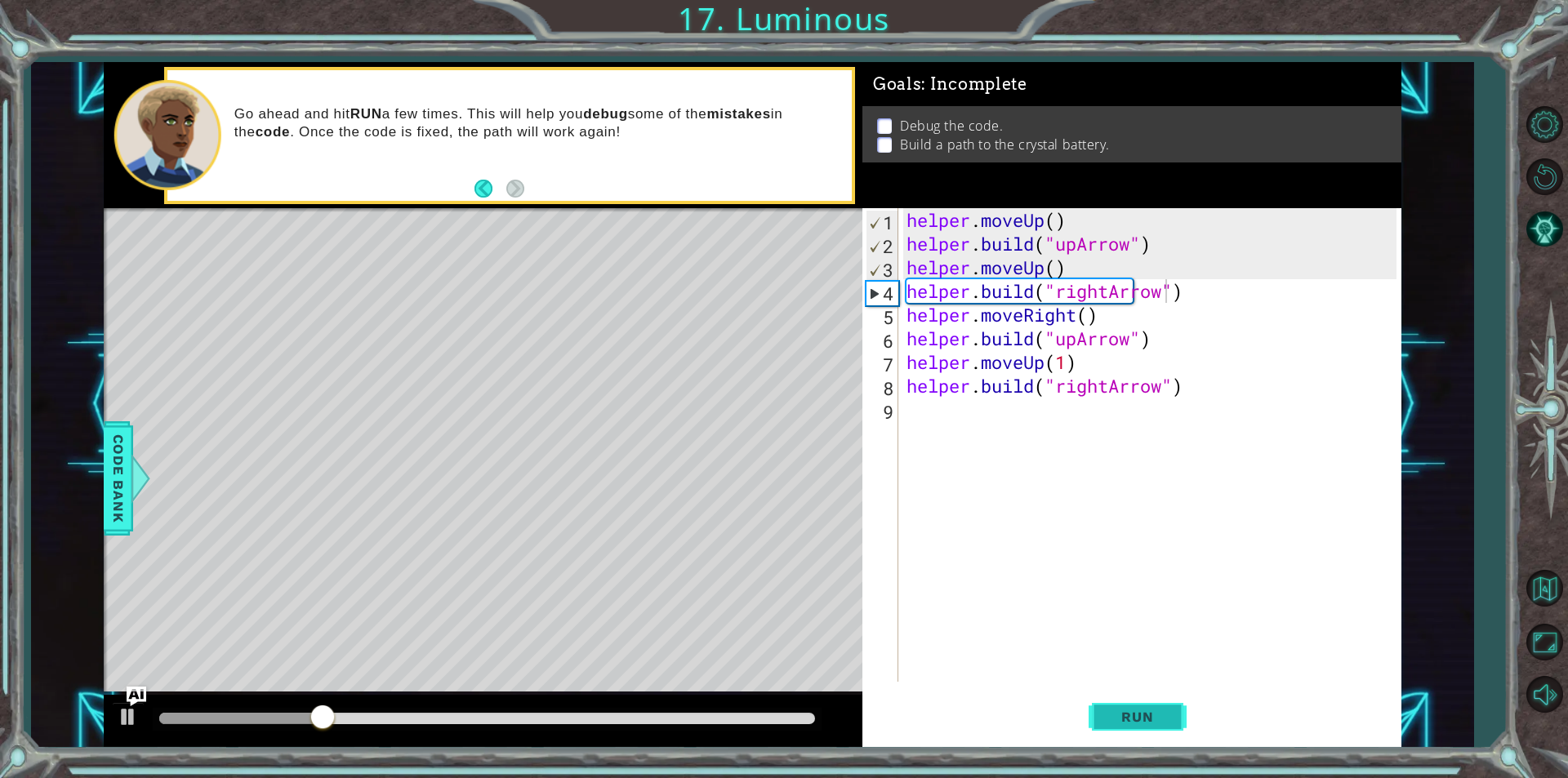
click at [1136, 719] on span "Run" at bounding box center [1137, 716] width 65 height 16
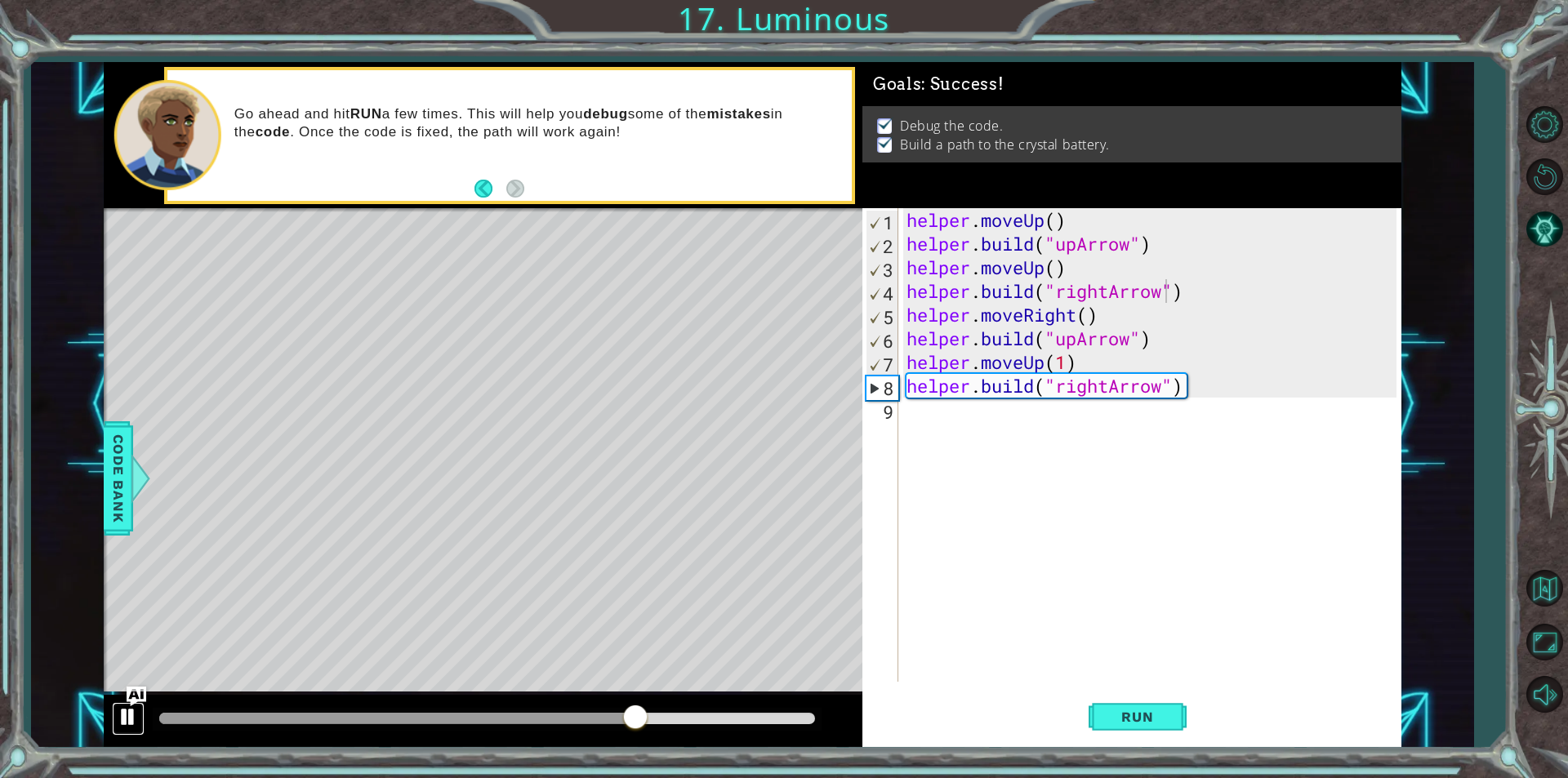
click at [131, 711] on div at bounding box center [128, 717] width 22 height 22
click at [1084, 325] on div "helper . moveUp ( ) helper . build ( "upArrow" ) helper . moveUp ( ) helper . b…" at bounding box center [1154, 468] width 502 height 521
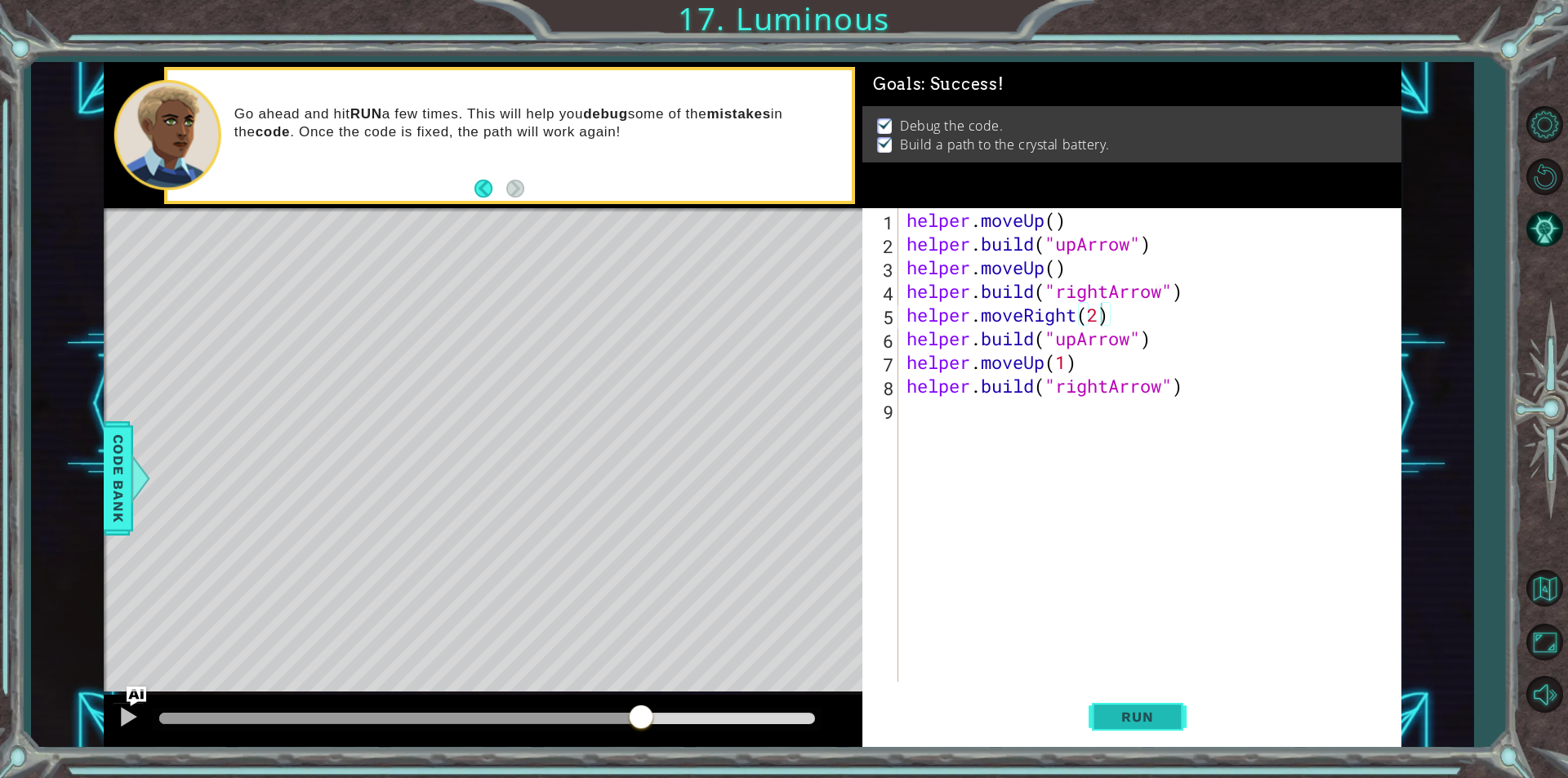
click at [1152, 727] on button "Run" at bounding box center [1138, 716] width 98 height 54
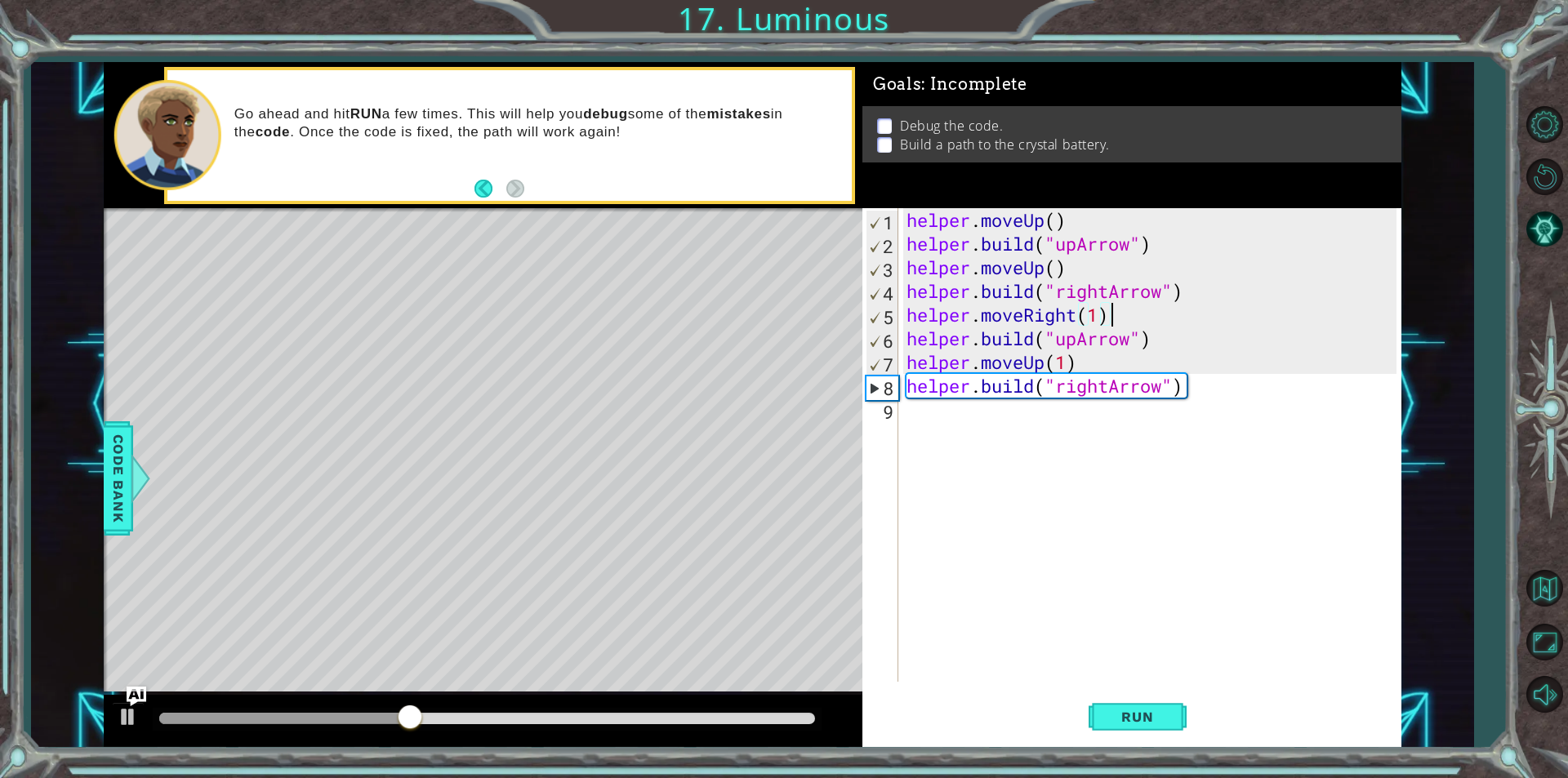
click at [1121, 315] on div "helper . moveUp ( ) helper . build ( "upArrow" ) helper . moveUp ( ) helper . b…" at bounding box center [1154, 468] width 502 height 521
click at [1076, 336] on div "helper . moveUp ( ) helper . build ( "upArrow" ) helper . moveUp ( ) helper . b…" at bounding box center [1154, 468] width 502 height 521
click at [1183, 324] on div "helper . moveUp ( ) helper . build ( "upArrow" ) helper . moveUp ( ) helper . b…" at bounding box center [1154, 468] width 502 height 521
click at [1176, 357] on div "helper . moveUp ( ) helper . build ( "upArrow" ) helper . moveUp ( ) helper . b…" at bounding box center [1154, 468] width 502 height 521
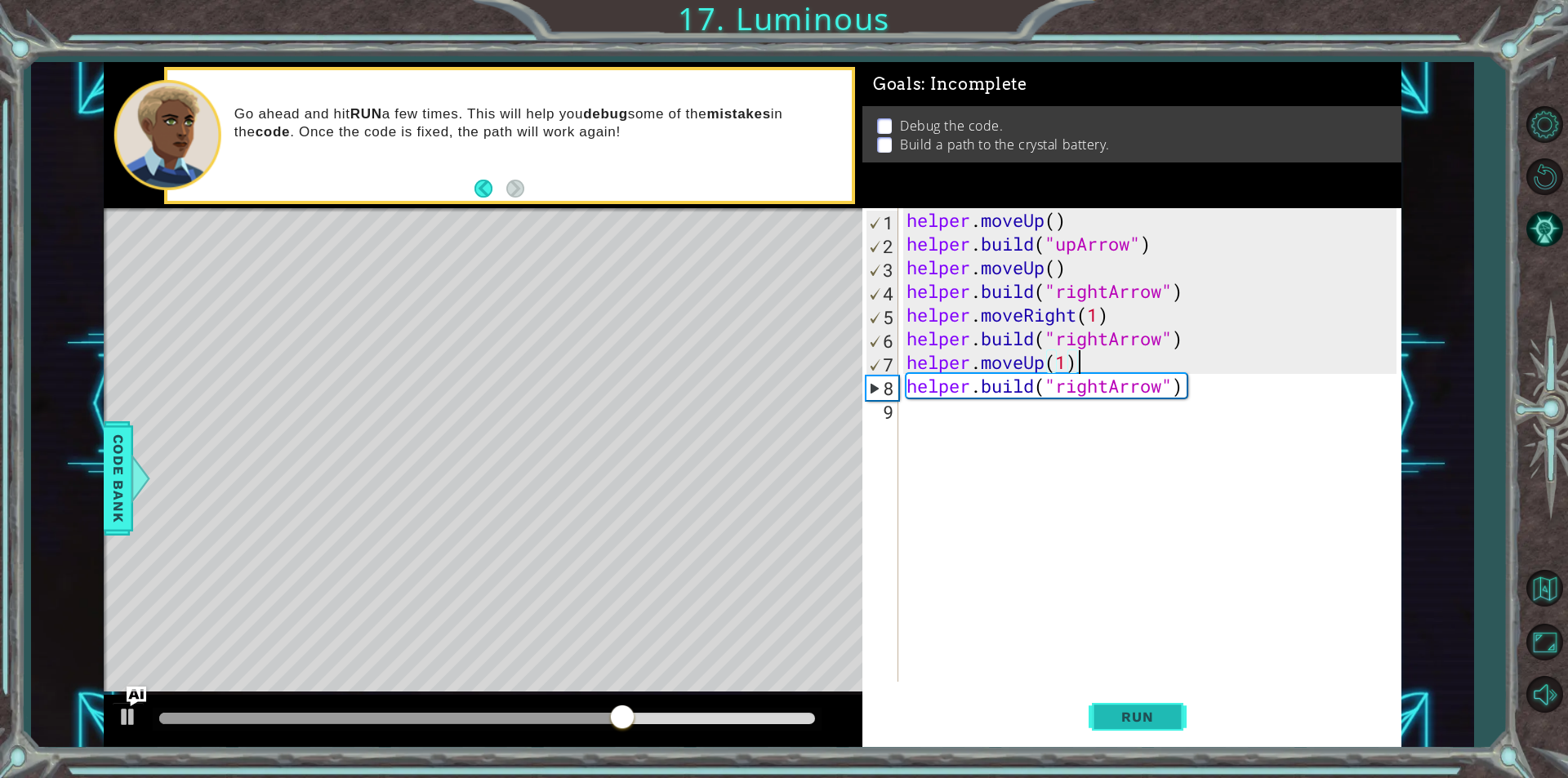
click at [1164, 731] on button "Run" at bounding box center [1138, 716] width 98 height 54
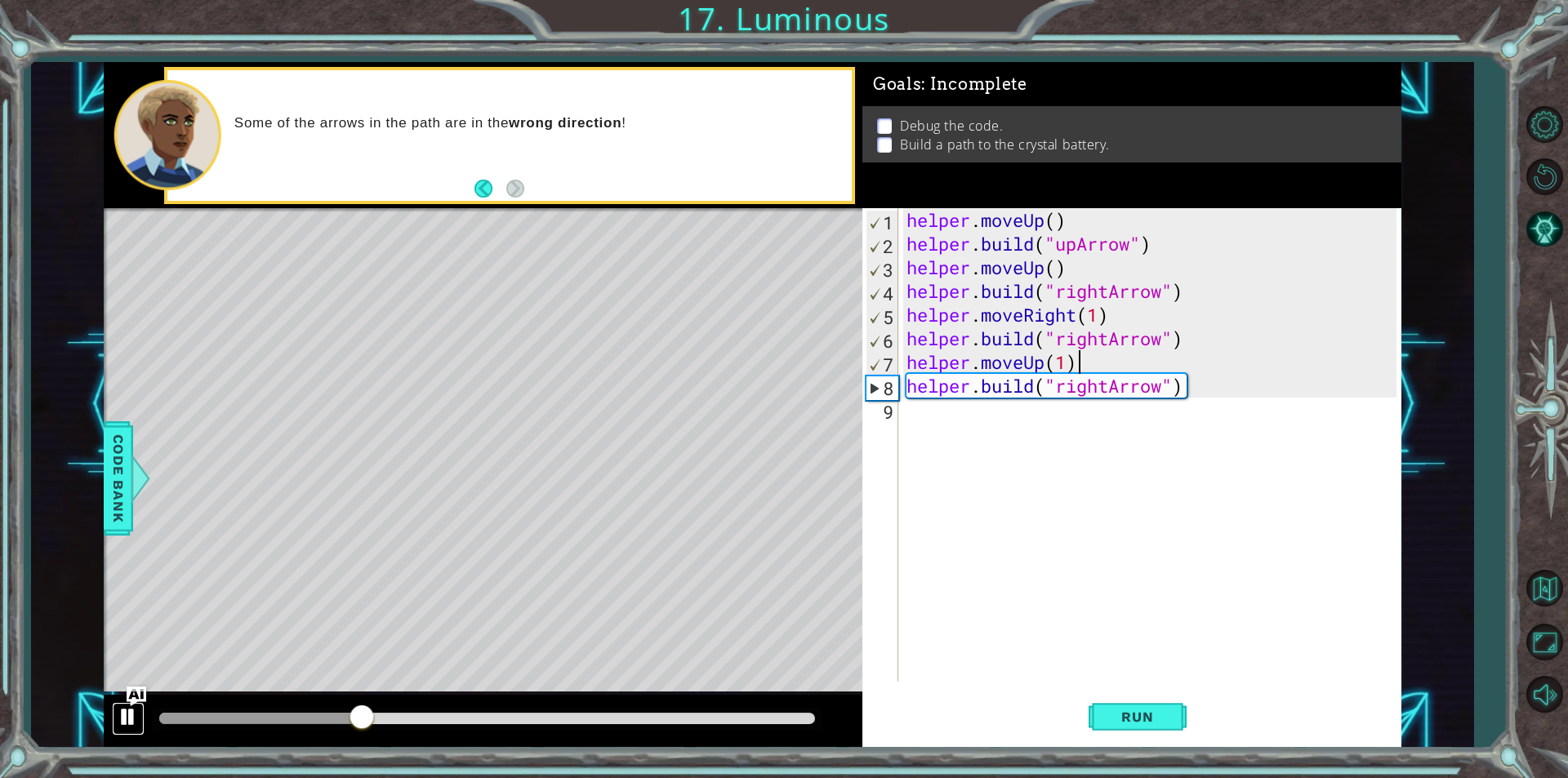
click at [118, 709] on div at bounding box center [128, 717] width 22 height 22
click at [1193, 348] on div "helper . moveUp ( ) helper . build ( "upArrow" ) helper . moveUp ( ) helper . b…" at bounding box center [1154, 468] width 502 height 521
type textarea "[DOMAIN_NAME]("rightArrow")"
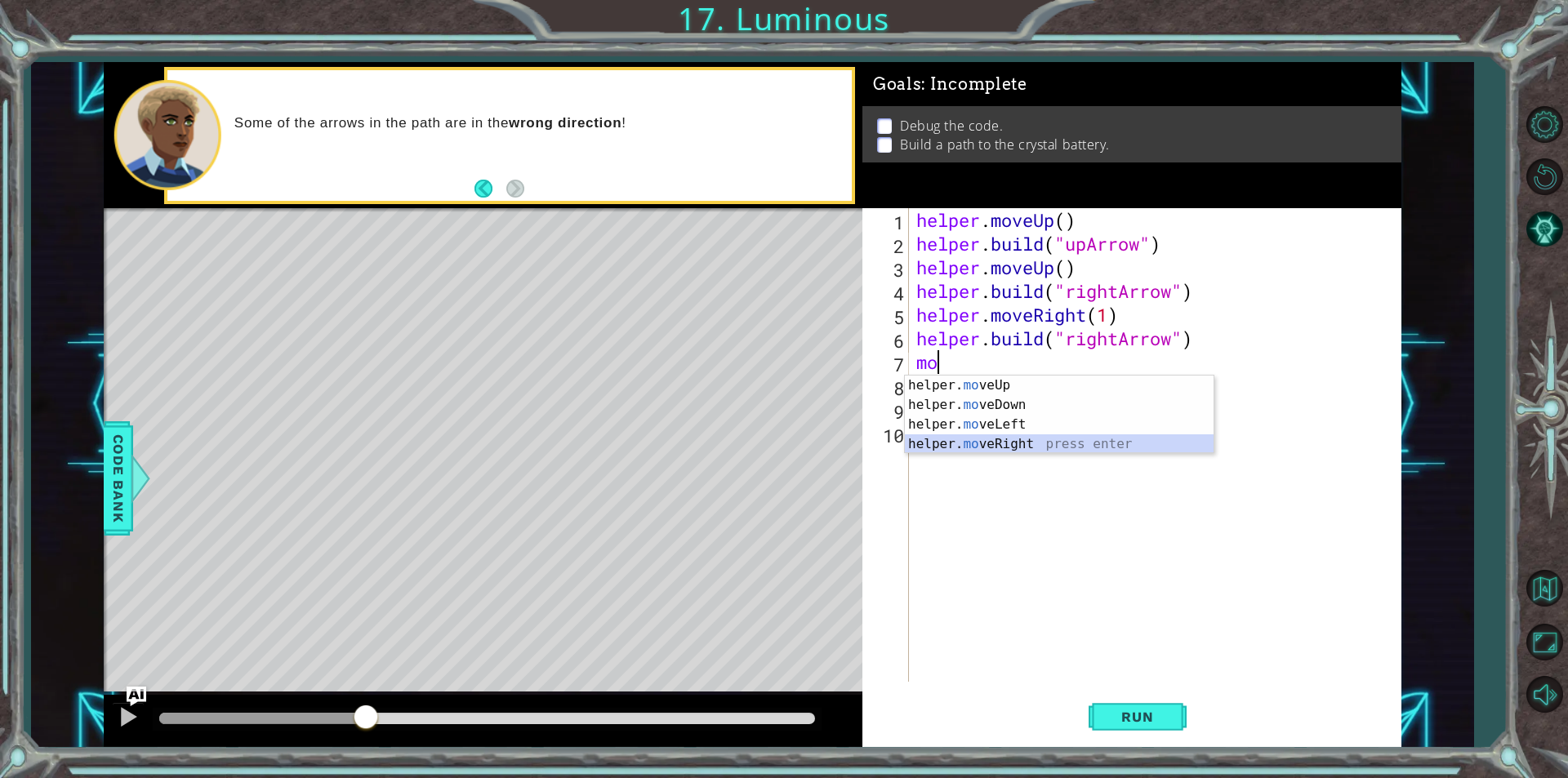
click at [1038, 441] on div "helper. mo veUp press enter helper. mo veDown press enter helper. mo veLeft pre…" at bounding box center [1060, 434] width 309 height 118
type textarea "helper.moveRight(1)"
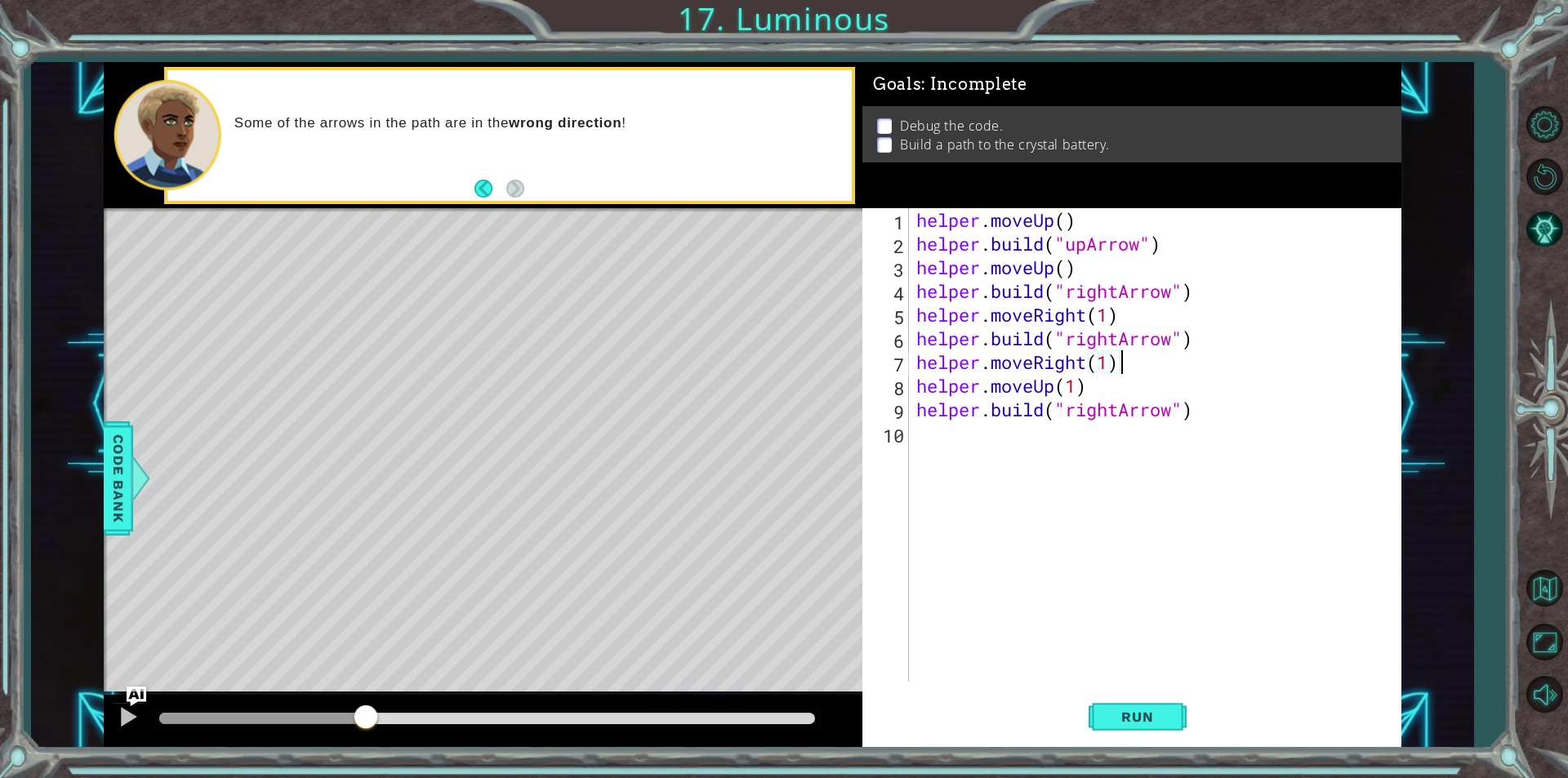
click at [1134, 368] on div "helper . moveUp ( ) helper . build ( "upArrow" ) helper . moveUp ( ) helper . b…" at bounding box center [1159, 468] width 491 height 521
drag, startPoint x: 1230, startPoint y: 423, endPoint x: 1000, endPoint y: 438, distance: 230.5
click at [1000, 438] on div "helper . moveUp ( ) helper . build ( "upArrow" ) helper . moveUp ( ) helper . b…" at bounding box center [1159, 468] width 491 height 521
click at [971, 417] on div "helper . moveUp ( ) helper . build ( "upArrow" ) helper . moveUp ( ) helper . b…" at bounding box center [1159, 468] width 491 height 521
click at [1191, 410] on div "helper . moveUp ( ) helper . build ( "upArrow" ) helper . moveUp ( ) helper . b…" at bounding box center [1159, 468] width 491 height 521
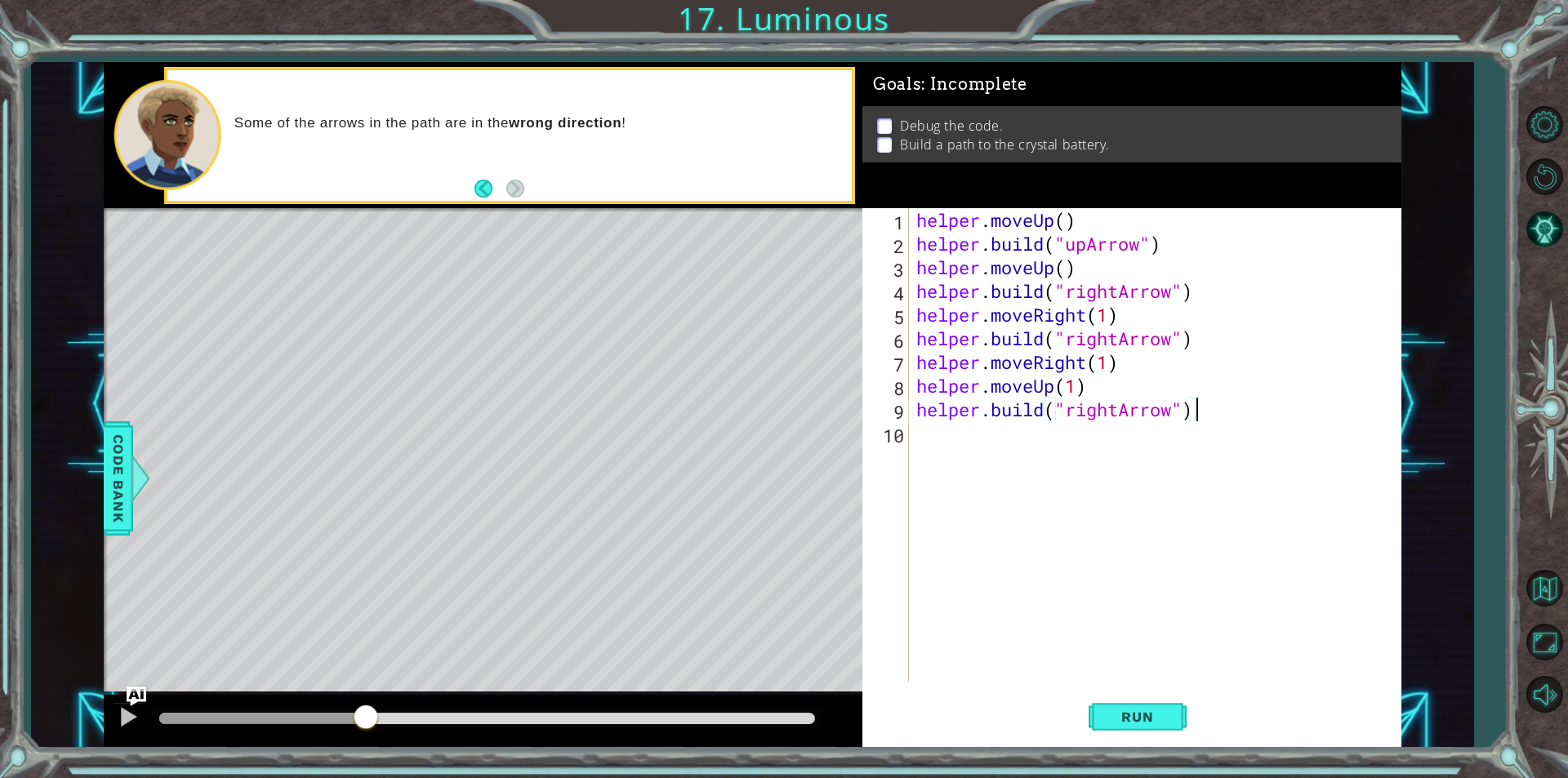
click at [1201, 410] on div "helper . moveUp ( ) helper . build ( "upArrow" ) helper . moveUp ( ) helper . b…" at bounding box center [1159, 468] width 491 height 521
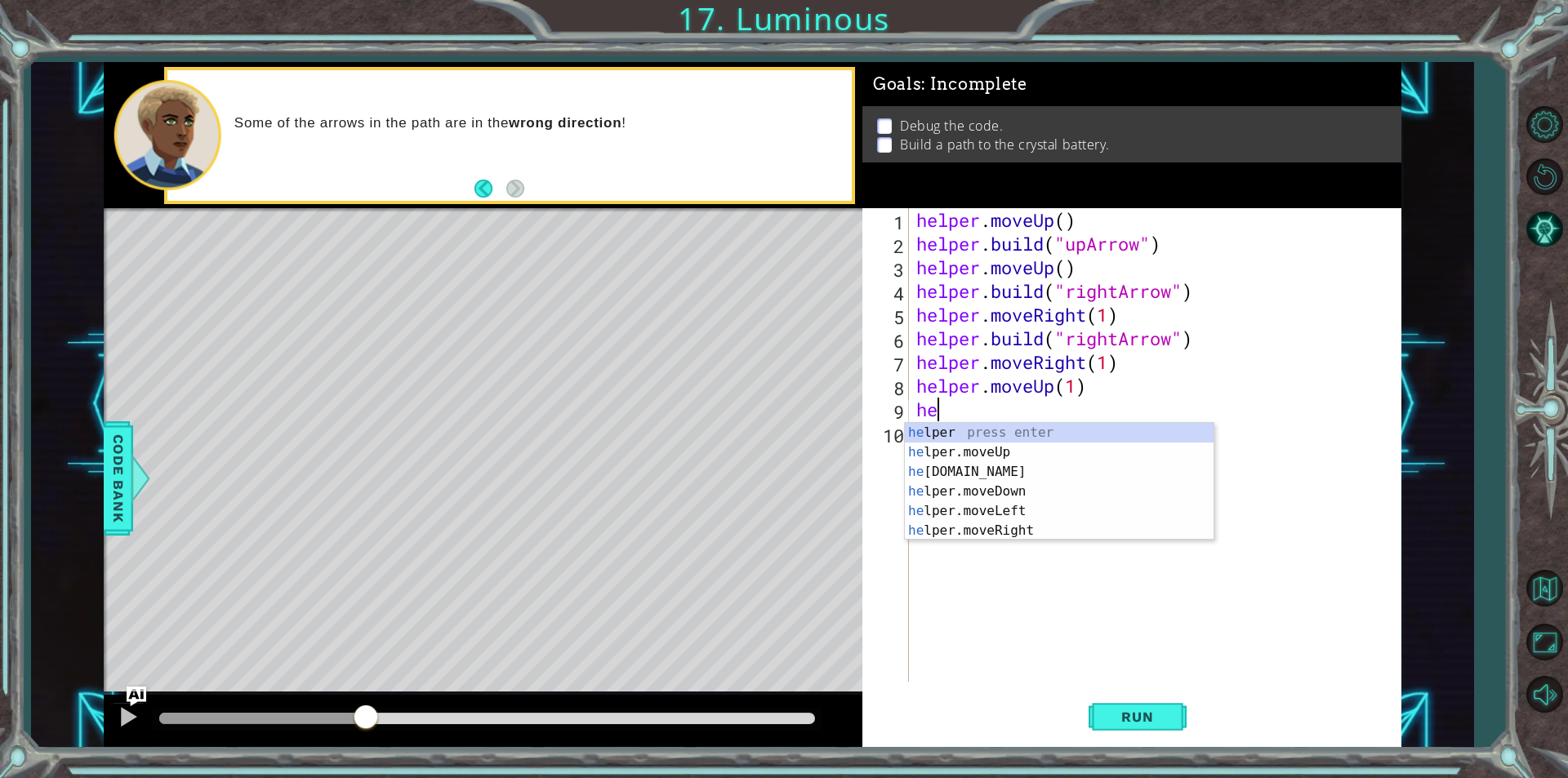
type textarea "h"
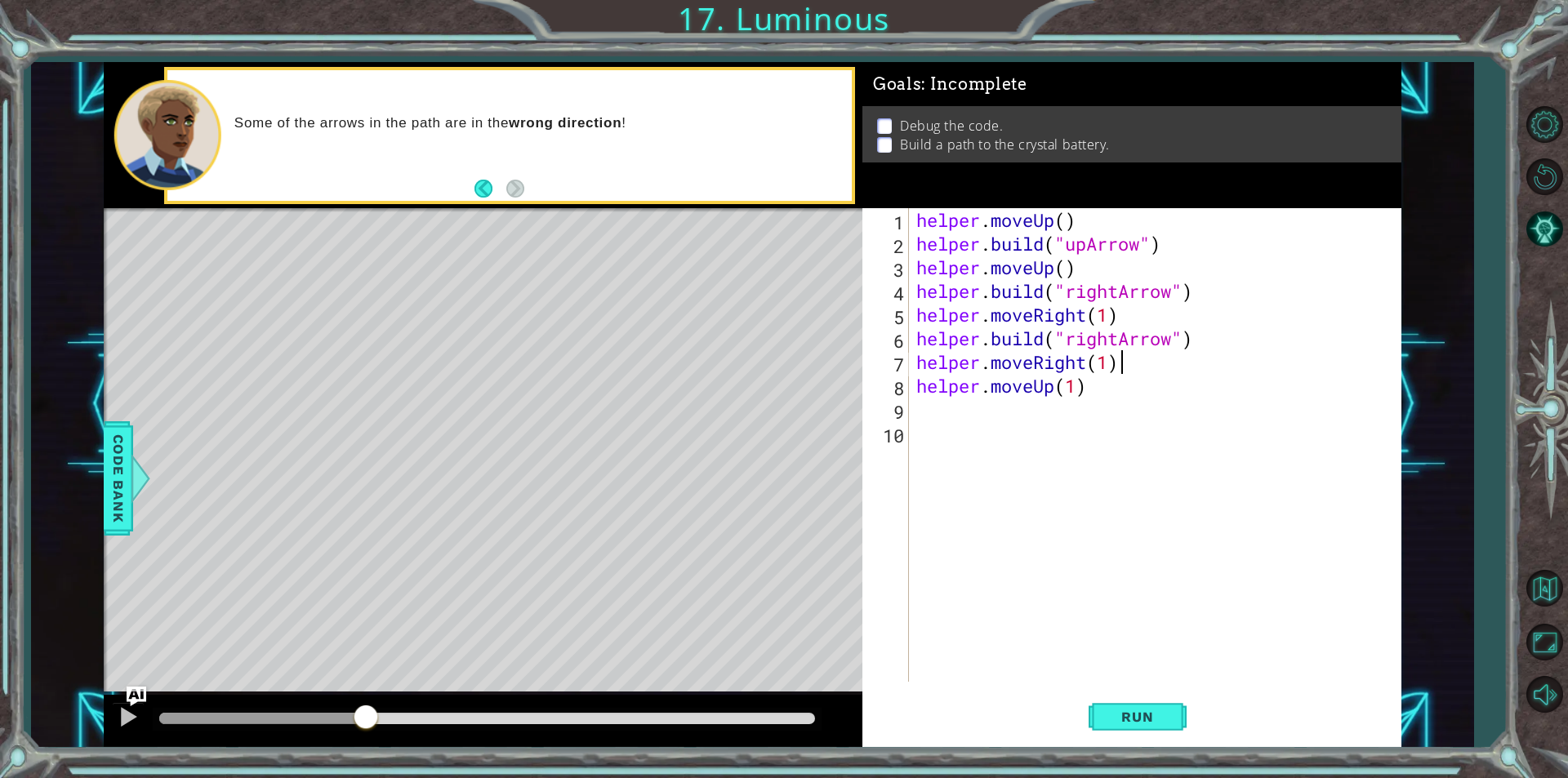
click at [1121, 363] on div "helper . moveUp ( ) helper . build ( "upArrow" ) helper . moveUp ( ) helper . b…" at bounding box center [1159, 468] width 491 height 521
type textarea "helper.moveRight(1)"
type textarea "j"
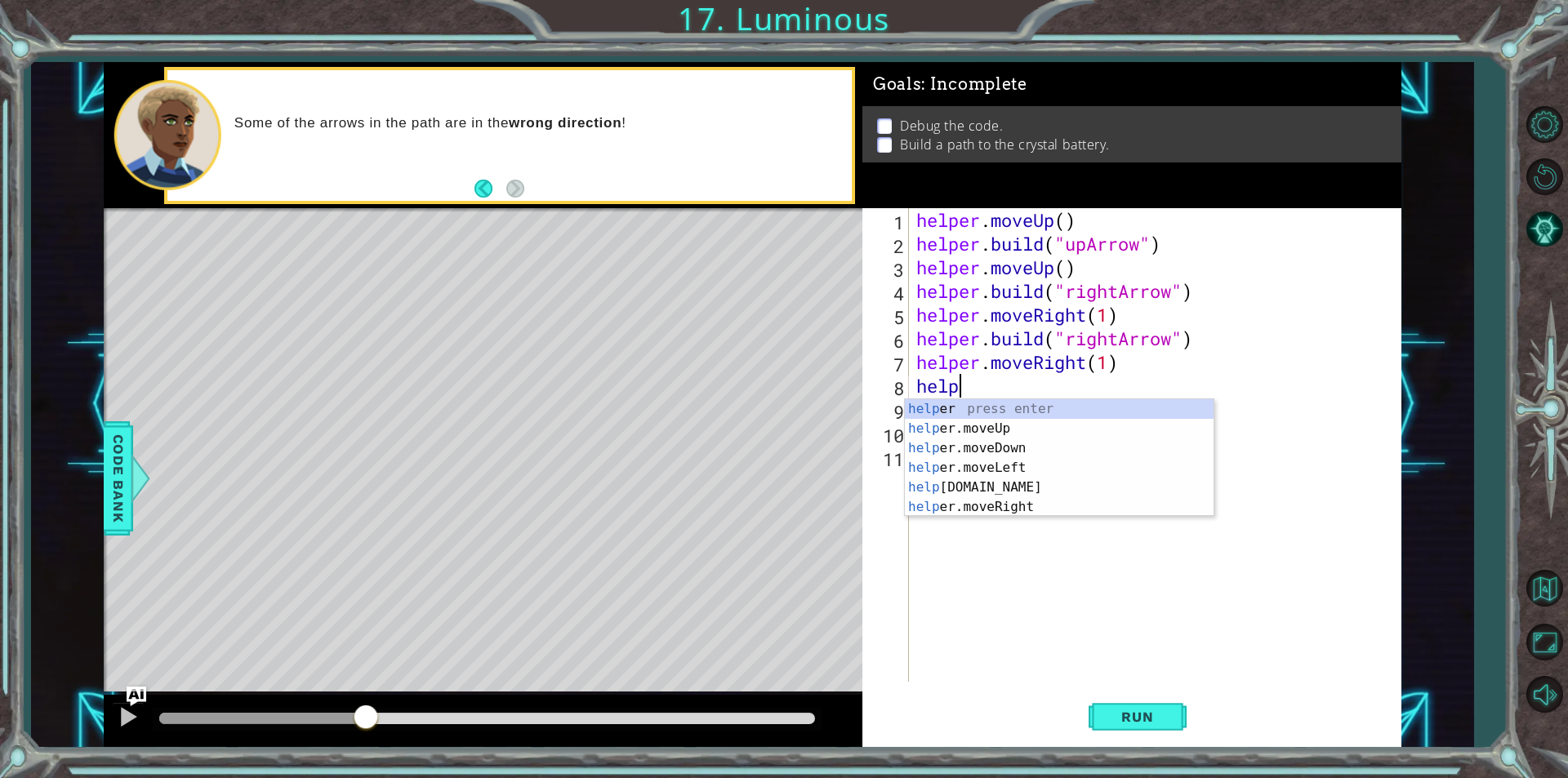
scroll to position [0, 2]
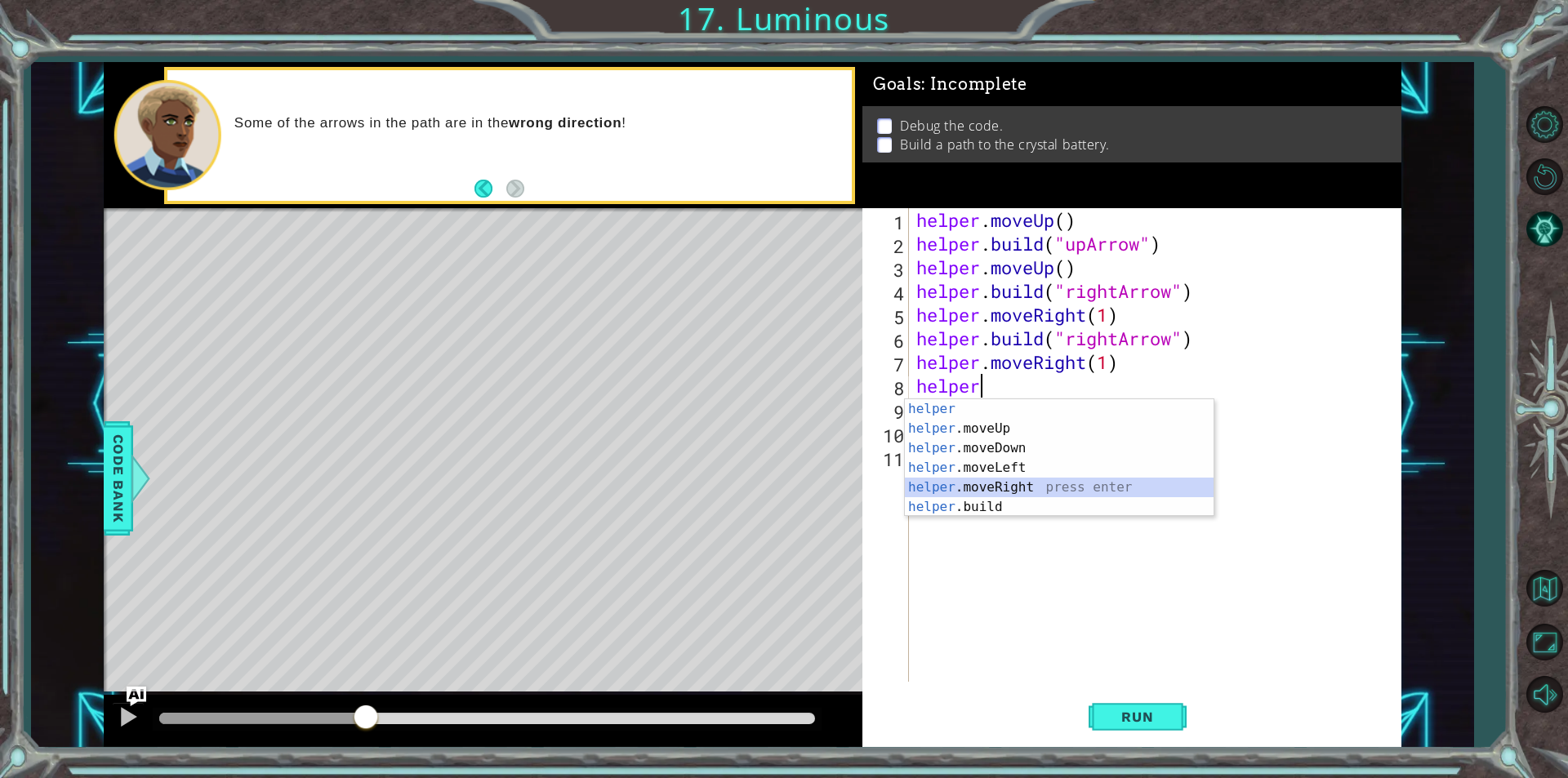
click at [1155, 496] on div "helper press enter helper .moveUp press enter helper .moveDown press enter help…" at bounding box center [1060, 477] width 309 height 157
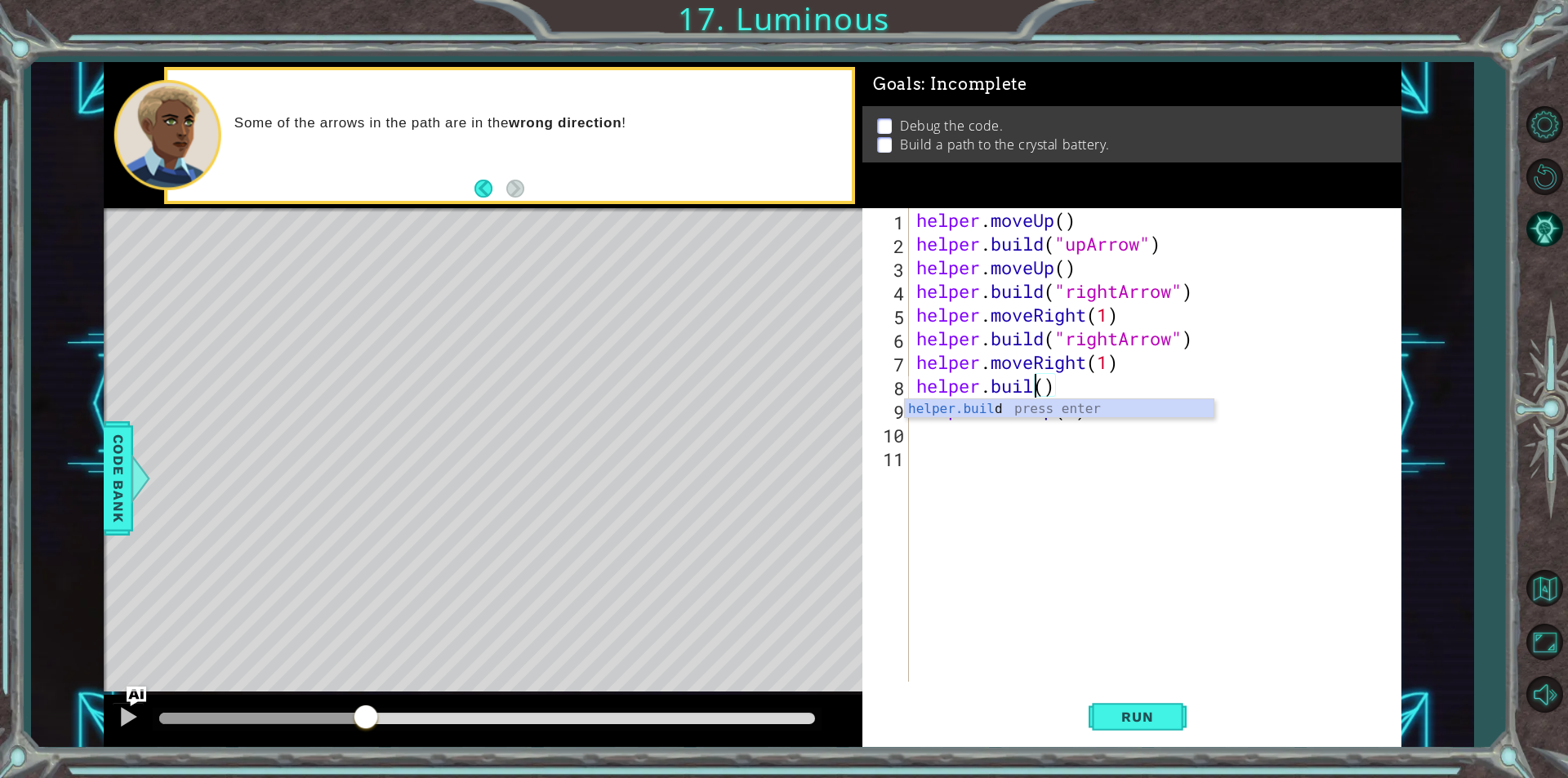
scroll to position [0, 6]
click at [1058, 381] on div "helper . moveUp ( ) helper . build ( "upArrow" ) helper . moveUp ( ) helper . b…" at bounding box center [1159, 468] width 491 height 521
click at [1091, 410] on div "" rightArrow" press enter " upArrow" press enter" at bounding box center [1200, 437] width 309 height 78
click at [1155, 716] on span "Run" at bounding box center [1137, 716] width 65 height 16
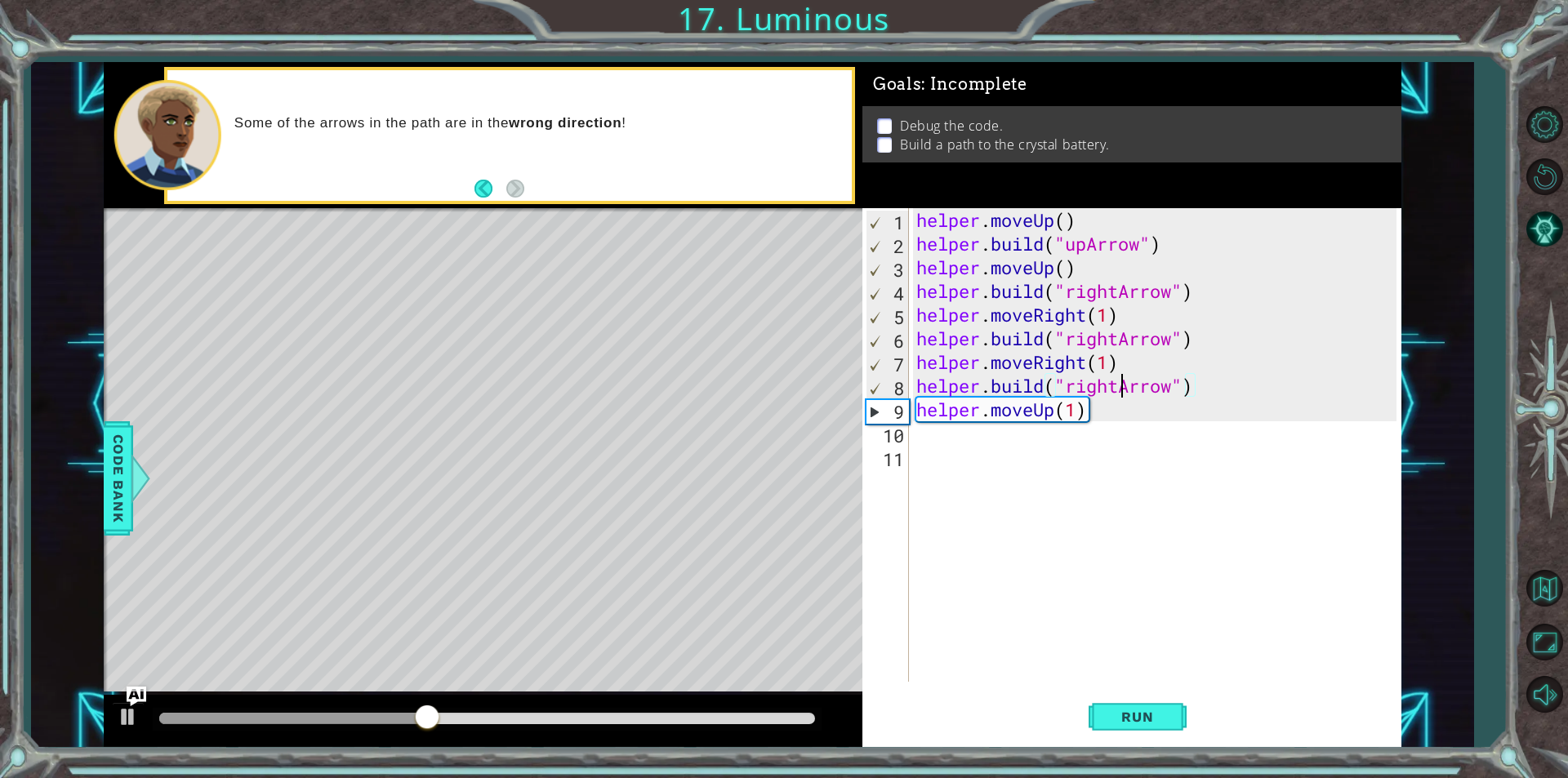
click at [1126, 390] on div "helper . moveUp ( ) helper . build ( "upArrow" ) helper . moveUp ( ) helper . b…" at bounding box center [1159, 468] width 491 height 521
type textarea "[DOMAIN_NAME]("upArrow")"
click at [1141, 708] on span "Run" at bounding box center [1137, 716] width 65 height 16
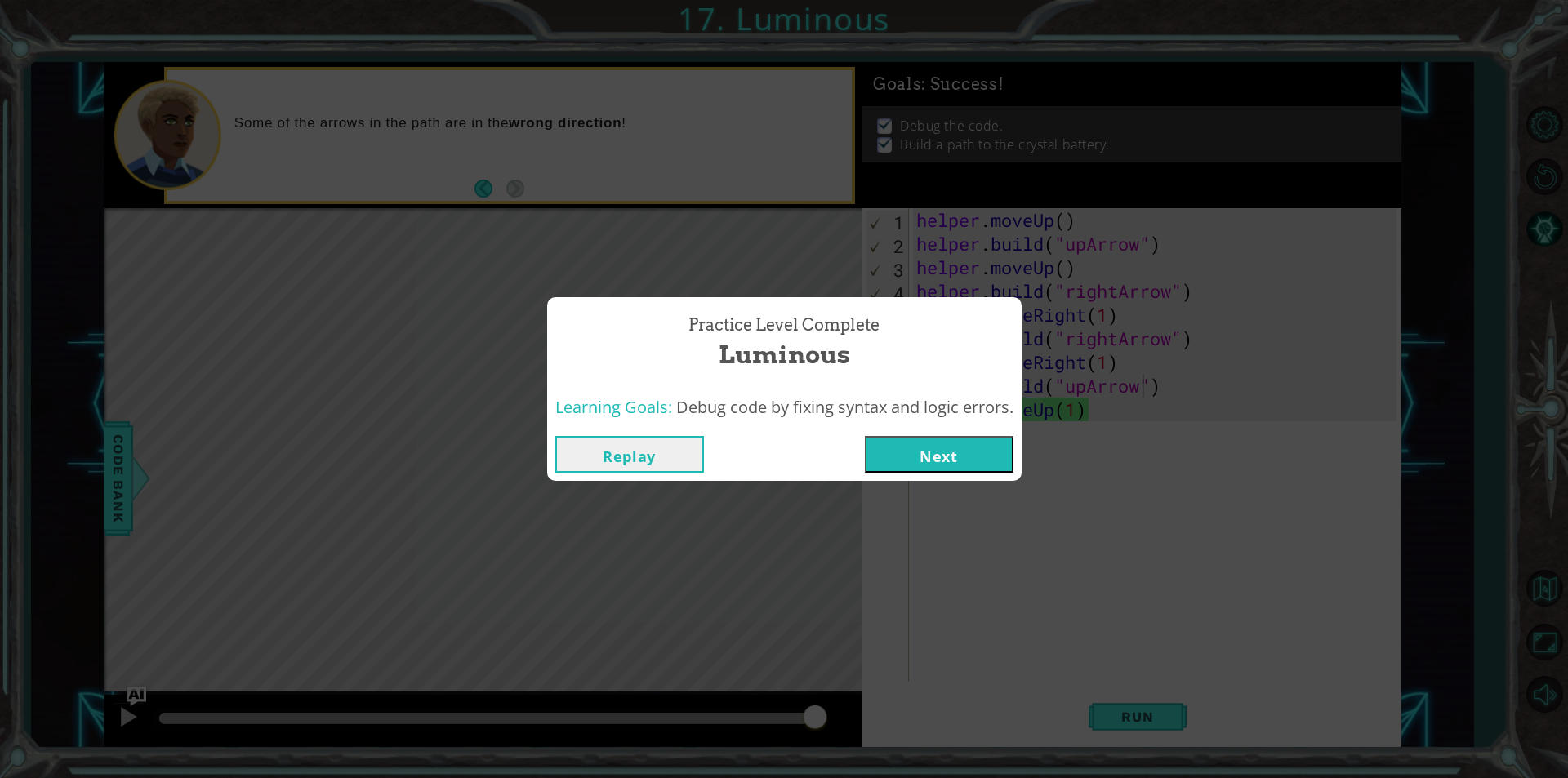
click at [929, 463] on button "Next" at bounding box center [939, 453] width 149 height 37
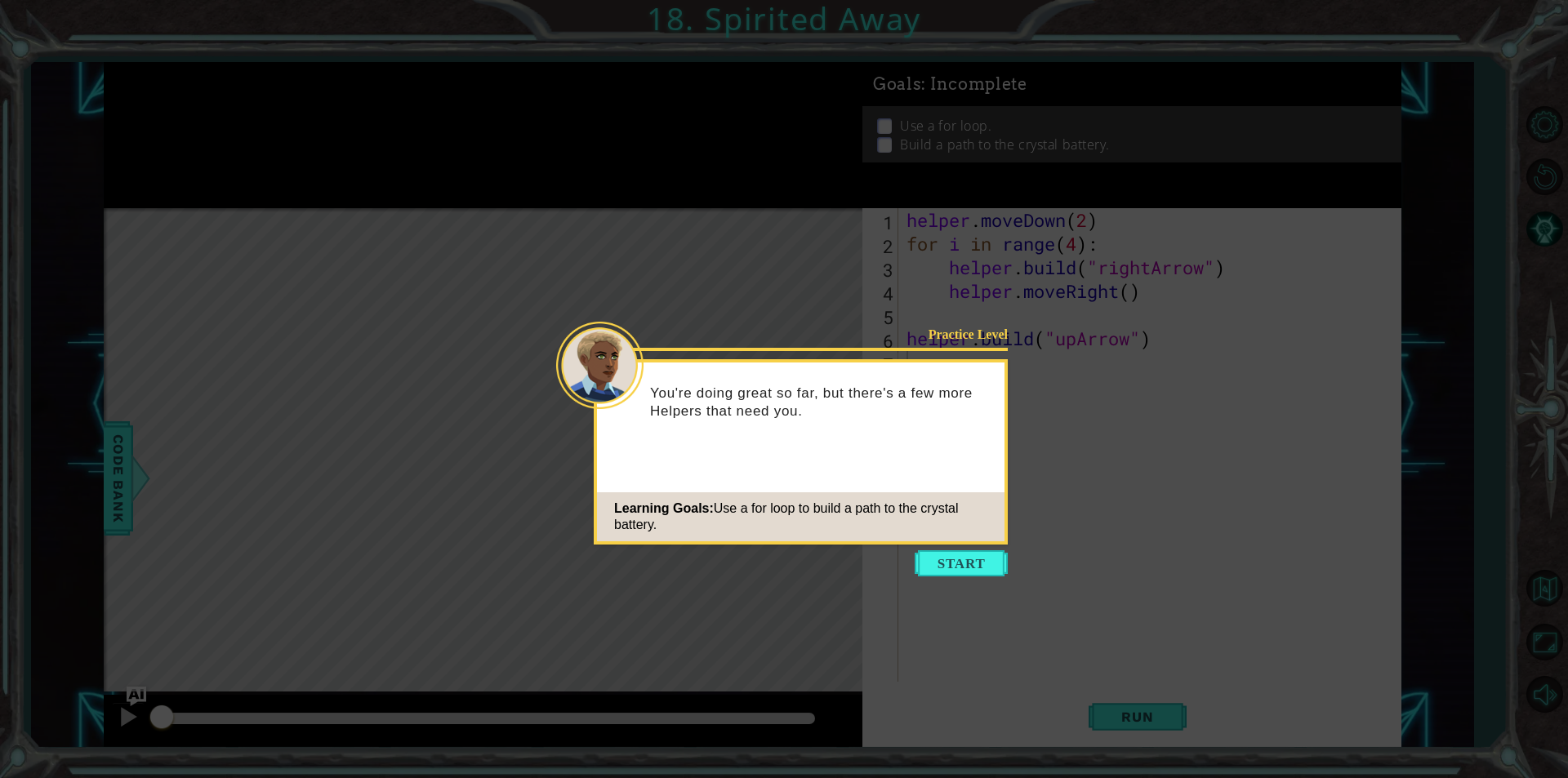
click at [946, 526] on div "Practice Level You're doing great so far, but there's a few more Helpers that n…" at bounding box center [801, 452] width 414 height 185
click at [969, 563] on button "Start" at bounding box center [961, 564] width 93 height 26
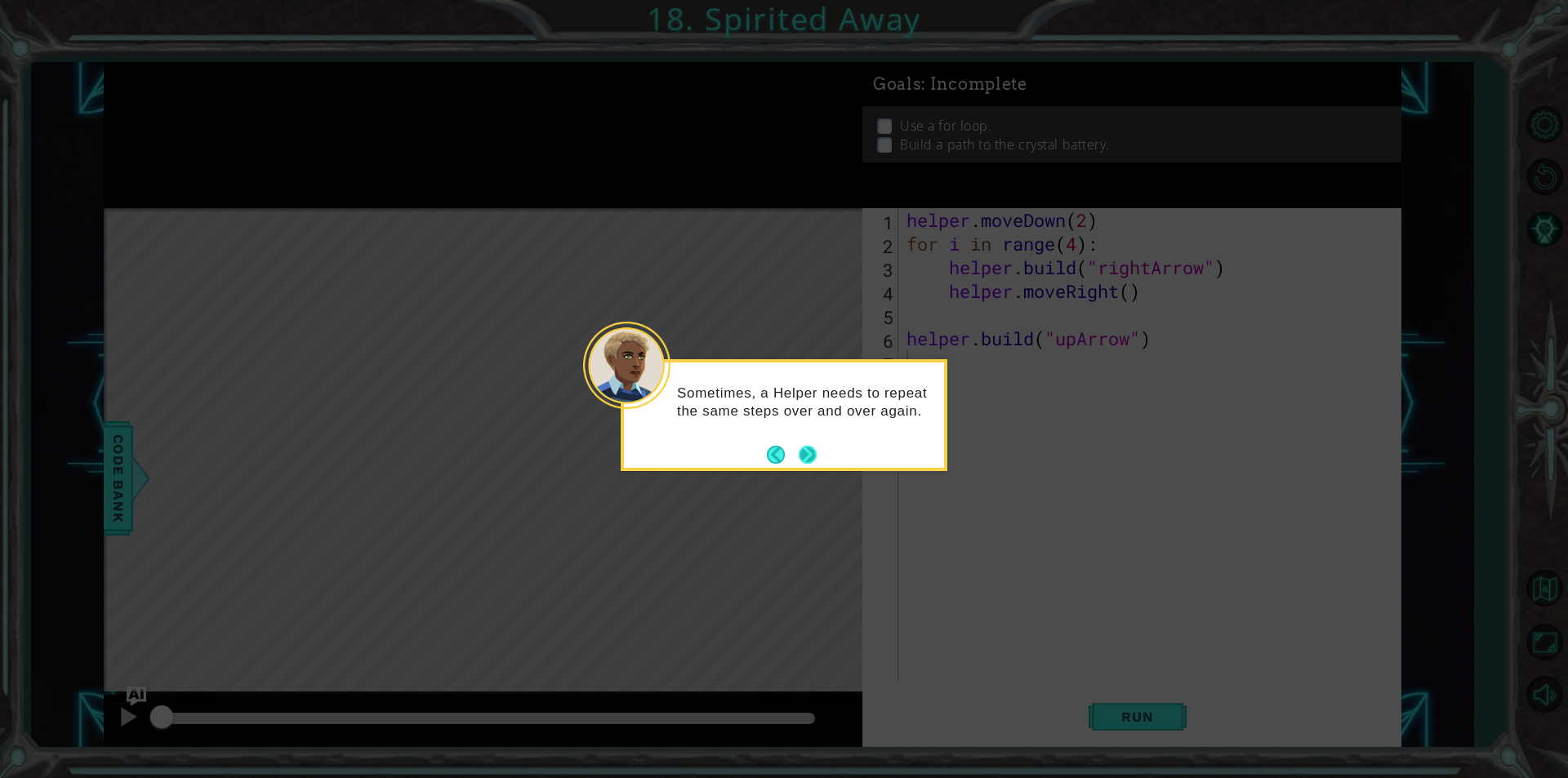
click at [799, 455] on button "Next" at bounding box center [808, 454] width 18 height 18
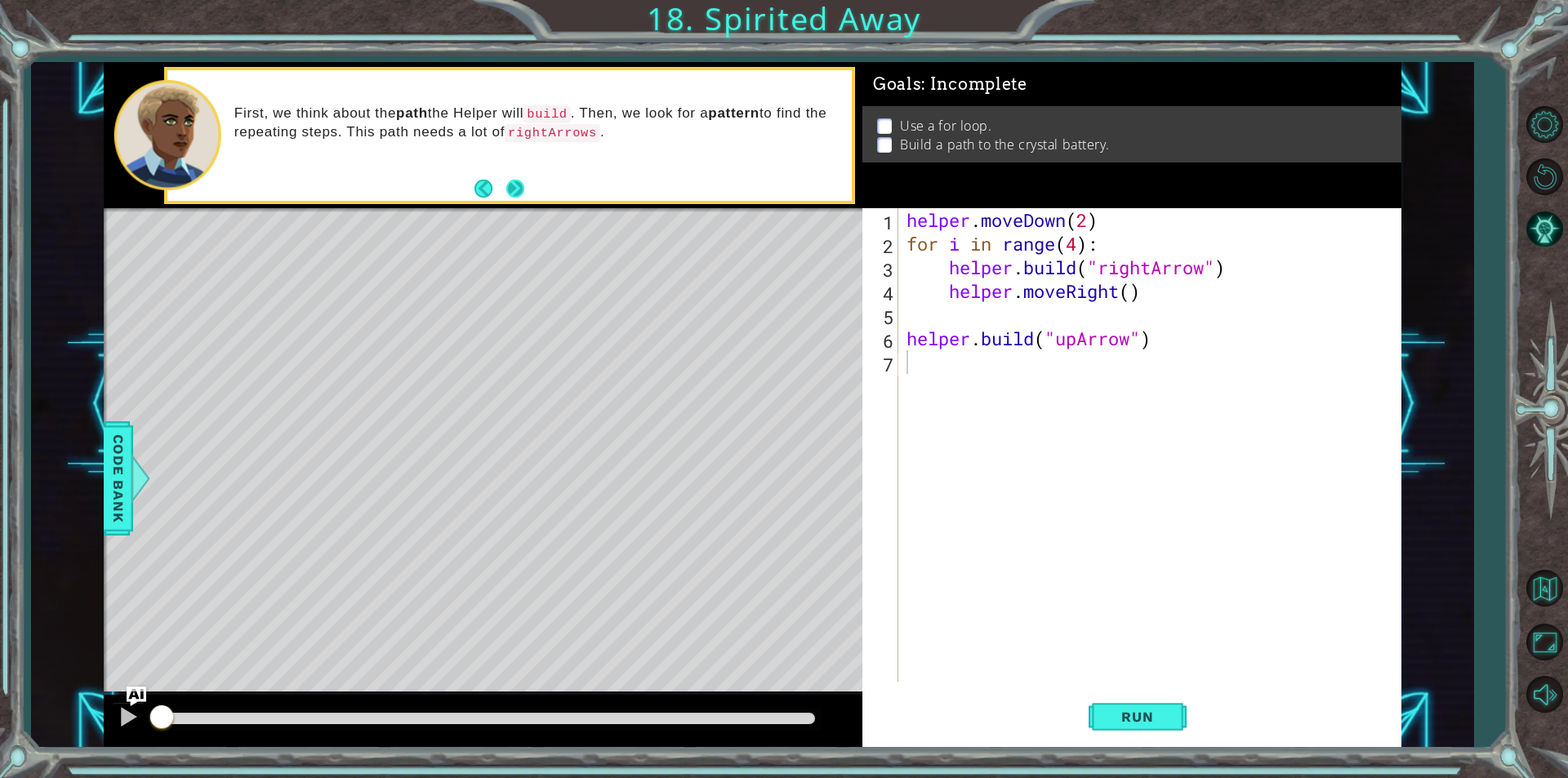
click at [519, 197] on button "Next" at bounding box center [515, 188] width 18 height 18
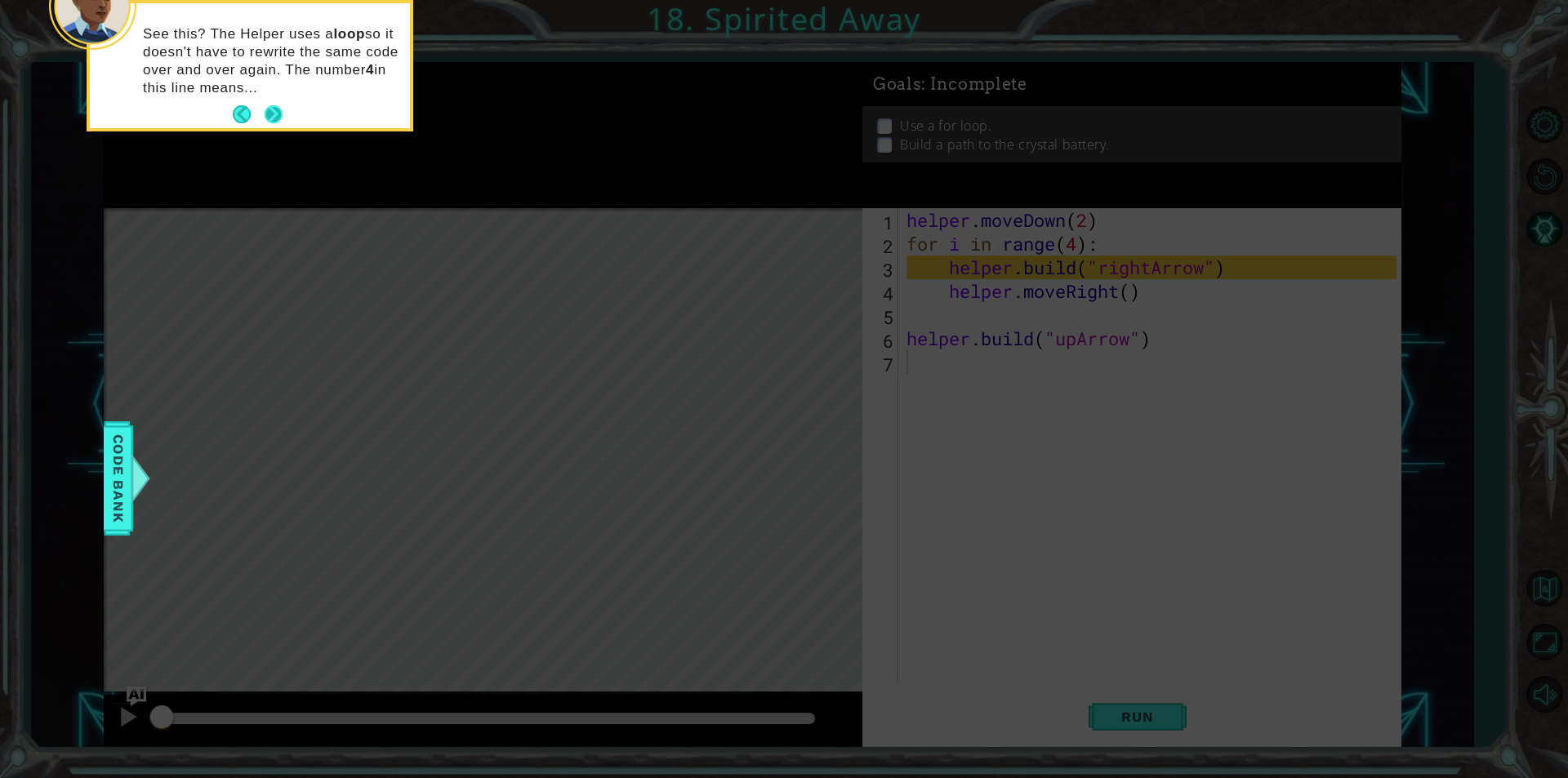
click at [275, 115] on button "Next" at bounding box center [274, 114] width 24 height 24
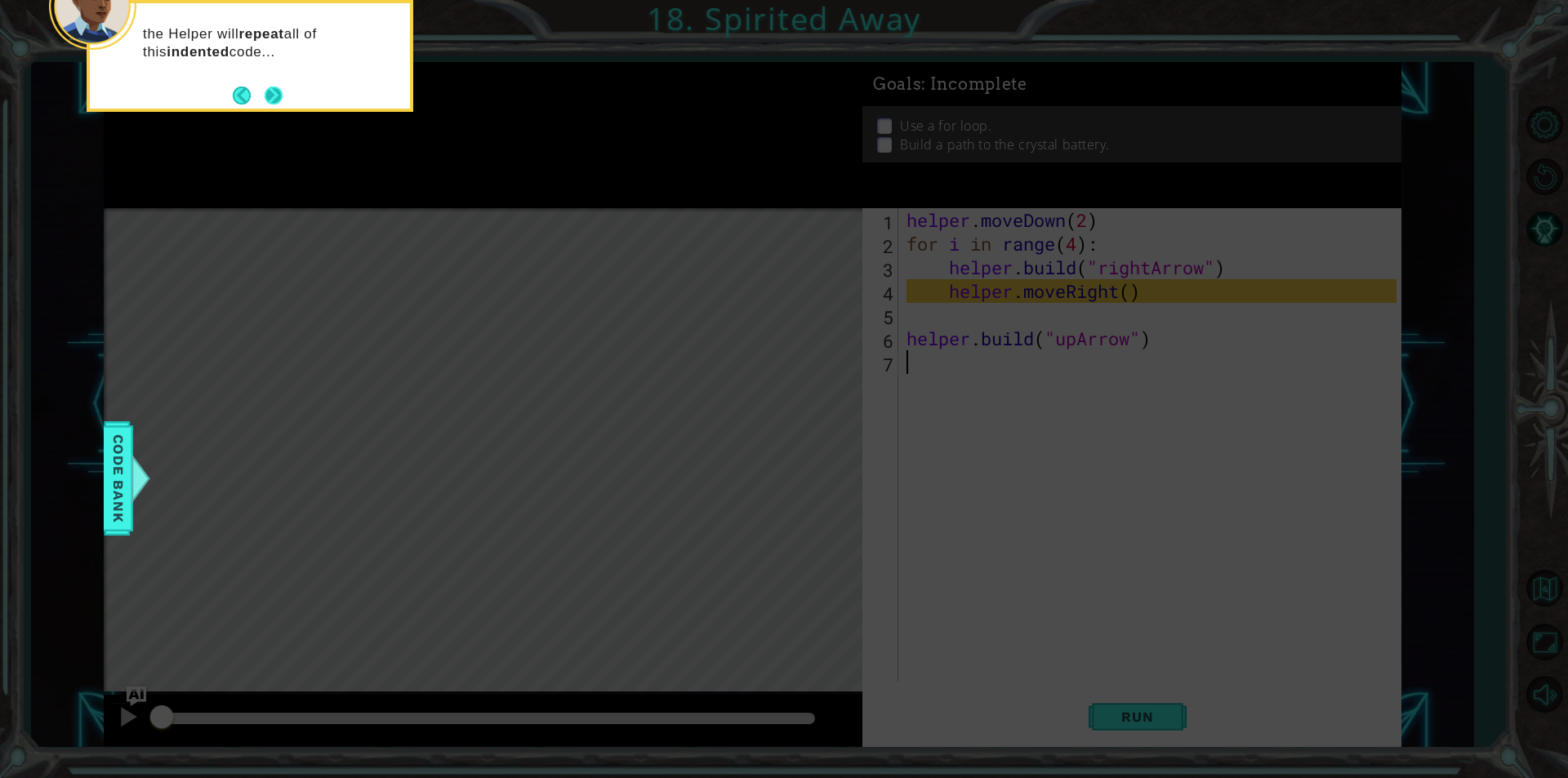
click at [281, 94] on button "Next" at bounding box center [273, 95] width 18 height 18
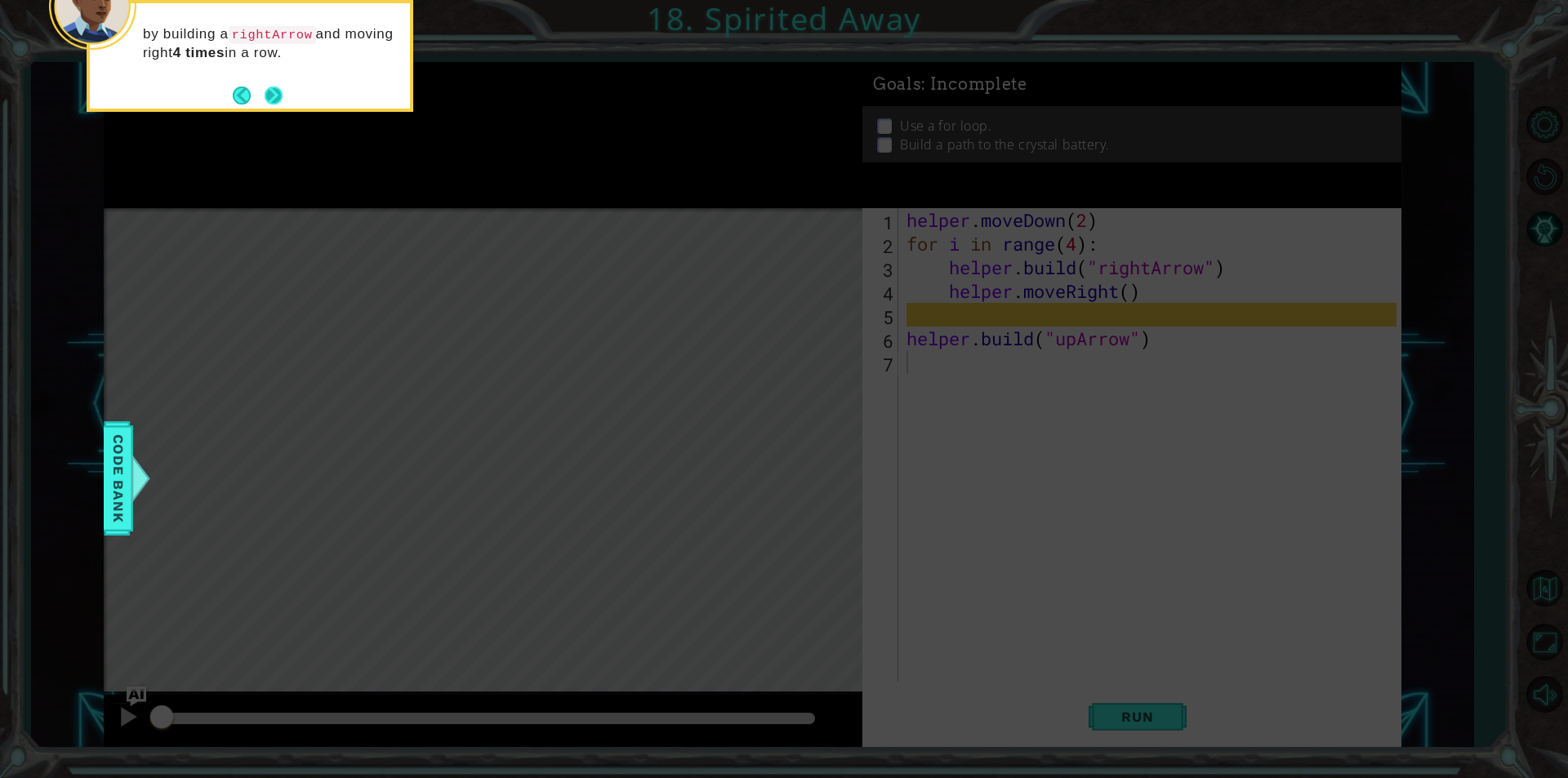
click at [276, 94] on button "Next" at bounding box center [273, 95] width 18 height 18
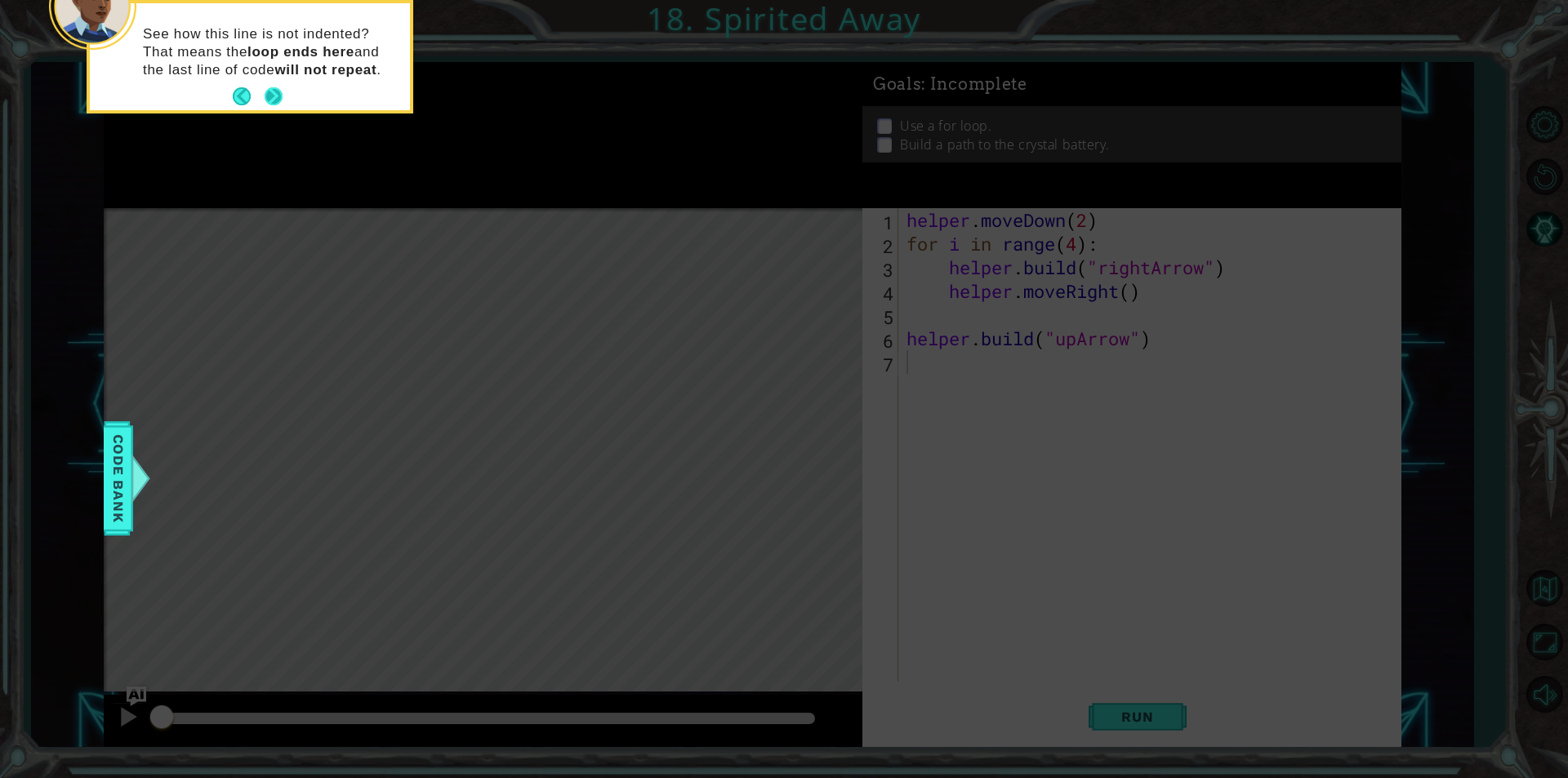
click at [275, 95] on button "Next" at bounding box center [273, 96] width 18 height 18
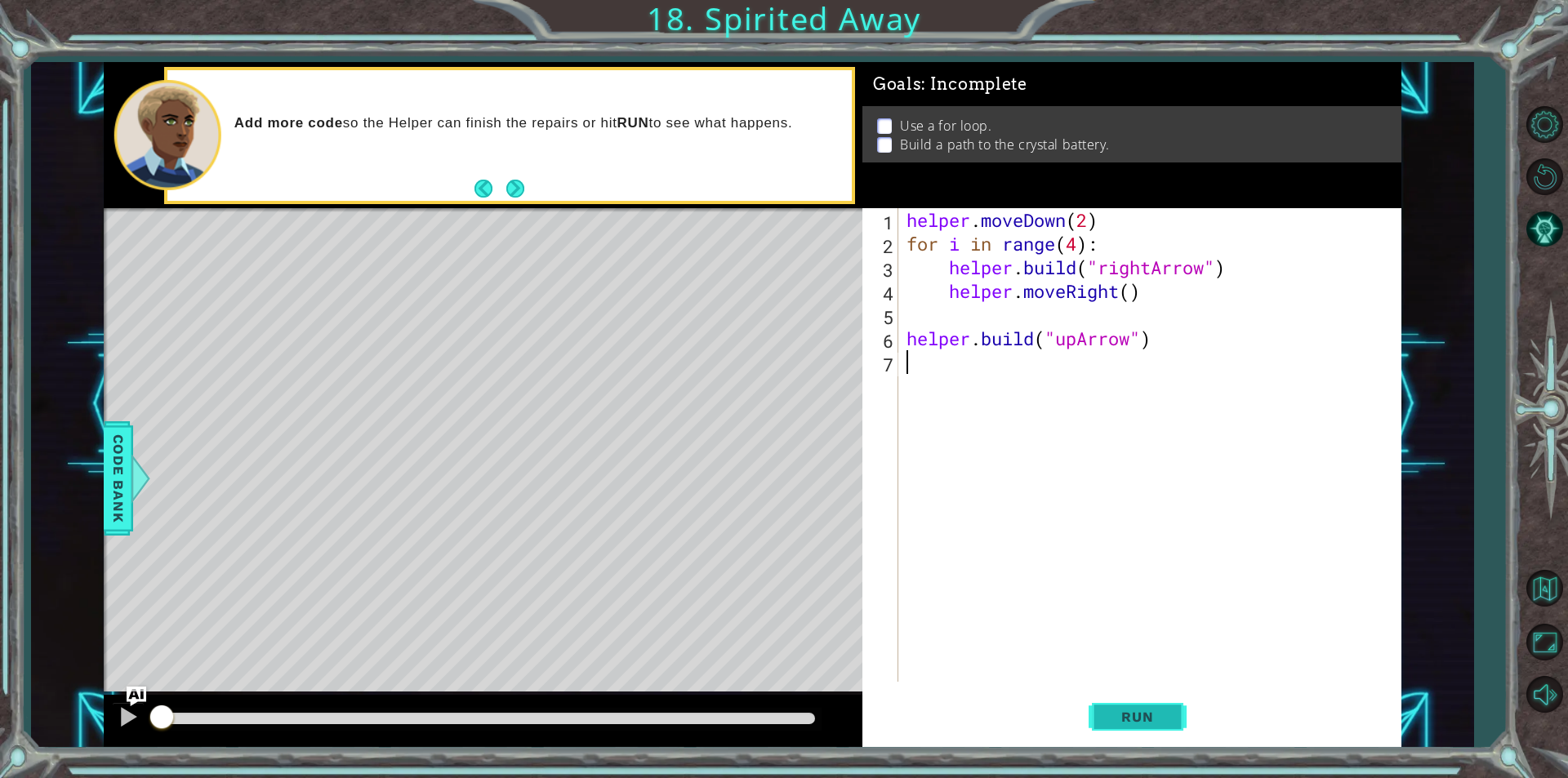
click at [1134, 727] on button "Run" at bounding box center [1138, 716] width 98 height 54
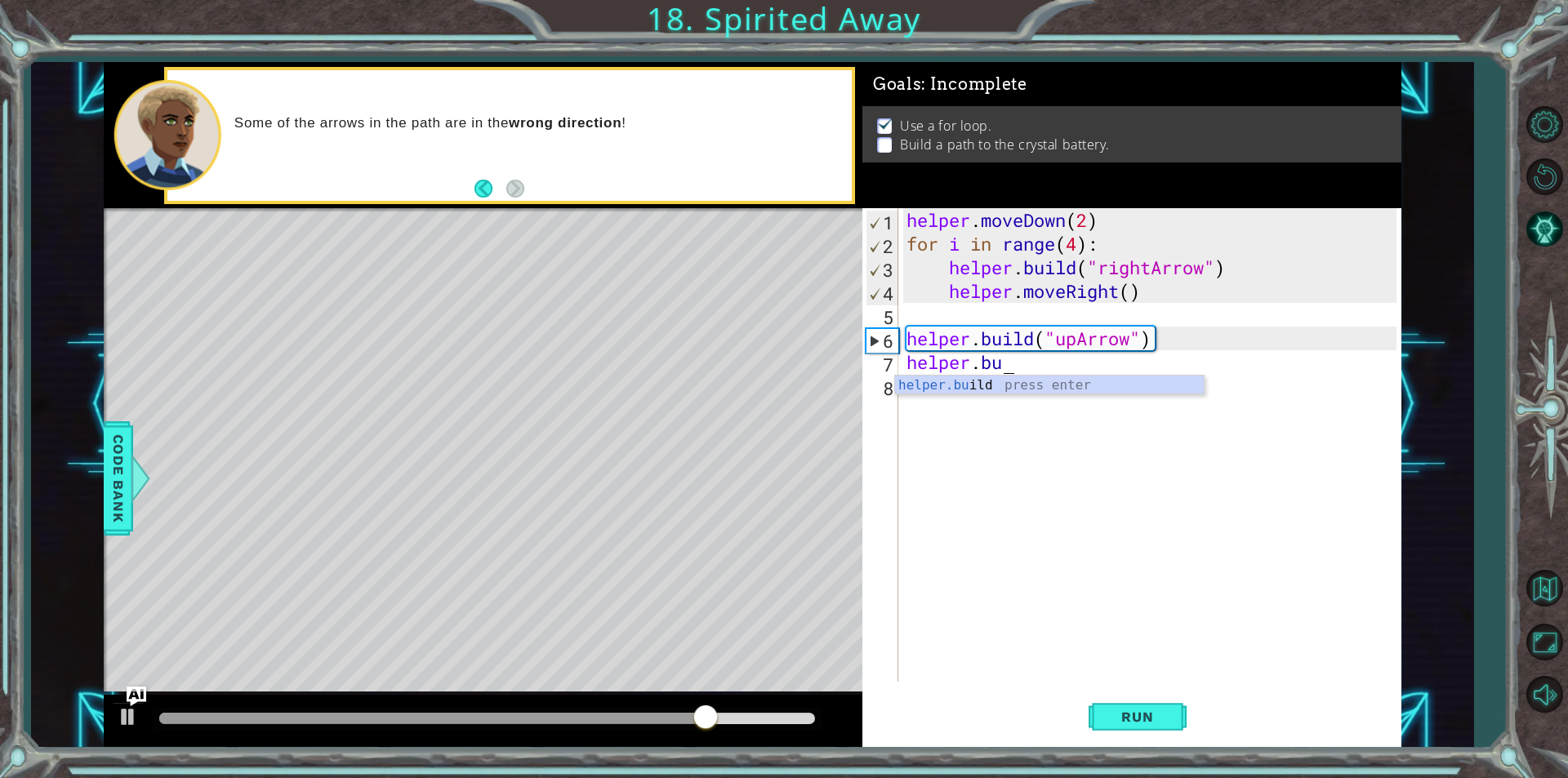
scroll to position [0, 4]
click at [997, 389] on div "helper.[PERSON_NAME] press enter" at bounding box center [1049, 405] width 309 height 58
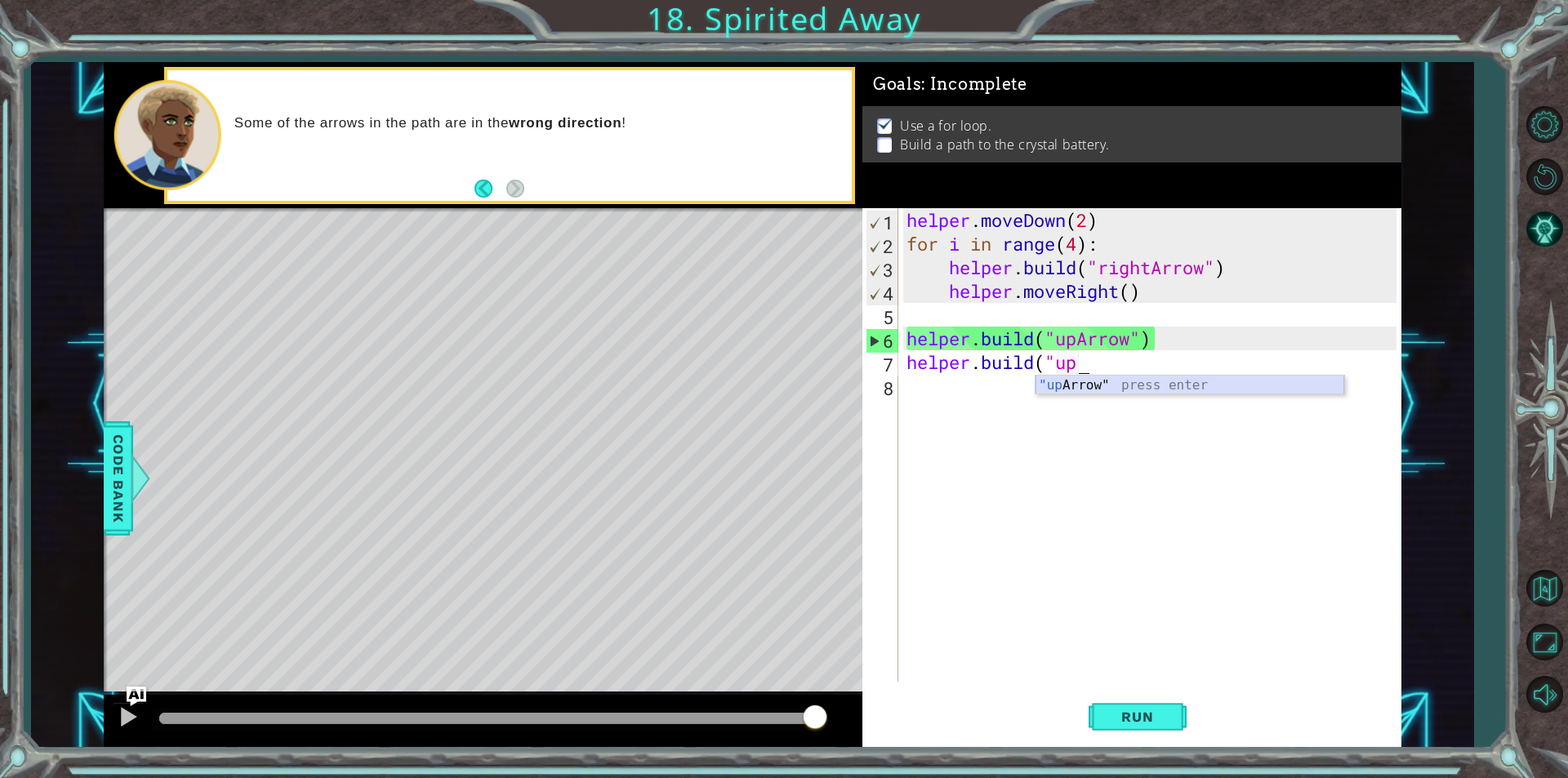
click at [1208, 386] on div ""up Arrow" press enter" at bounding box center [1190, 405] width 309 height 58
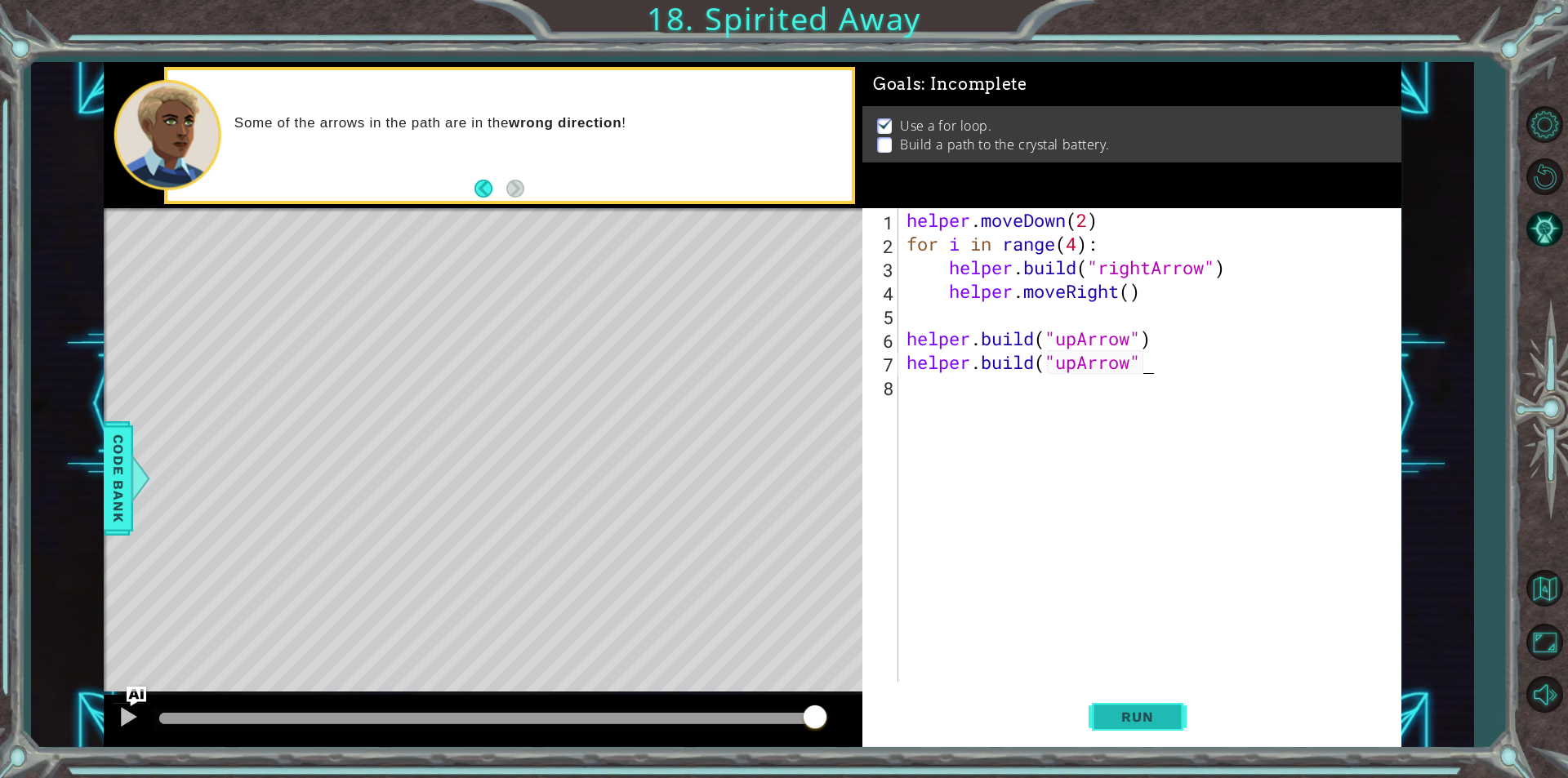
type textarea "[DOMAIN_NAME]("upArrow""
click at [1136, 725] on button "Run" at bounding box center [1138, 716] width 98 height 54
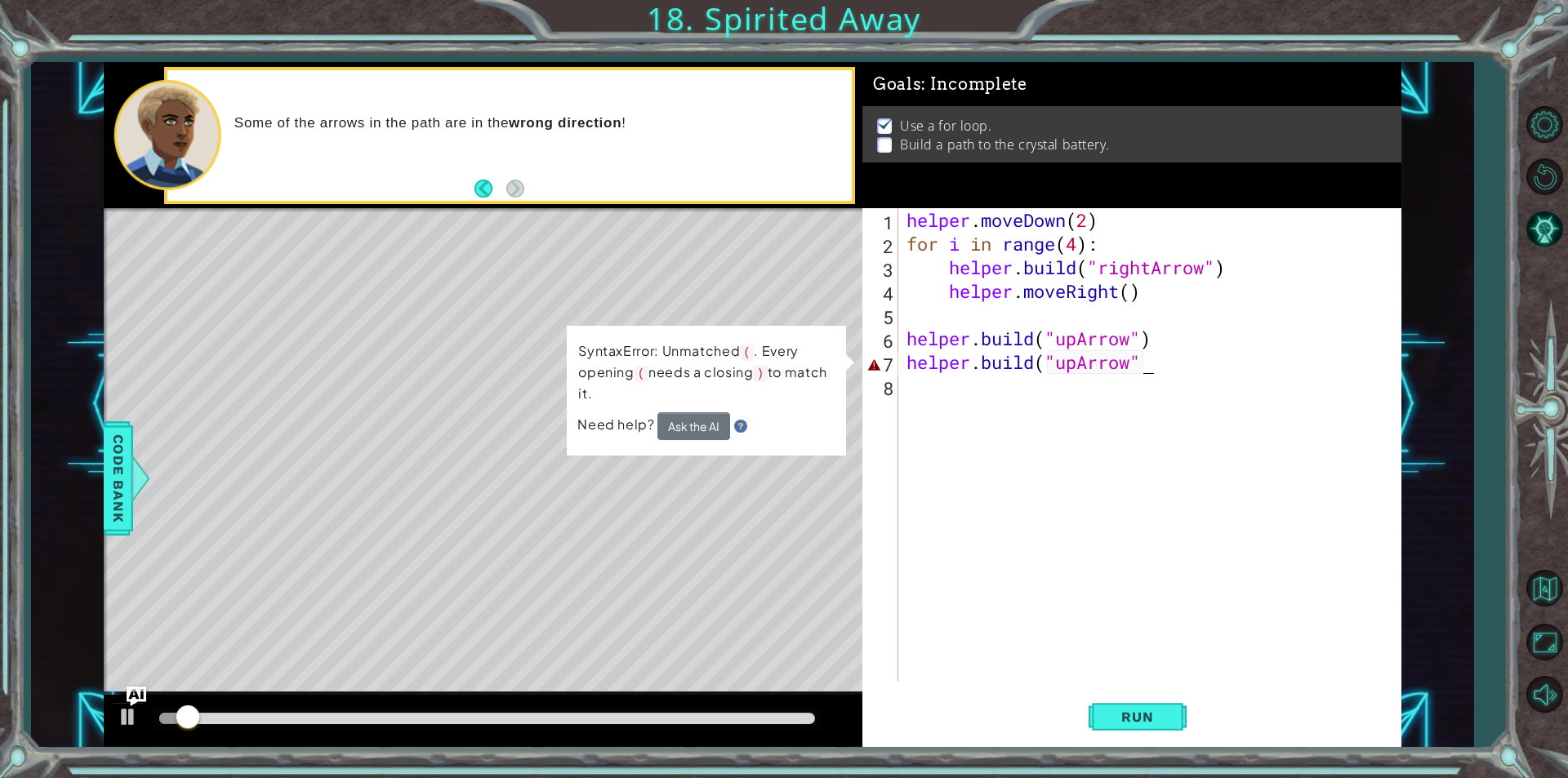
click at [1156, 379] on div "helper . moveDown ( 2 ) for i in range ( 4 ) : helper . build ( "rightArrow" ) …" at bounding box center [1154, 468] width 502 height 521
click at [1142, 357] on div "helper . moveDown ( 2 ) for i in range ( 4 ) : helper . build ( "rightArrow" ) …" at bounding box center [1154, 468] width 502 height 521
type textarea "[DOMAIN_NAME]("upArrow")"
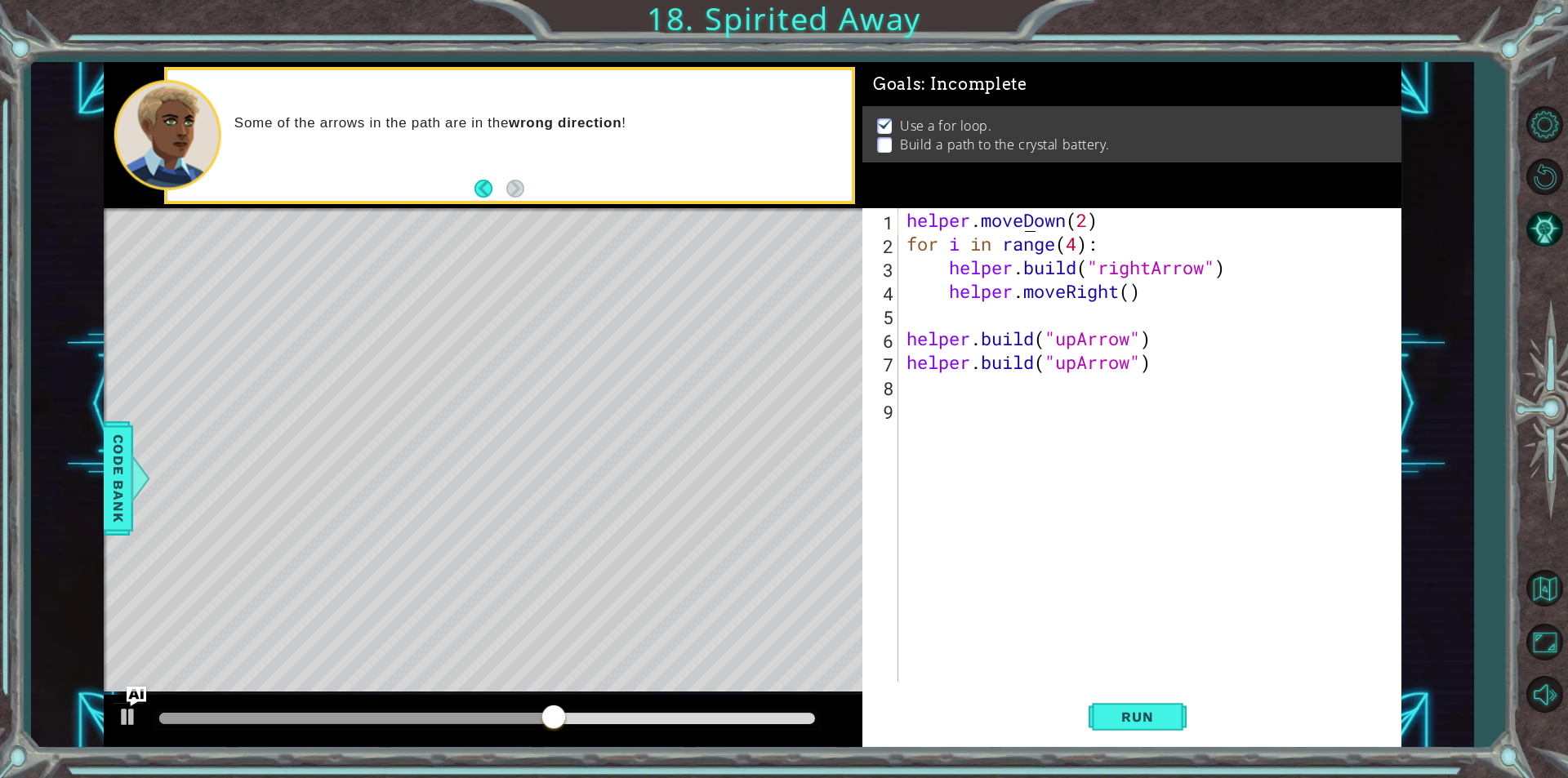
click at [1024, 220] on div "helper . moveDown ( 2 ) for i in range ( 4 ) : helper . build ( "rightArrow" ) …" at bounding box center [1154, 468] width 502 height 521
type textarea "helper.moveDown(2)"
click at [1064, 225] on div "helper . moveDown ( 2 ) for i in range ( 4 ) : helper . build ( "rightArrow" ) …" at bounding box center [1154, 468] width 502 height 521
click at [904, 215] on div "helper . moveDown ( 2 ) for i in range ( 4 ) : helper . build ( "rightArrow" ) …" at bounding box center [1154, 468] width 502 height 521
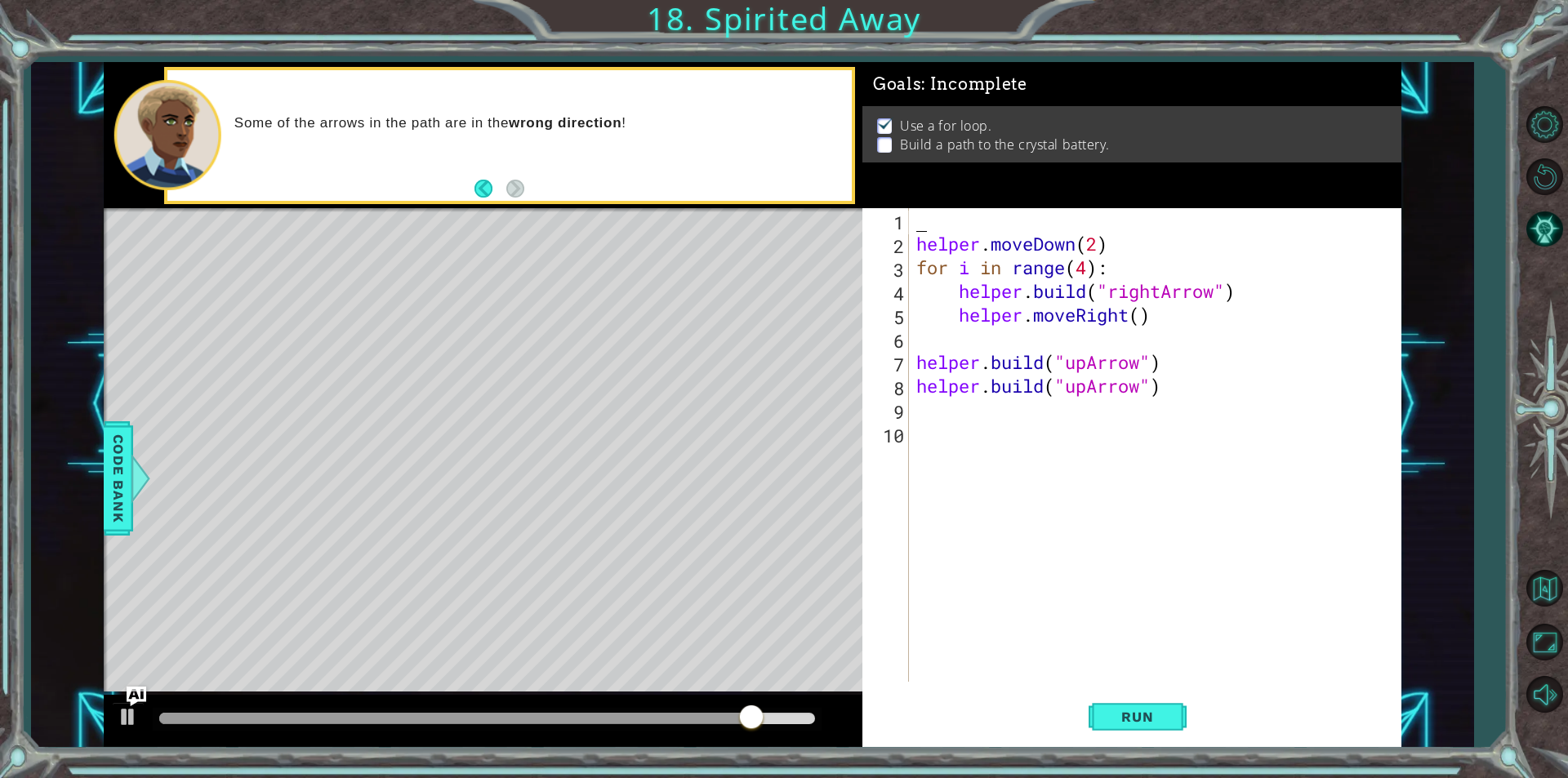
click at [933, 218] on div "helper . moveDown ( 2 ) for i in range ( 4 ) : helper . build ( "rightArrow" ) …" at bounding box center [1159, 468] width 491 height 521
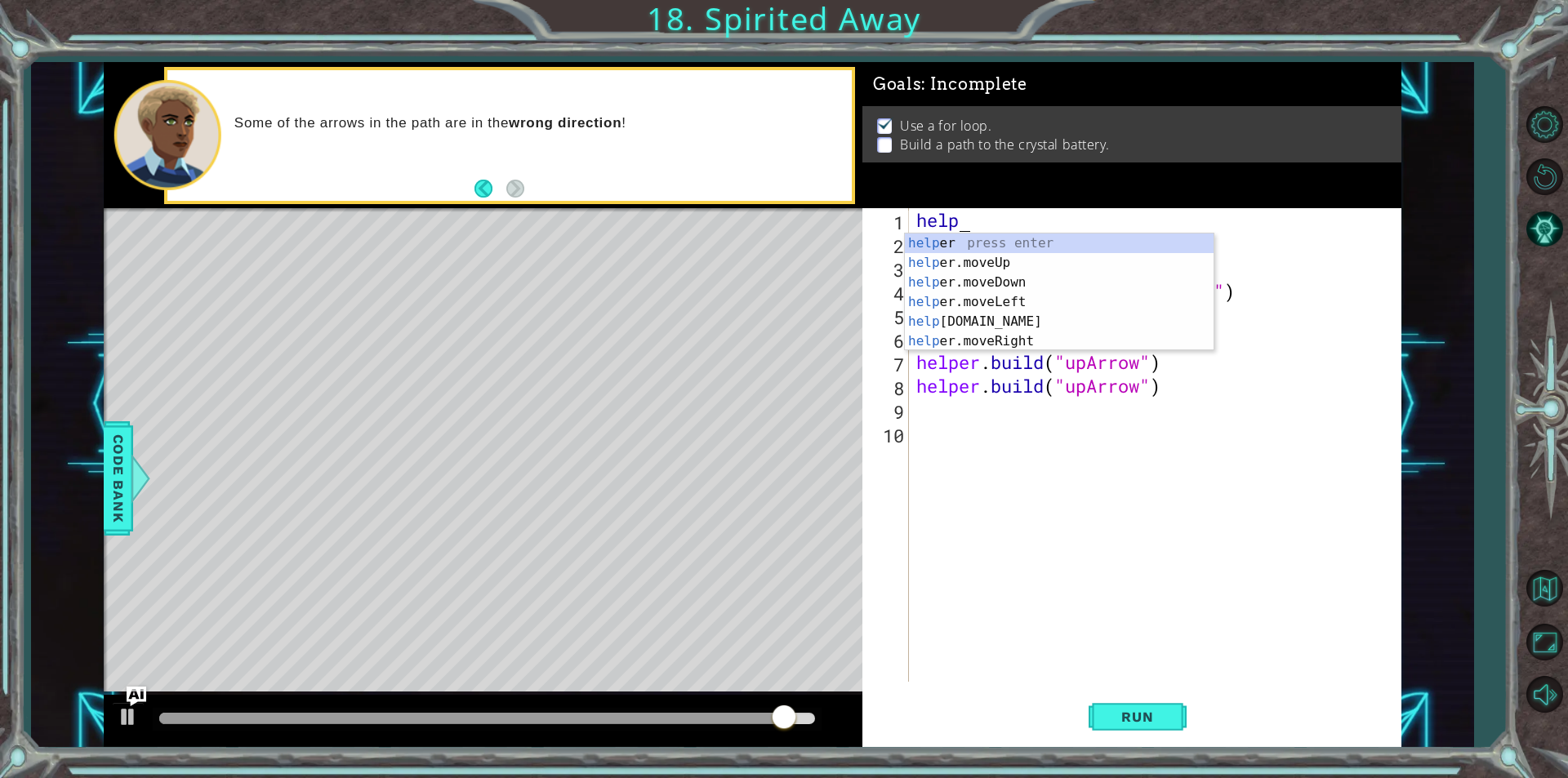
scroll to position [0, 1]
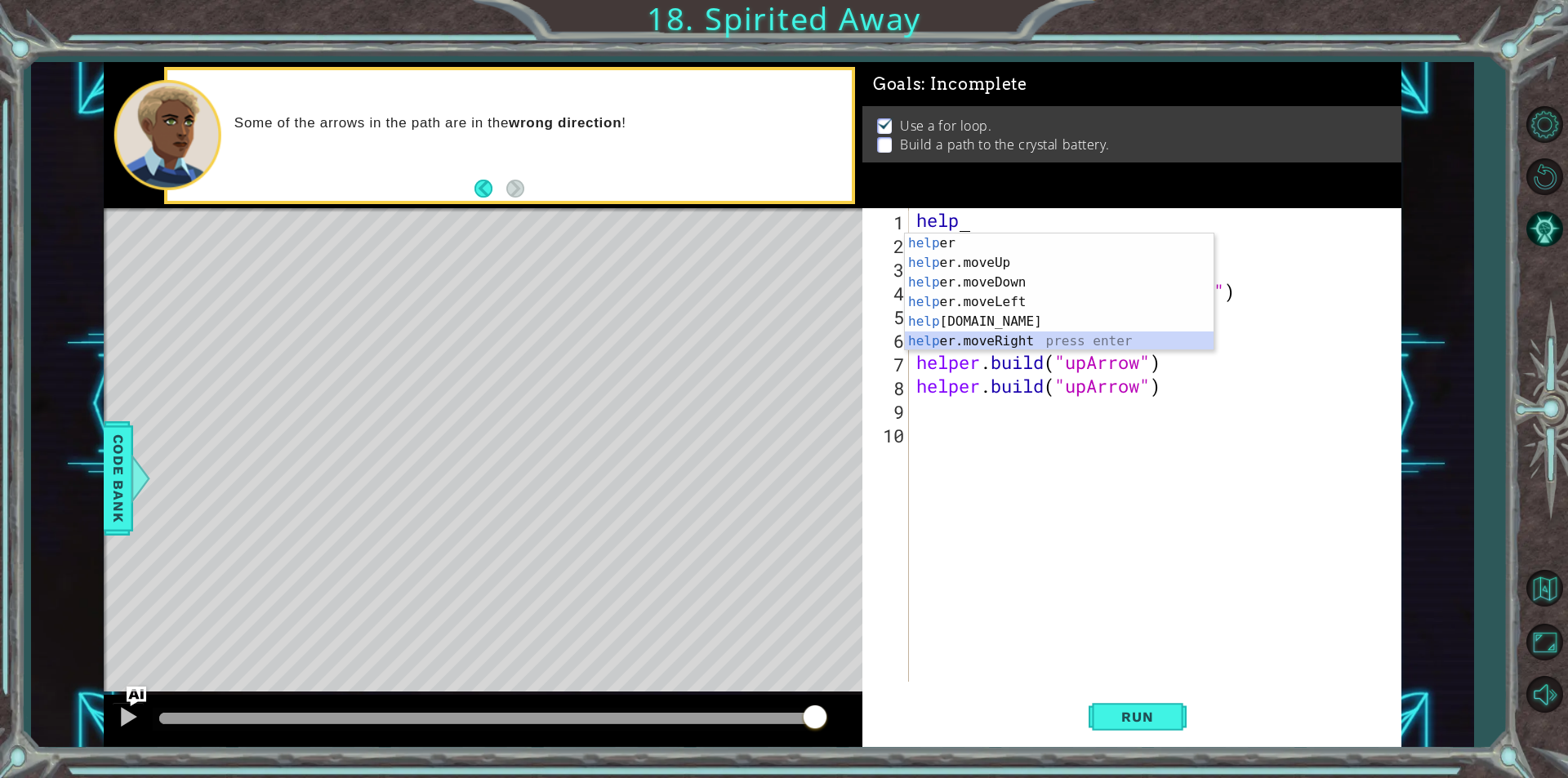
click at [1005, 333] on div "help er press enter help er.moveUp press enter help er.moveDown press enter hel…" at bounding box center [1060, 311] width 309 height 157
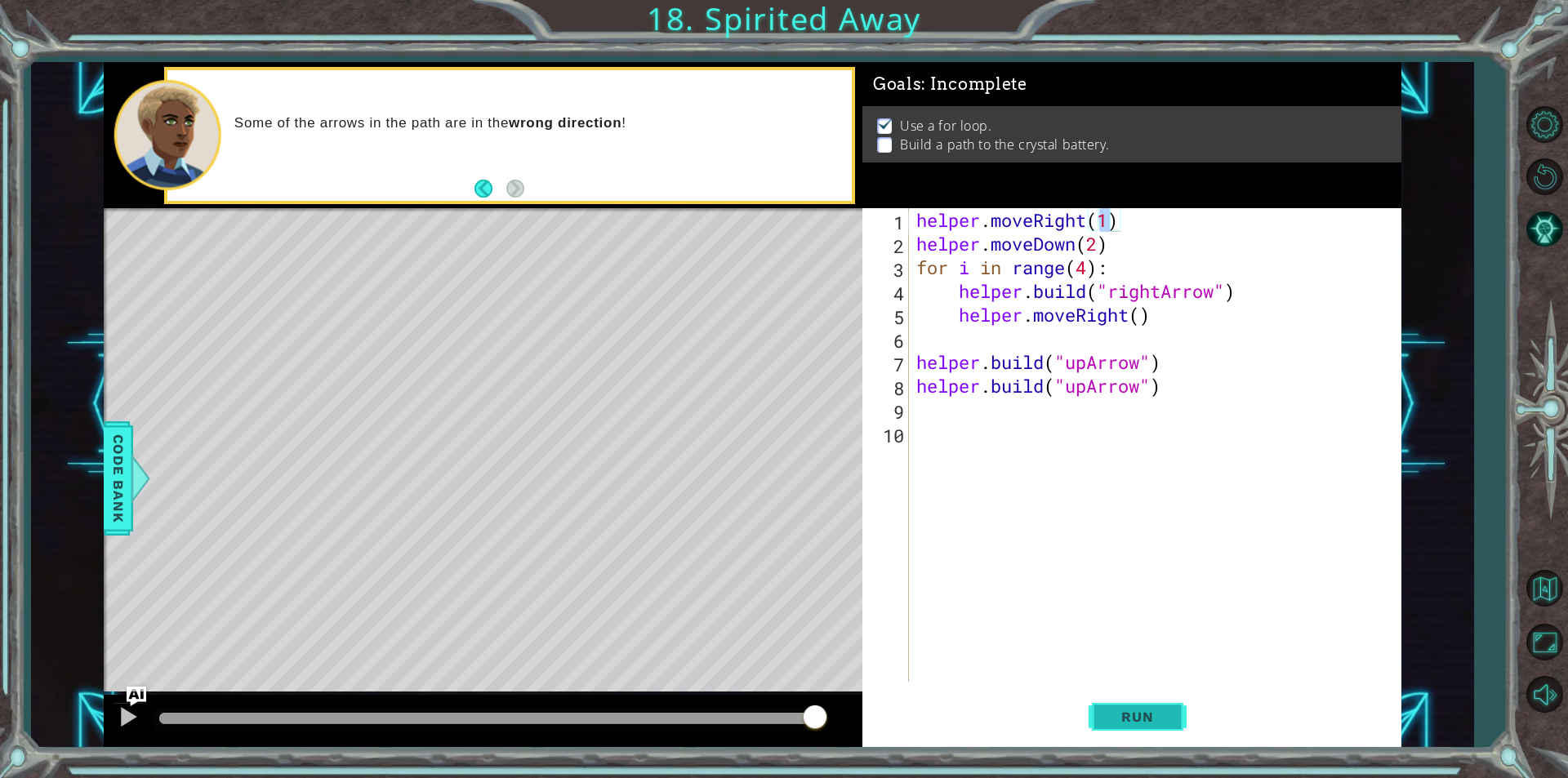
click at [1114, 705] on button "Run" at bounding box center [1138, 716] width 98 height 54
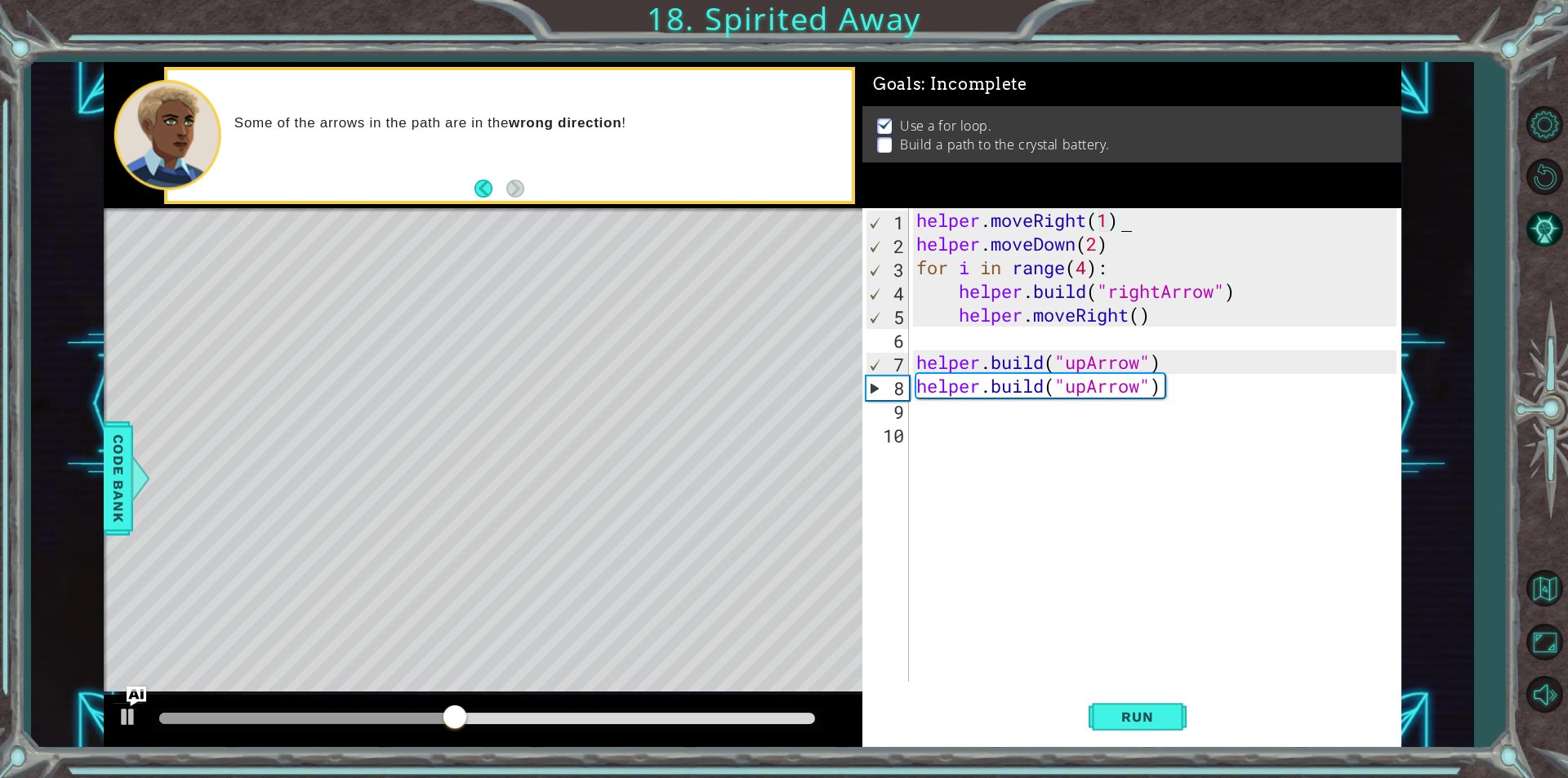
click at [1118, 220] on div "helper . moveRight ( 1 ) helper . moveDown ( 2 ) for i in range ( 4 ) : helper …" at bounding box center [1159, 468] width 491 height 521
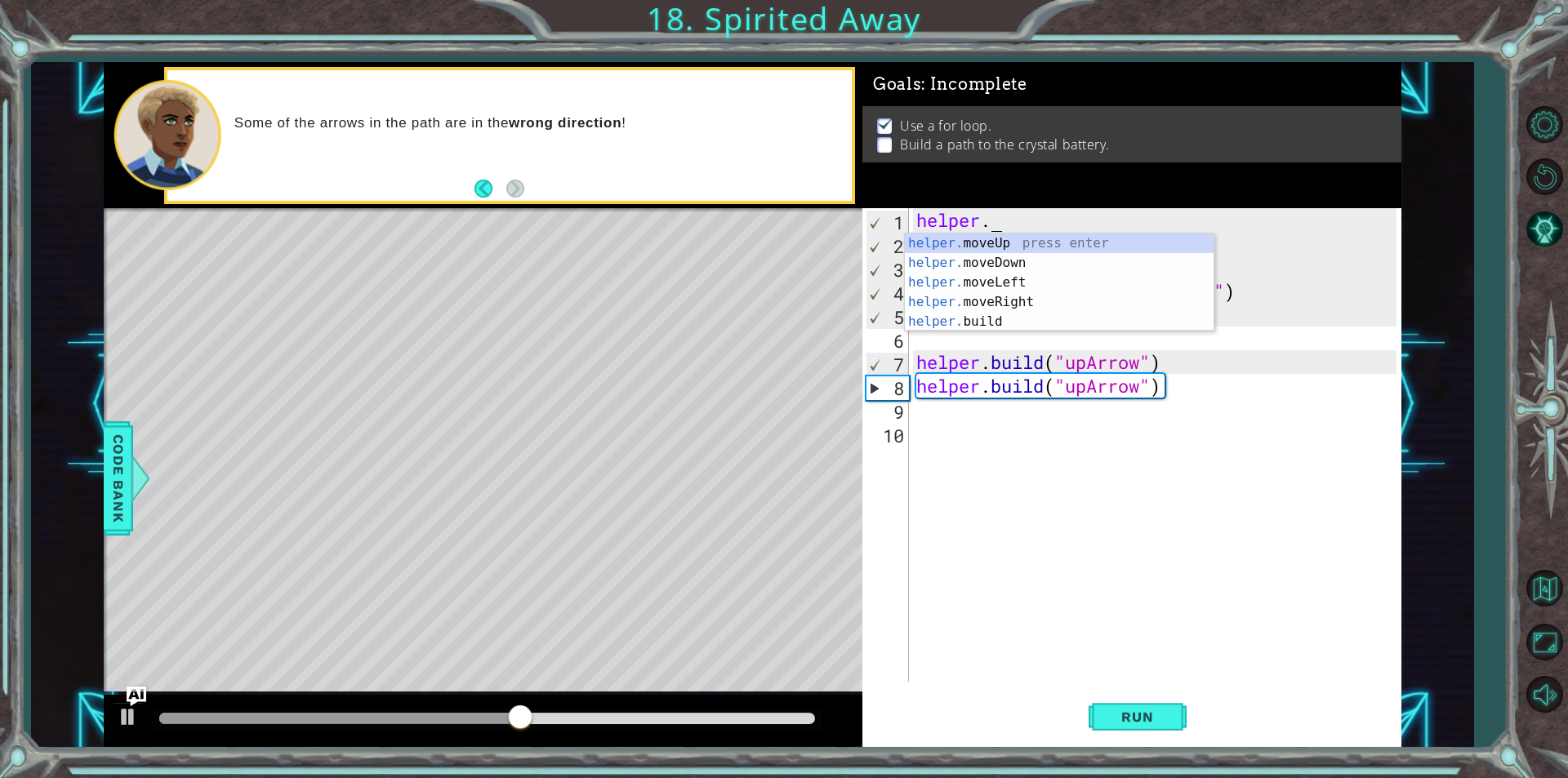
type textarea "h"
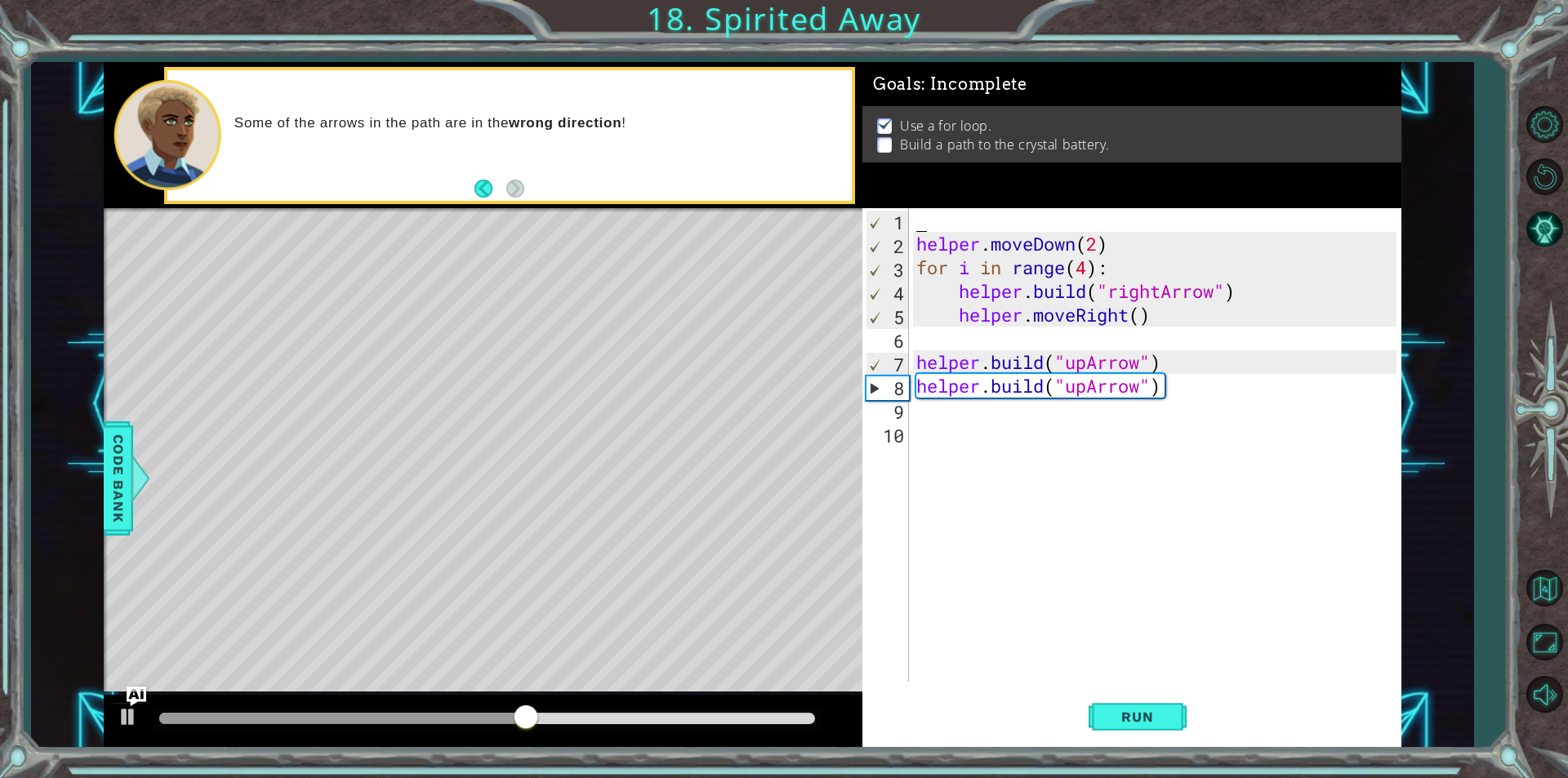
scroll to position [0, 0]
click at [1047, 249] on div "helper . moveDown ( 2 ) for i in range ( 4 ) : helper . build ( "rightArrow" ) …" at bounding box center [1159, 468] width 491 height 521
click at [918, 239] on div "helper . moveDown ( 2 ) for i in range ( 4 ) : helper . build ( "rightArrow" ) …" at bounding box center [1159, 468] width 491 height 521
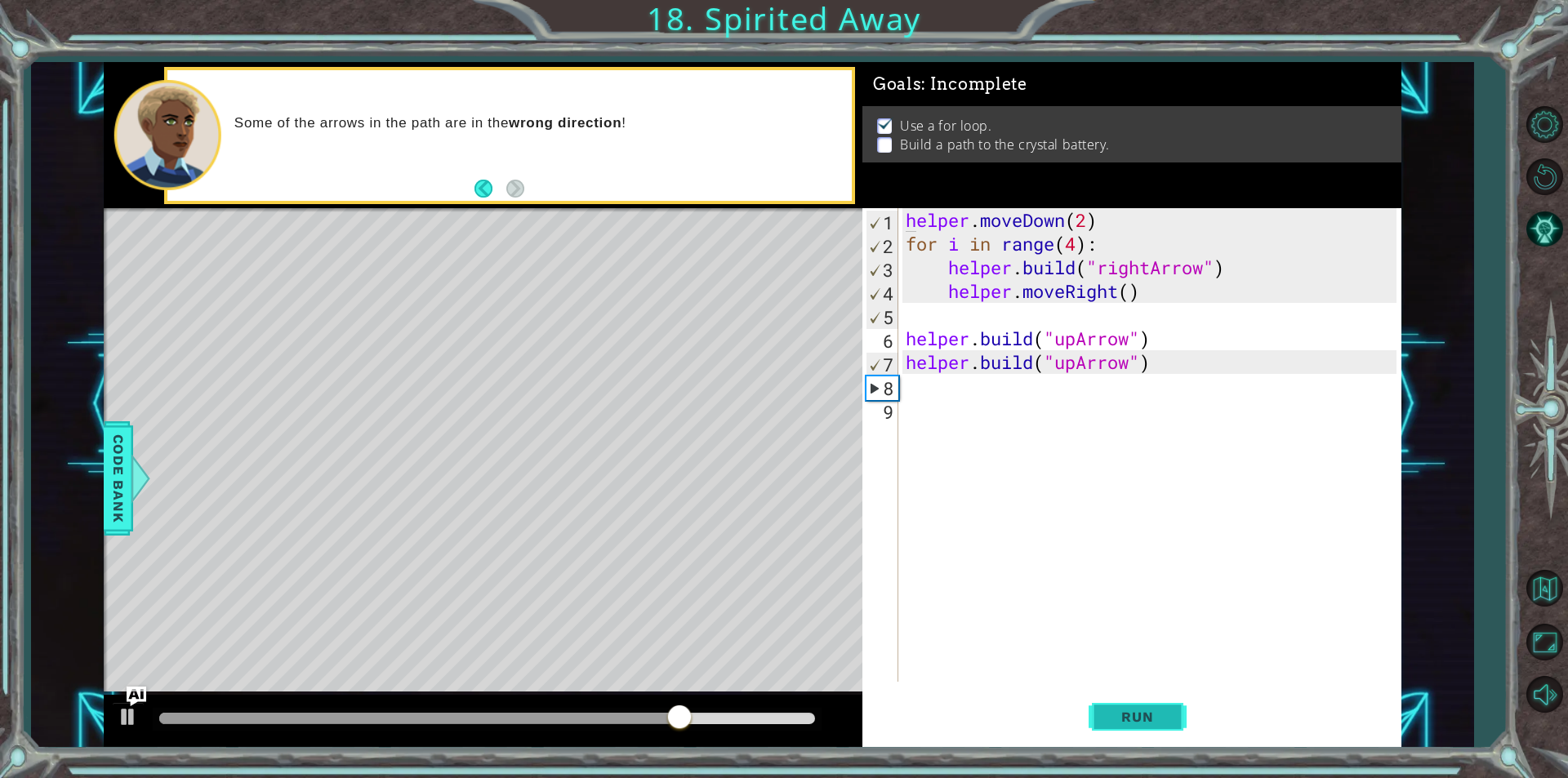
click at [1155, 716] on span "Run" at bounding box center [1137, 716] width 65 height 16
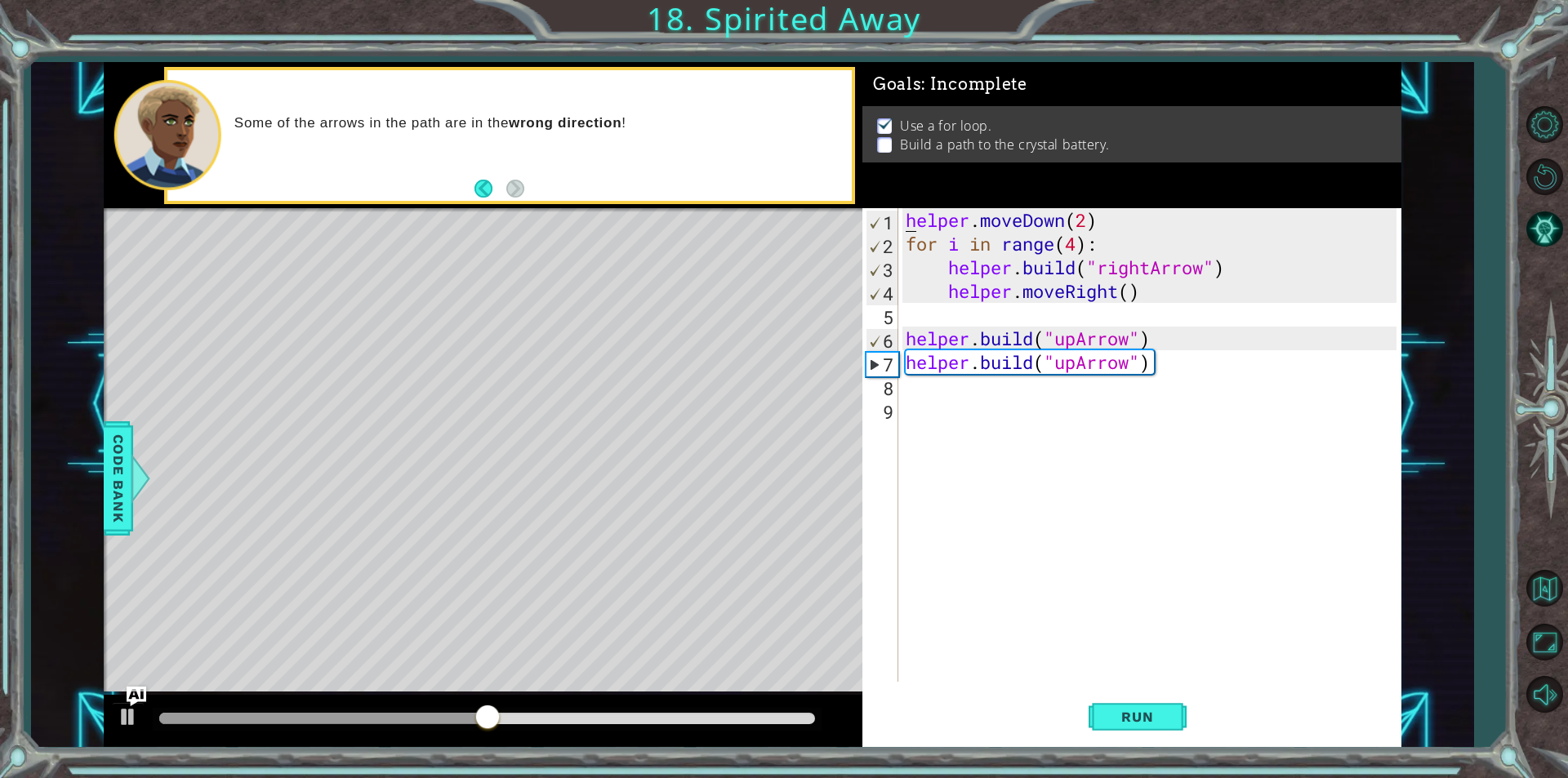
click at [1165, 343] on div "helper . moveDown ( 2 ) for i in range ( 4 ) : helper . build ( "rightArrow" ) …" at bounding box center [1154, 468] width 503 height 521
type textarea "[DOMAIN_NAME]("upArrow")"
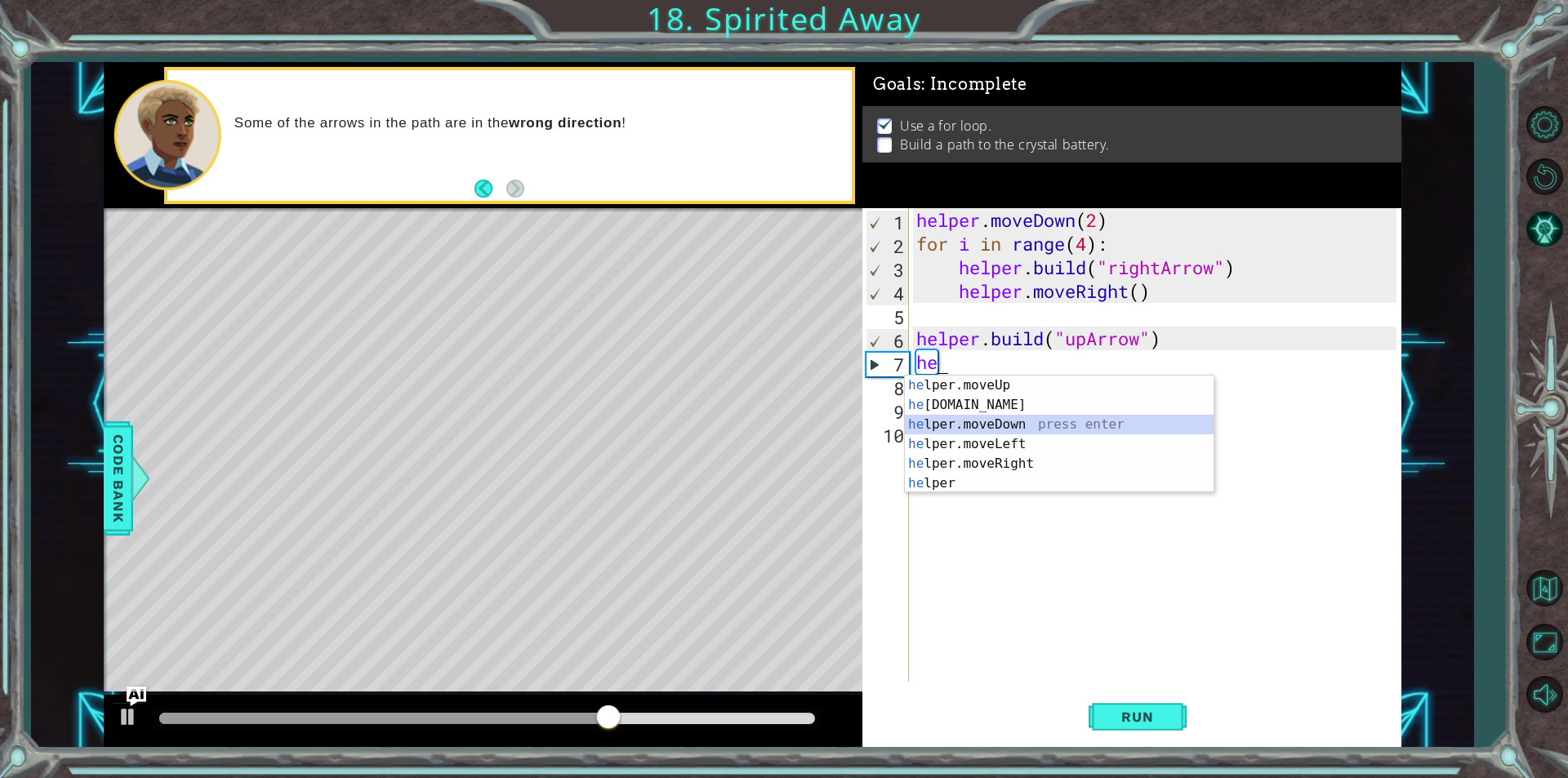
click at [1010, 430] on div "he lper.moveUp press enter he [DOMAIN_NAME] press enter he lper.moveDown press …" at bounding box center [1060, 453] width 309 height 157
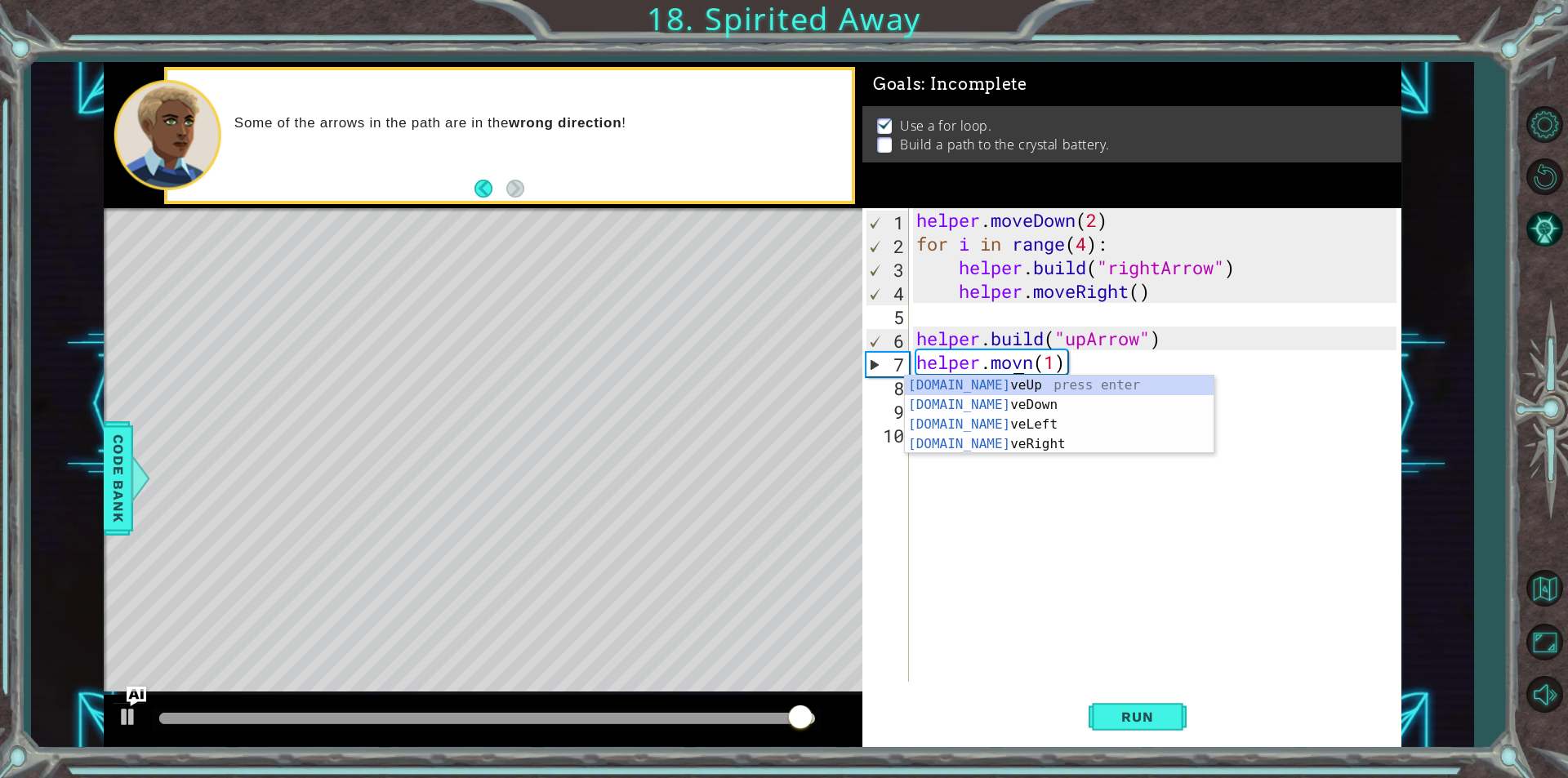
scroll to position [0, 5]
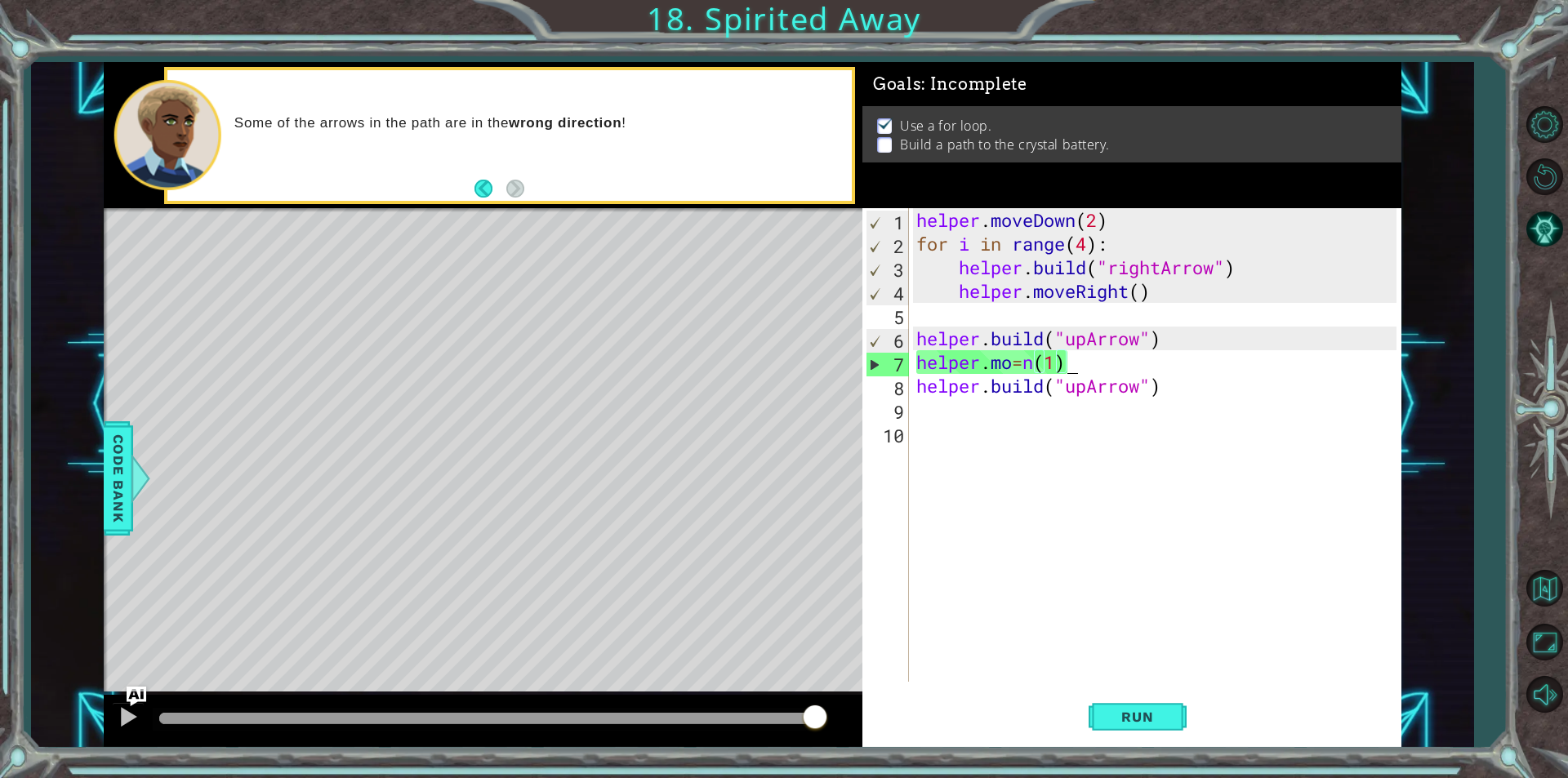
click at [1091, 363] on div "helper . moveDown ( 2 ) for i in range ( 4 ) : helper . build ( "rightArrow" ) …" at bounding box center [1159, 468] width 491 height 521
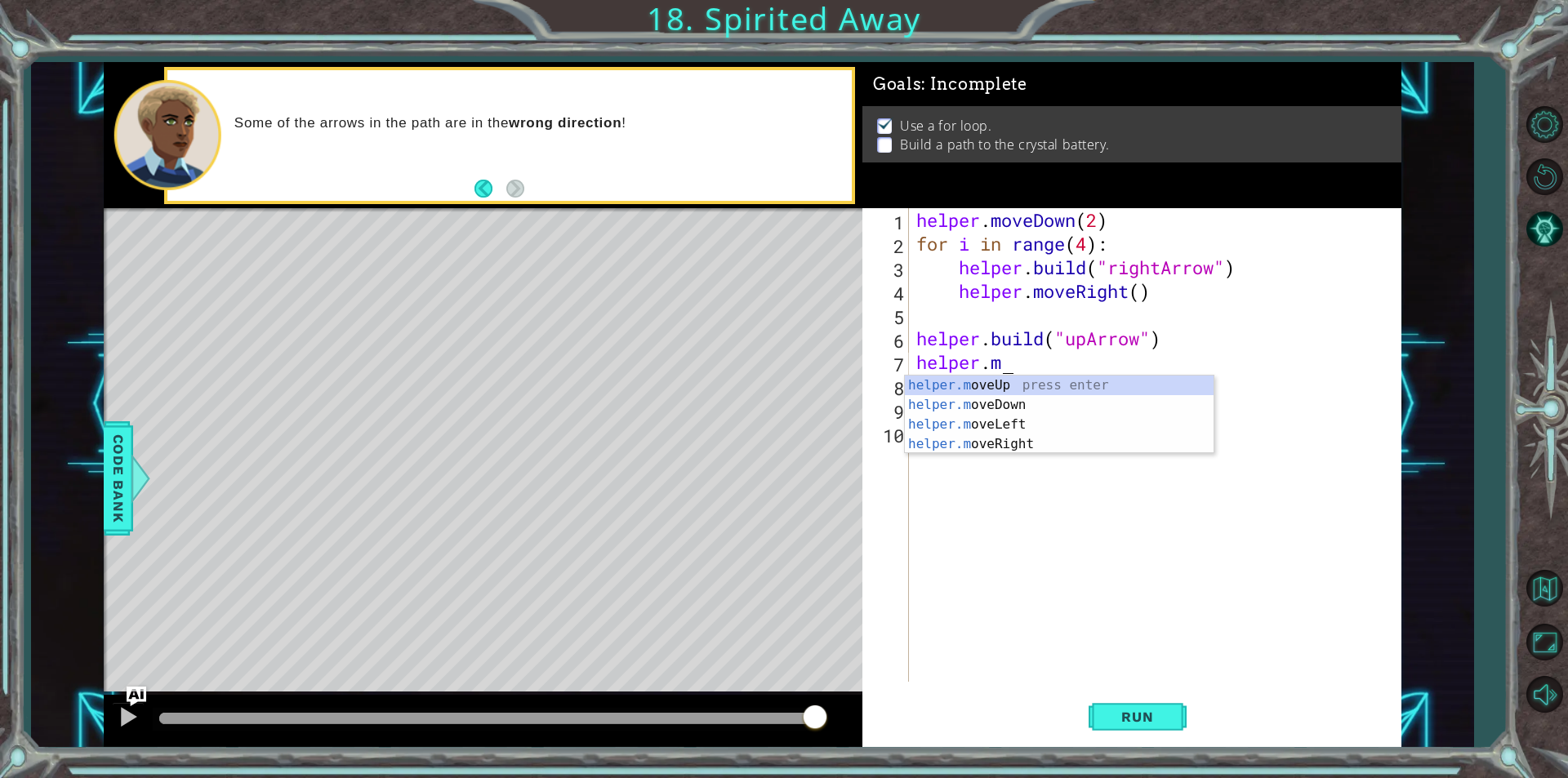
scroll to position [0, 3]
type textarea "h"
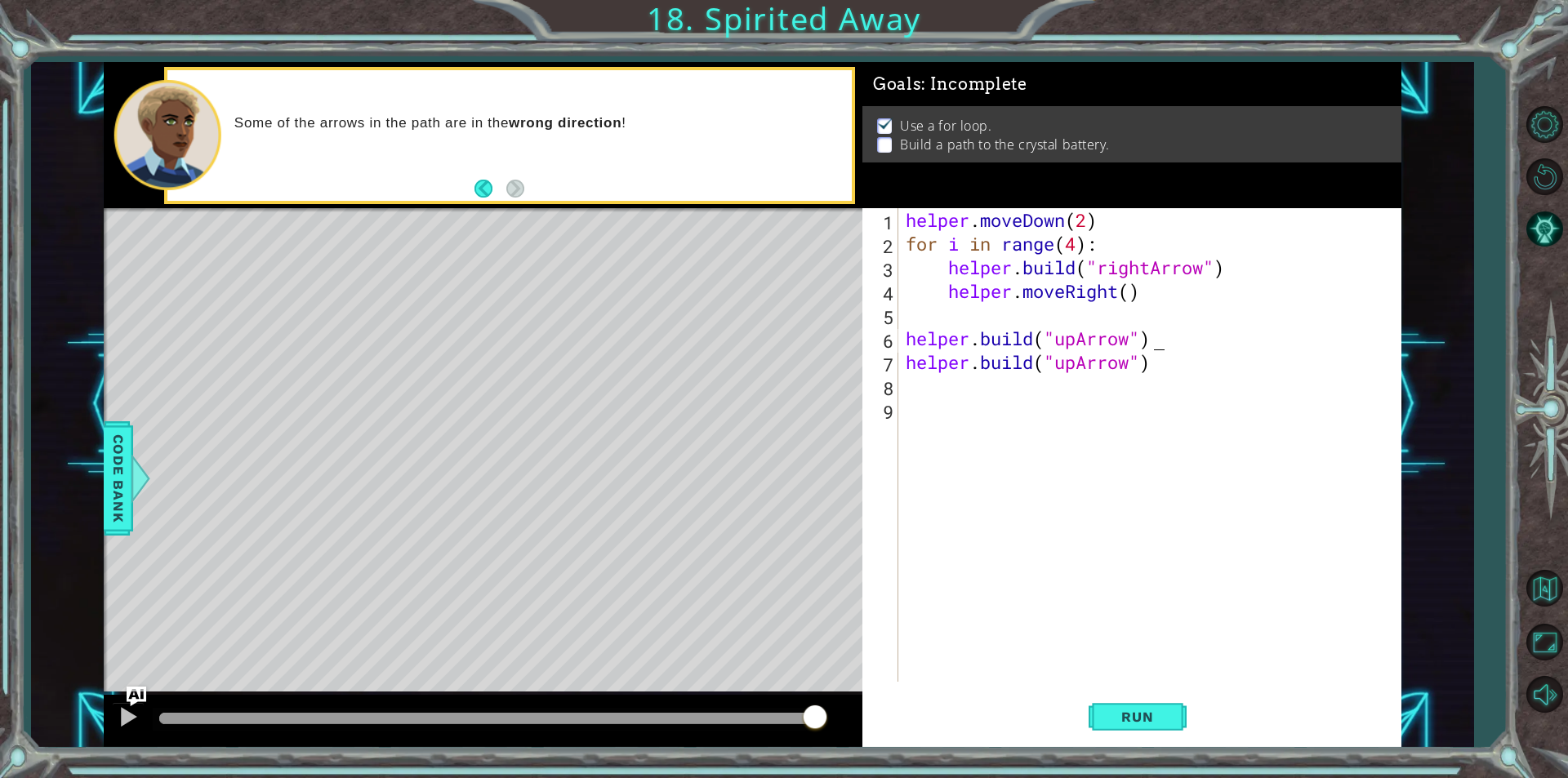
scroll to position [0, 0]
click at [1103, 352] on div ""upArr ow" press enter" at bounding box center [1189, 381] width 309 height 58
type textarea "[DOMAIN_NAME]("upArrow")"
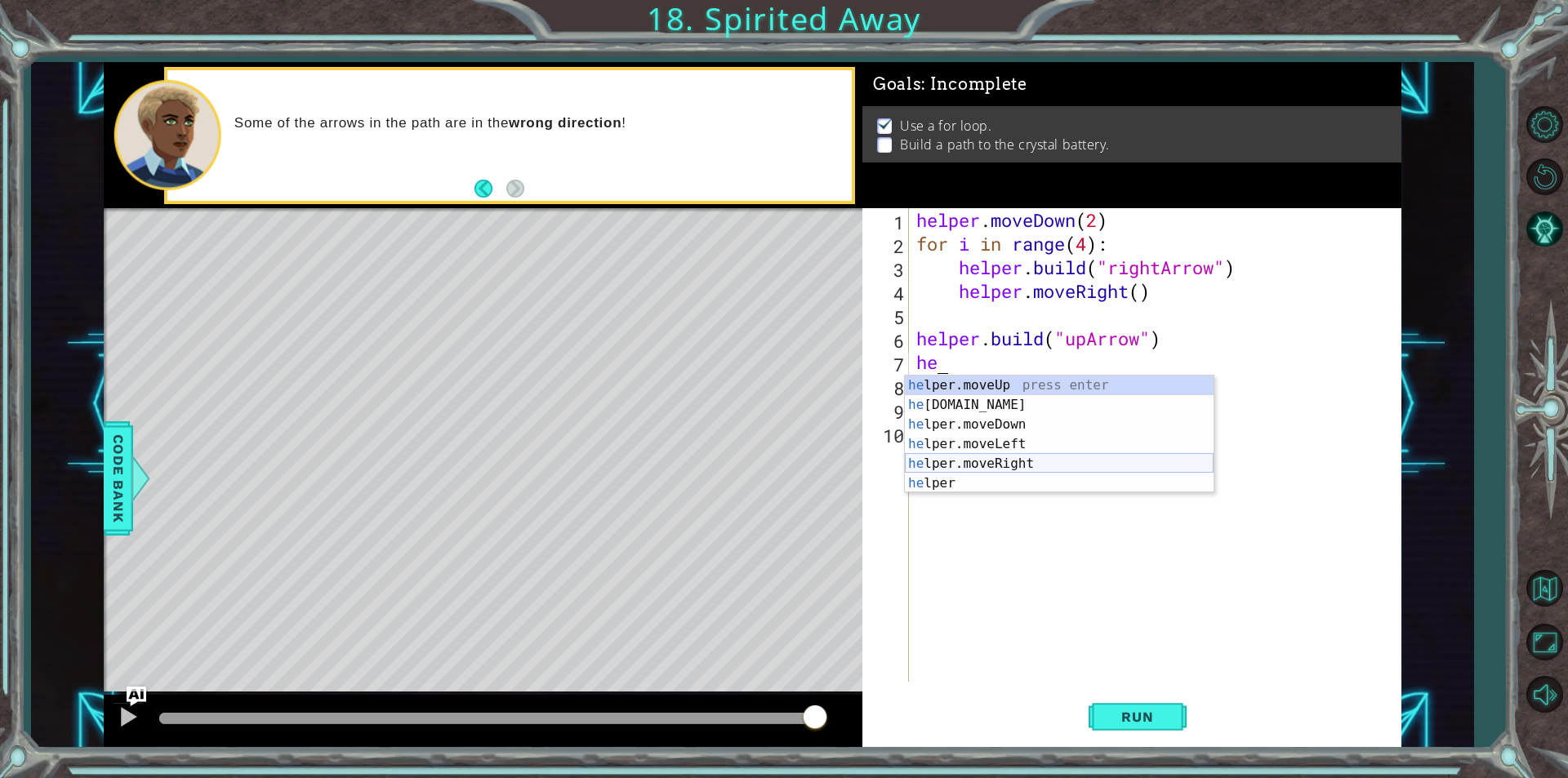
click at [1077, 463] on div "he lper.moveUp press enter he [DOMAIN_NAME] press enter he lper.moveDown press …" at bounding box center [1060, 453] width 309 height 157
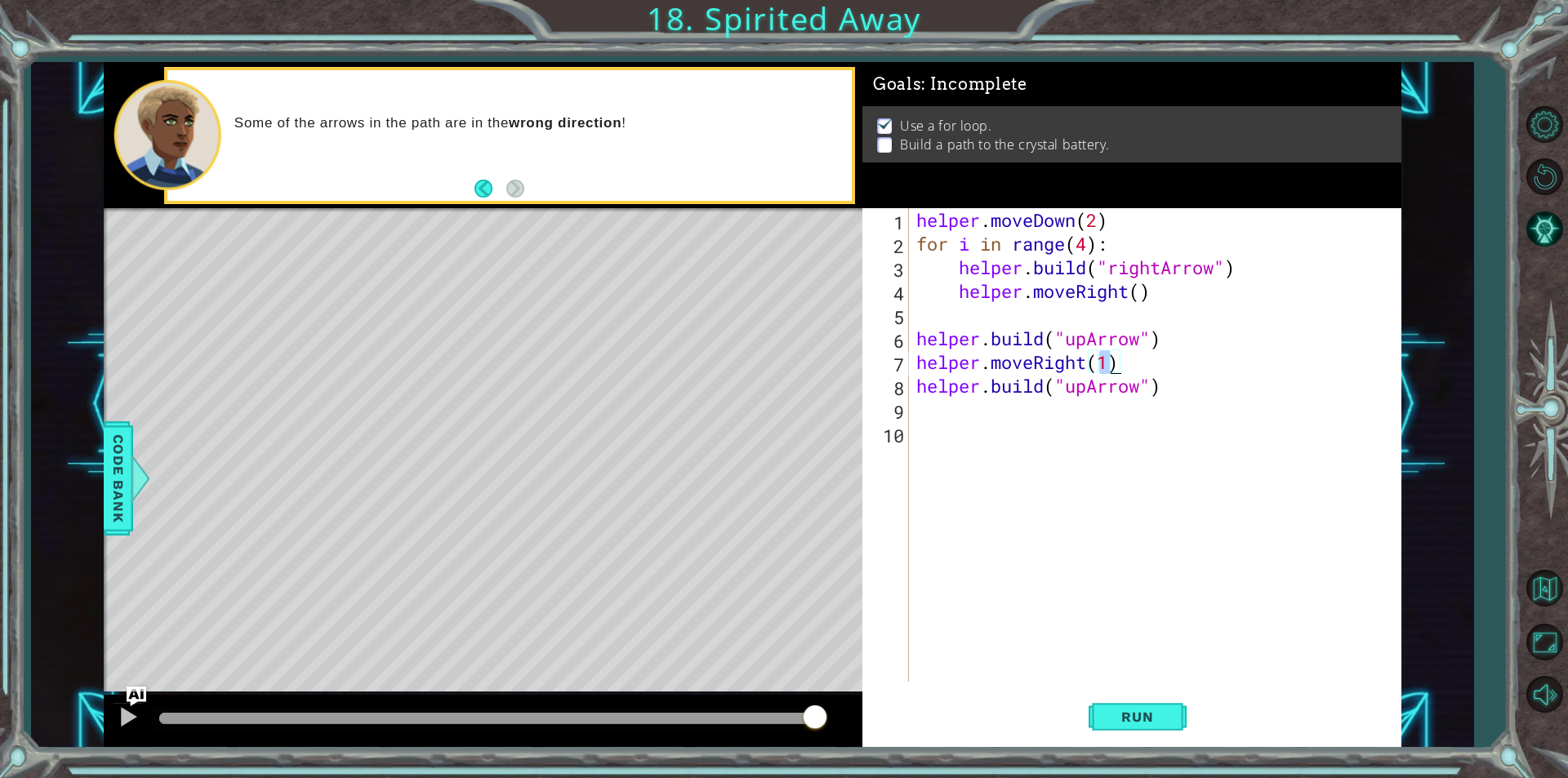
click at [1087, 359] on div "helper . moveDown ( 2 ) for i in range ( 4 ) : helper . build ( "rightArrow" ) …" at bounding box center [1159, 468] width 491 height 521
click at [1148, 715] on span "Run" at bounding box center [1137, 716] width 65 height 16
type textarea "helper.moveUp()"
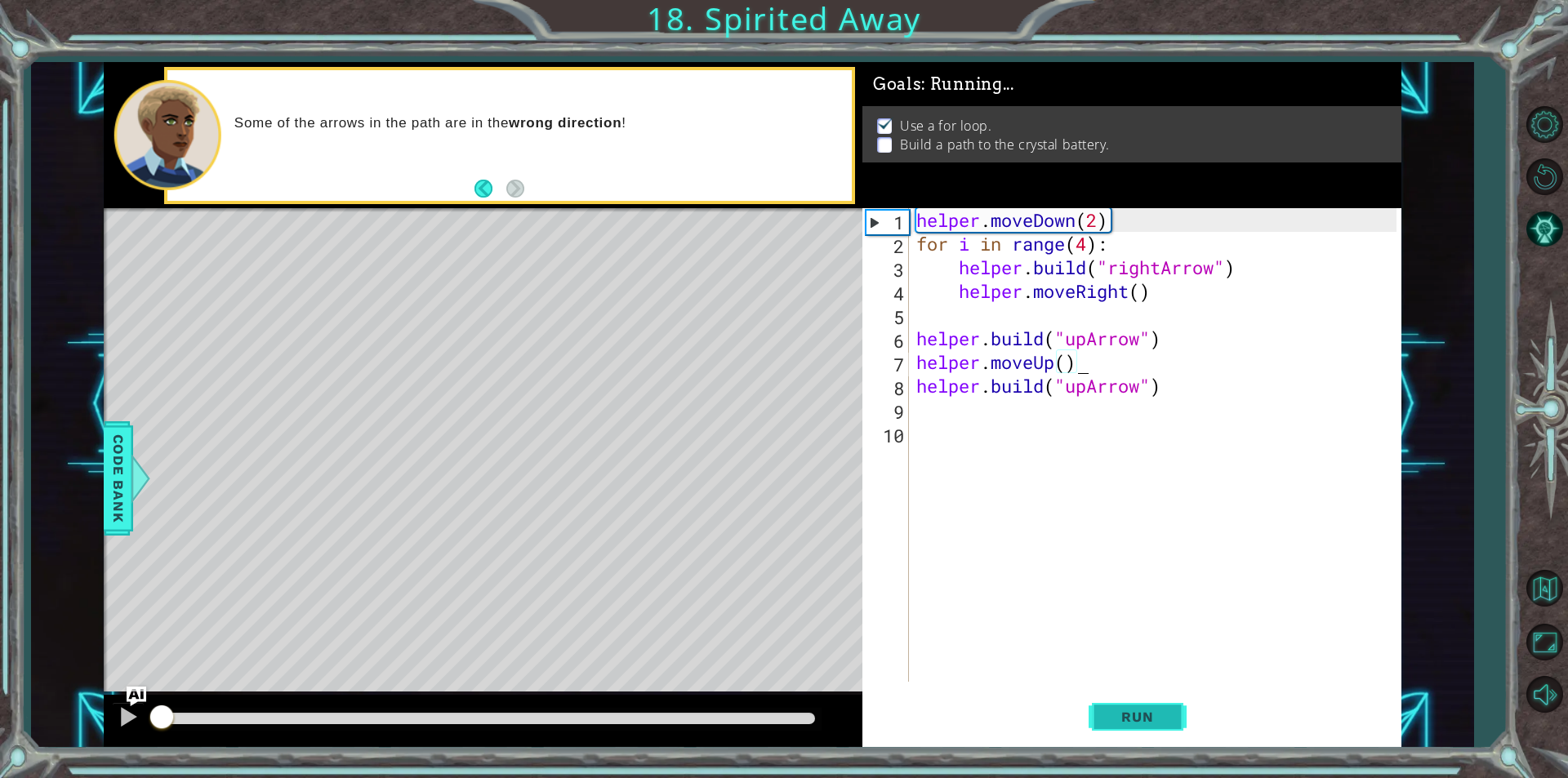
scroll to position [0, 7]
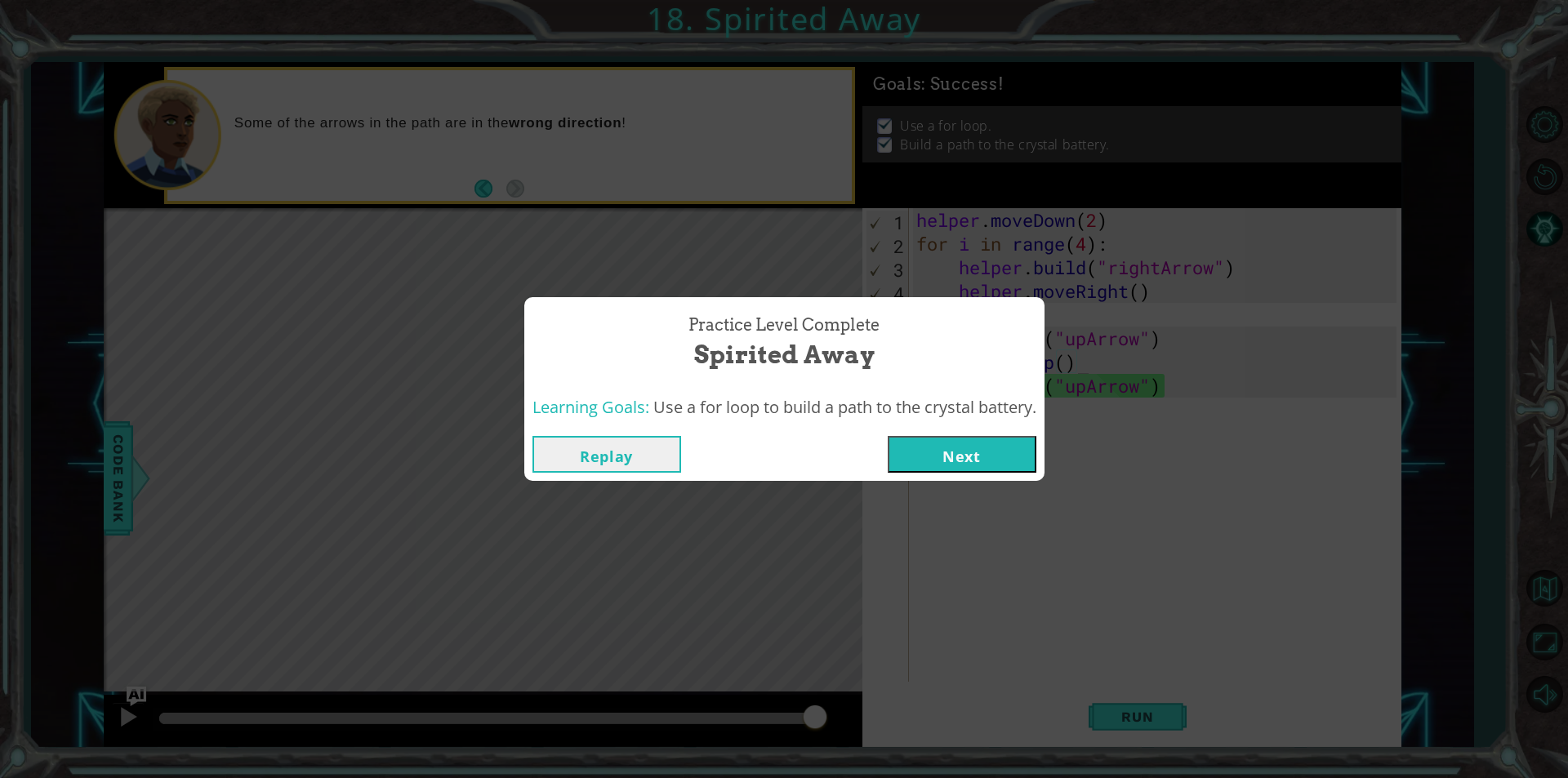
click at [961, 467] on button "Next" at bounding box center [962, 453] width 149 height 37
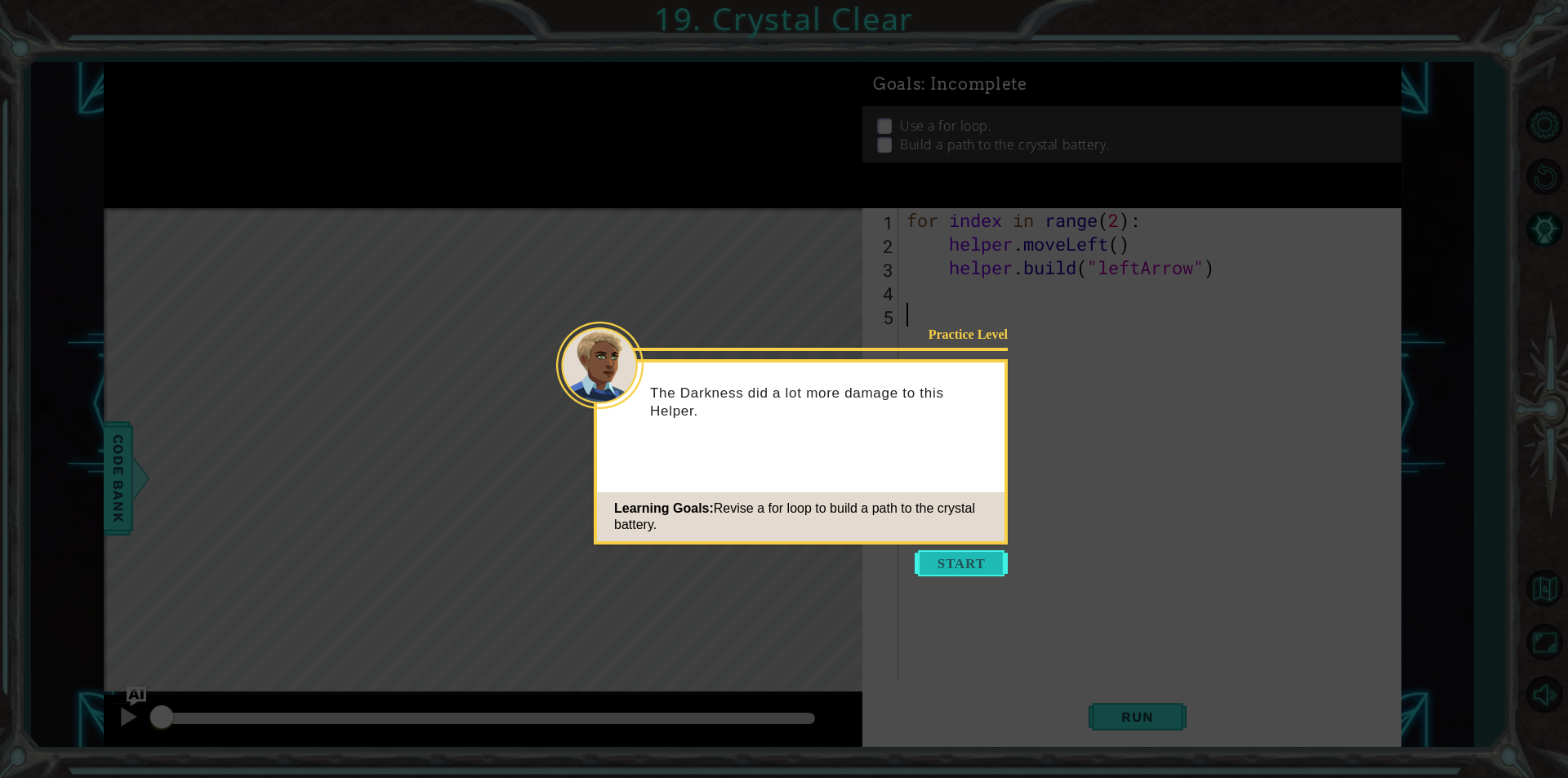
click at [979, 561] on button "Start" at bounding box center [961, 564] width 93 height 26
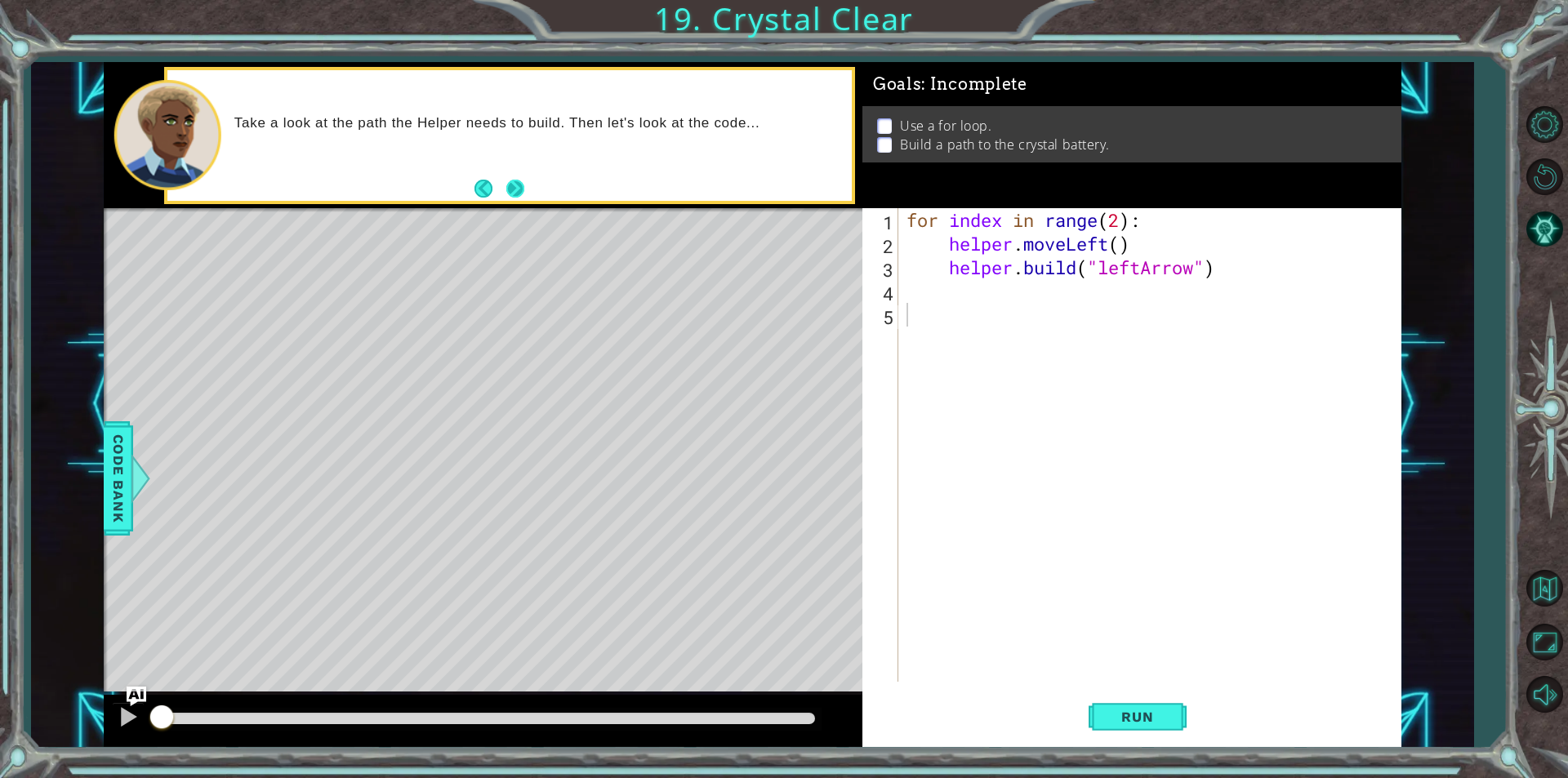
click at [516, 185] on button "Next" at bounding box center [515, 188] width 18 height 18
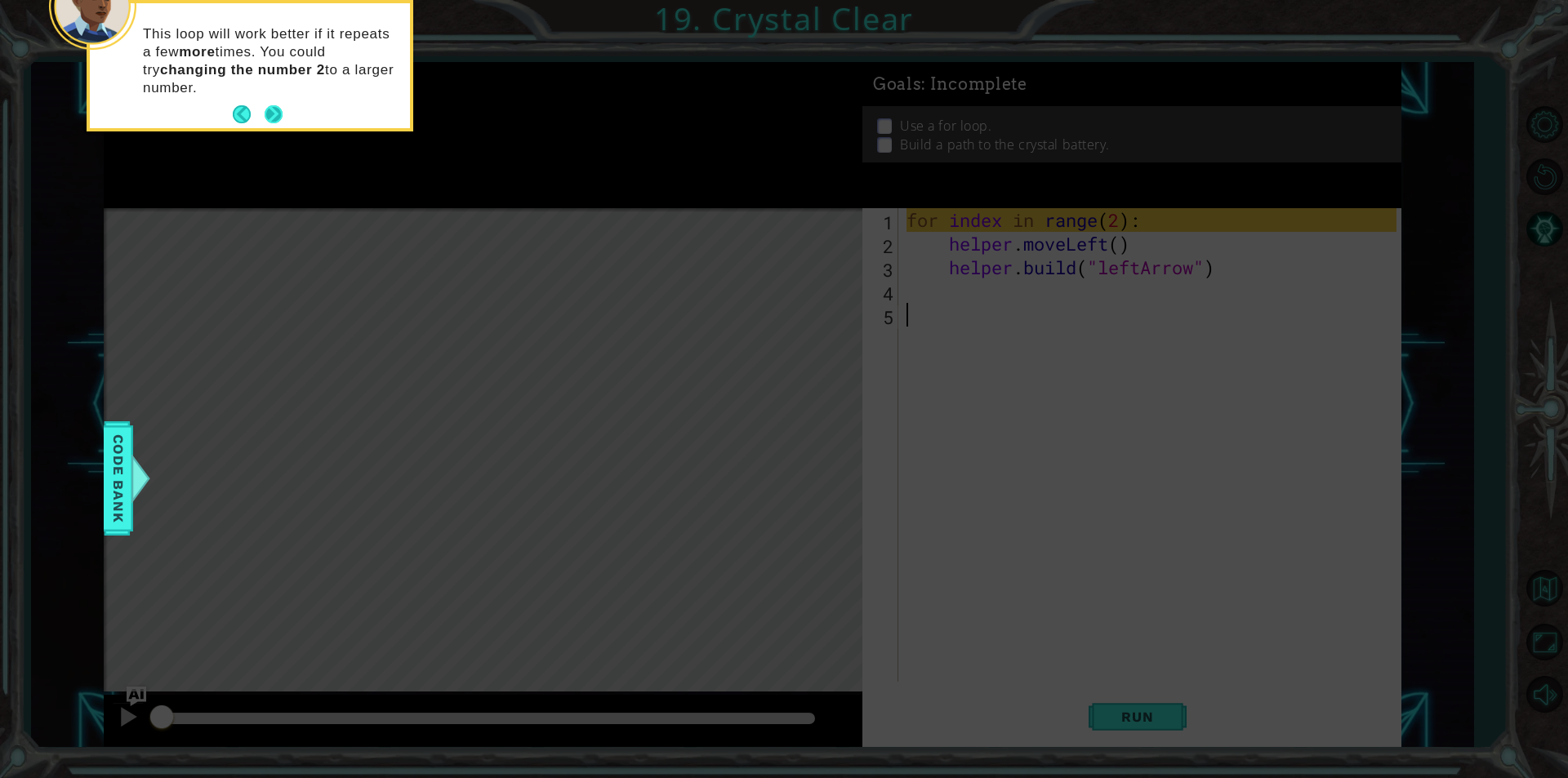
click at [263, 105] on button "Back" at bounding box center [248, 114] width 32 height 18
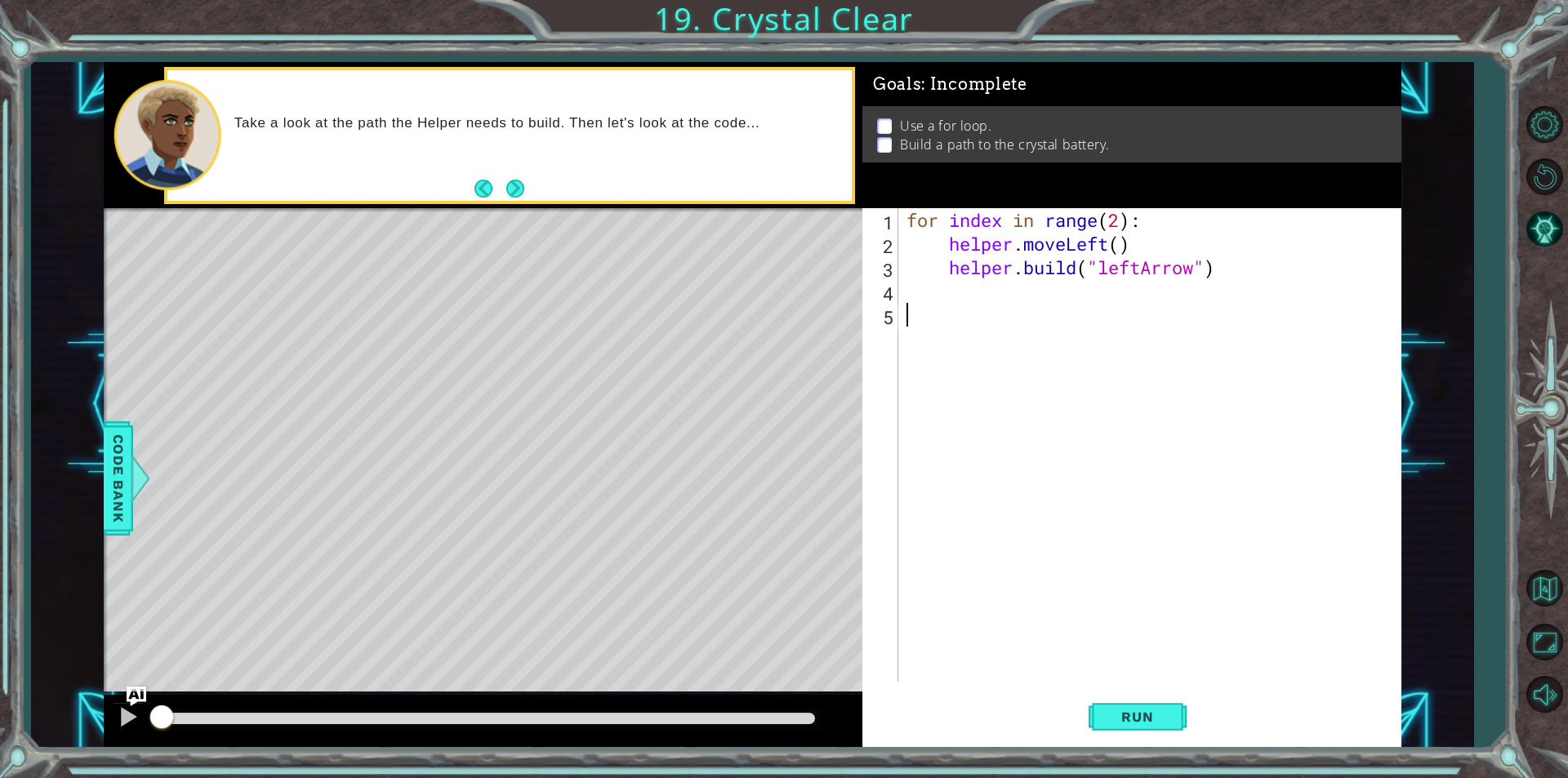
click at [1116, 220] on div "for index in range ( 2 ) : helper . moveLeft ( ) helper . build ( "leftArrow" )" at bounding box center [1154, 468] width 502 height 521
click at [1122, 223] on div "for index in range ( 2 ) : helper . moveLeft ( ) helper . build ( "leftArrow" )" at bounding box center [1154, 468] width 502 height 521
type textarea "for index in range(4):"
click at [1176, 720] on button "Run" at bounding box center [1138, 716] width 98 height 54
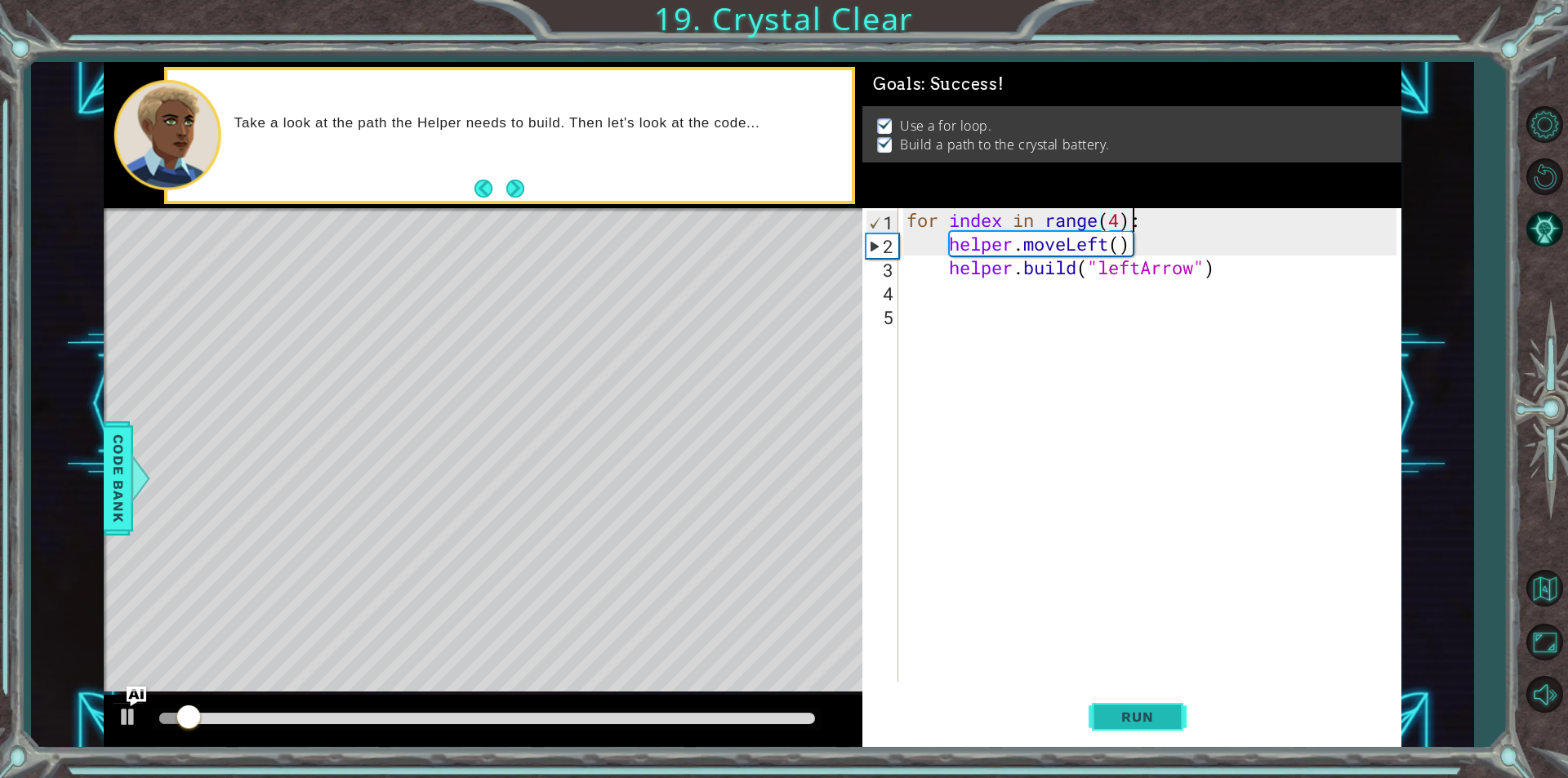
click at [1154, 696] on button "Run" at bounding box center [1138, 716] width 98 height 54
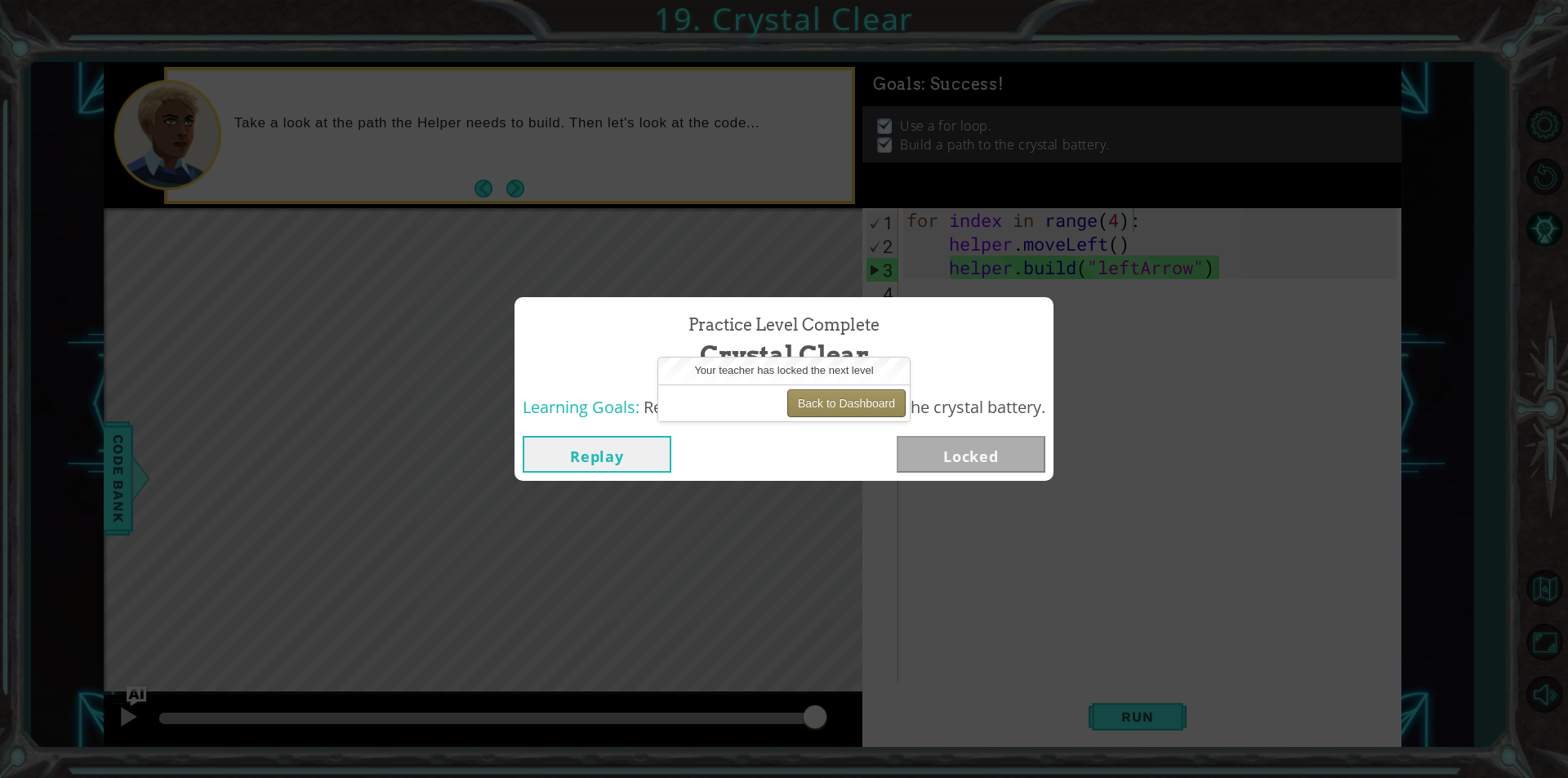
click at [859, 404] on button "Back to Dashboard" at bounding box center [847, 404] width 119 height 28
click at [859, 391] on button "Back to Dashboard" at bounding box center [847, 404] width 119 height 28
click at [859, 393] on button "Back to Dashboard" at bounding box center [847, 404] width 119 height 28
click at [835, 399] on button "Back to Dashboard" at bounding box center [847, 404] width 119 height 28
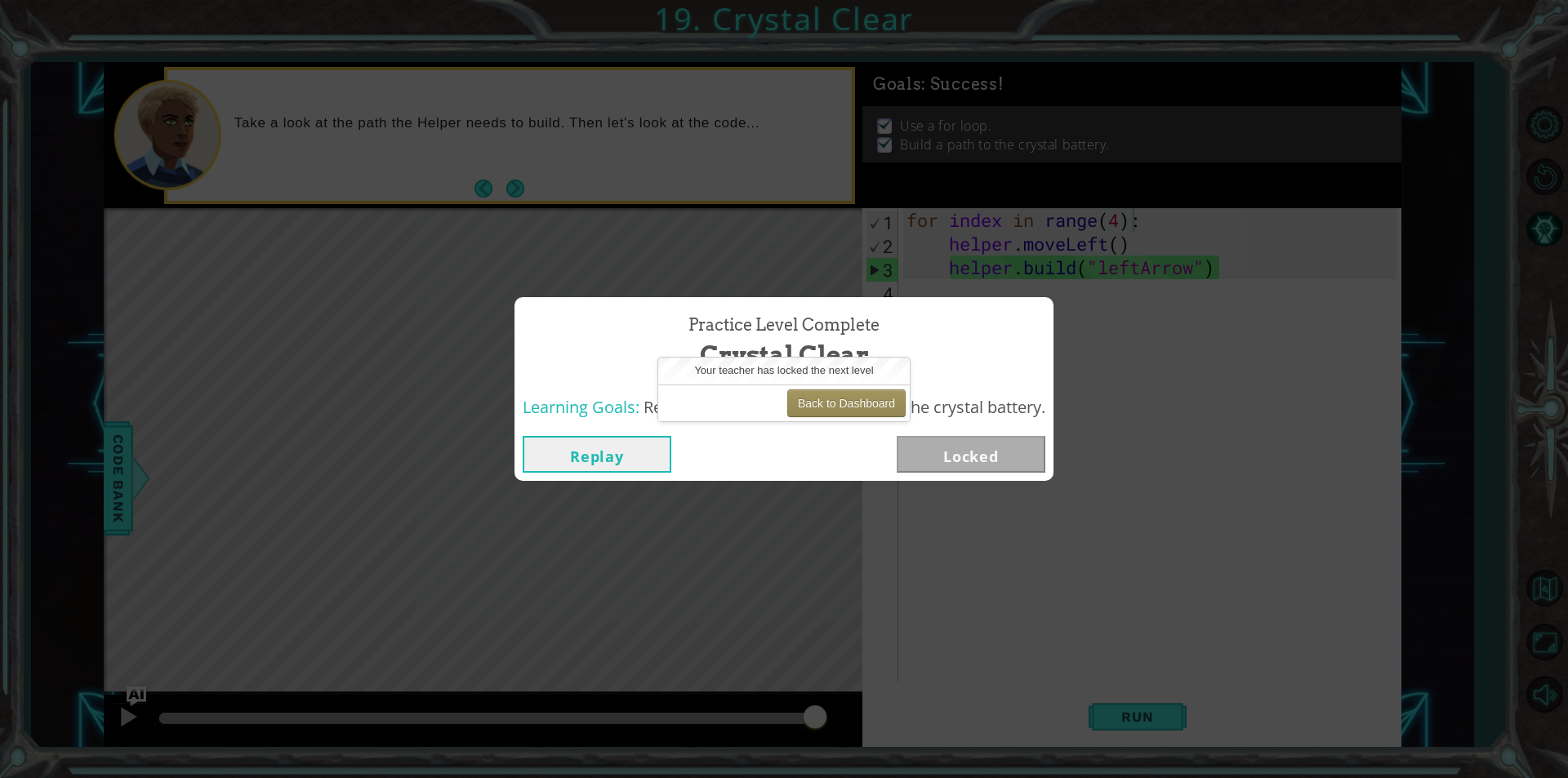
click at [857, 366] on span "Your teacher has locked the next level" at bounding box center [784, 370] width 179 height 12
